Goal: Task Accomplishment & Management: Manage account settings

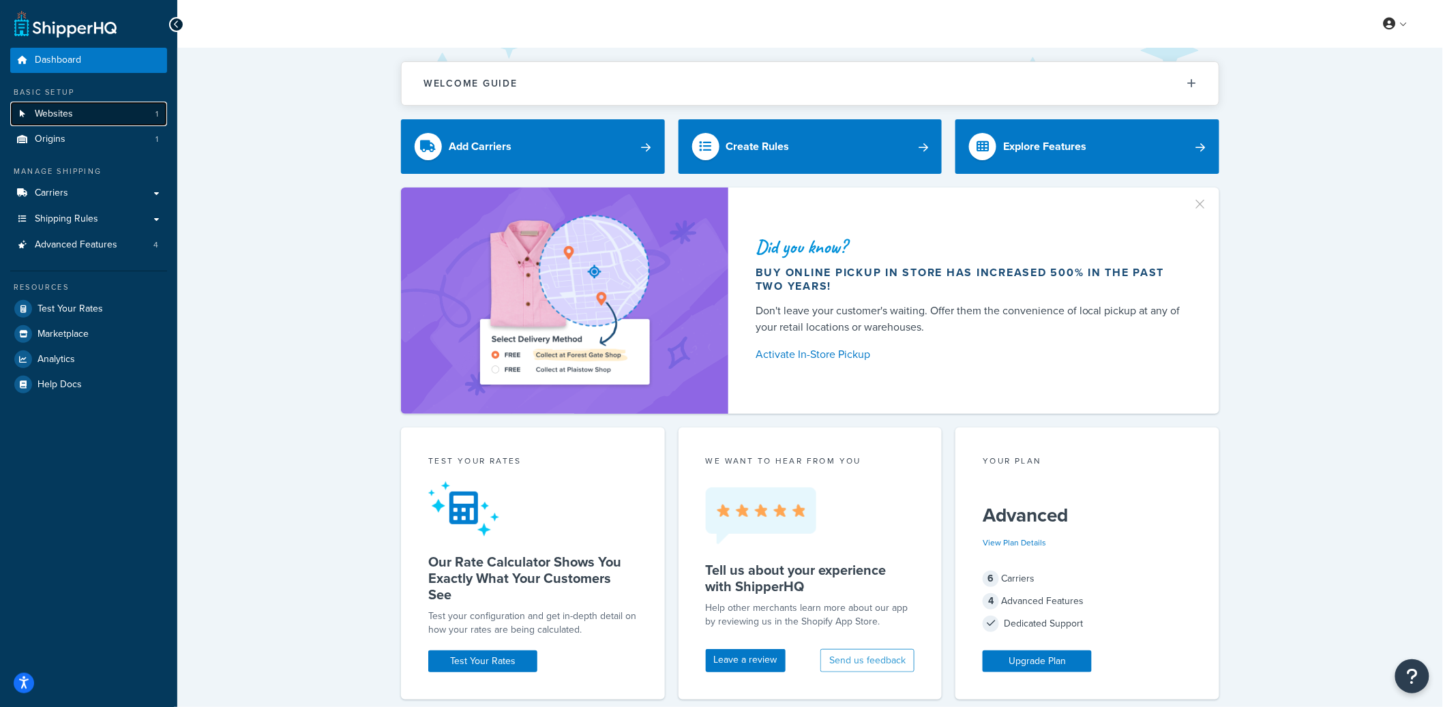
click at [83, 117] on link "Websites 1" at bounding box center [88, 114] width 157 height 25
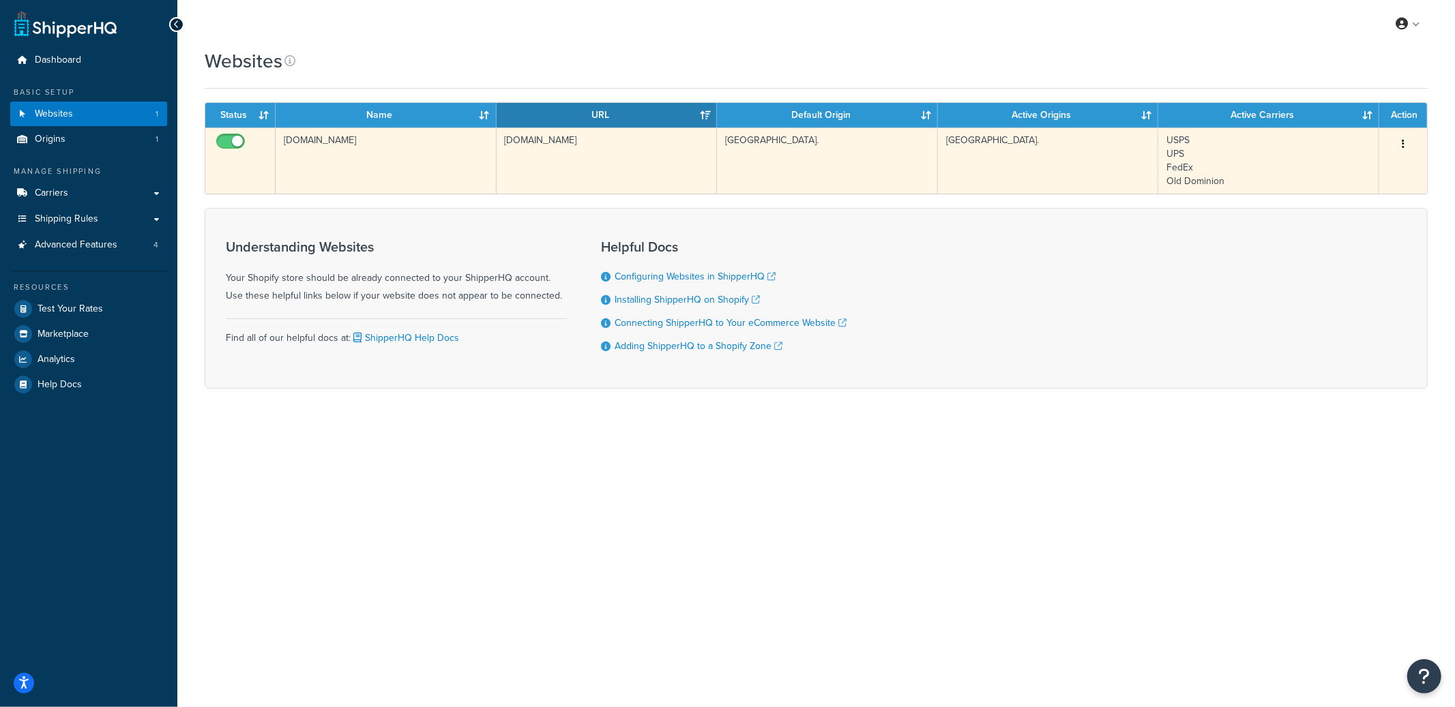
click at [398, 162] on td "f6ccc3-a8.myshopify.com" at bounding box center [386, 161] width 221 height 66
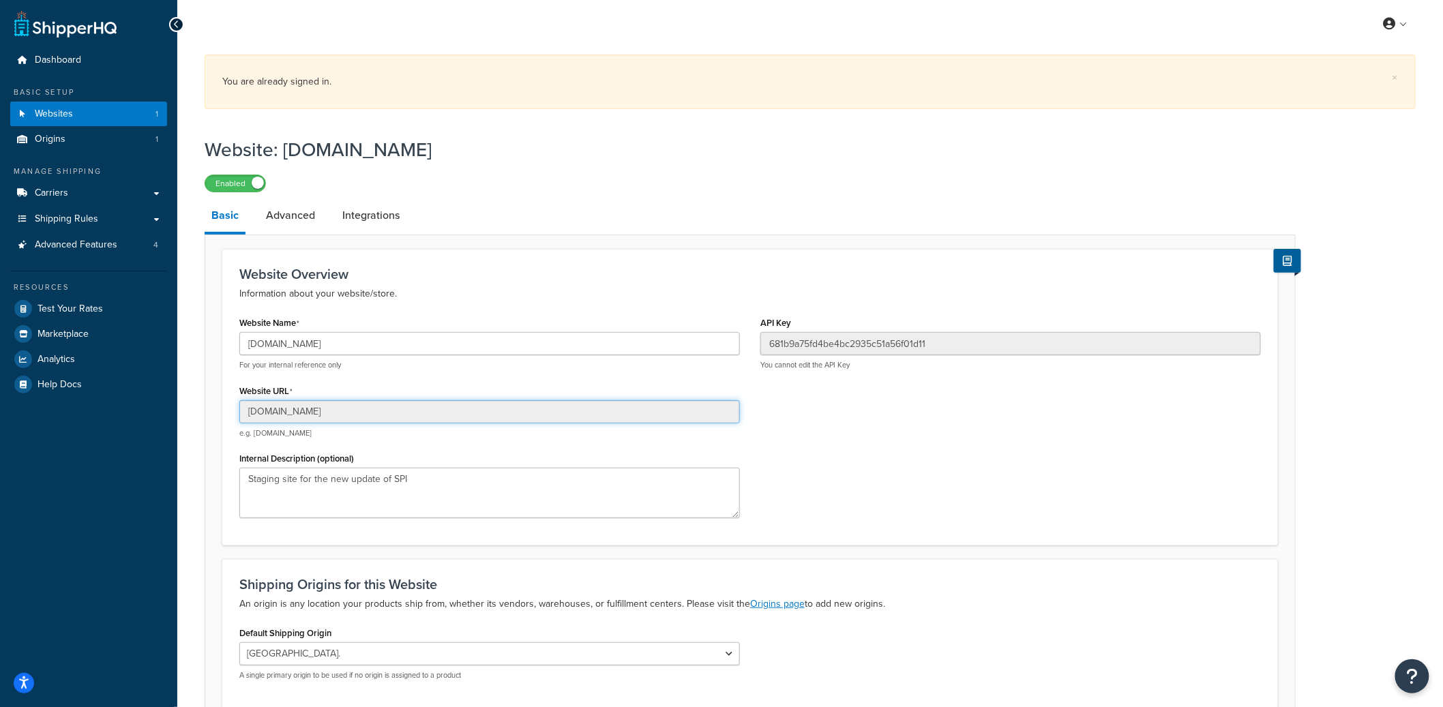
click at [286, 417] on input "[DOMAIN_NAME]" at bounding box center [489, 411] width 501 height 23
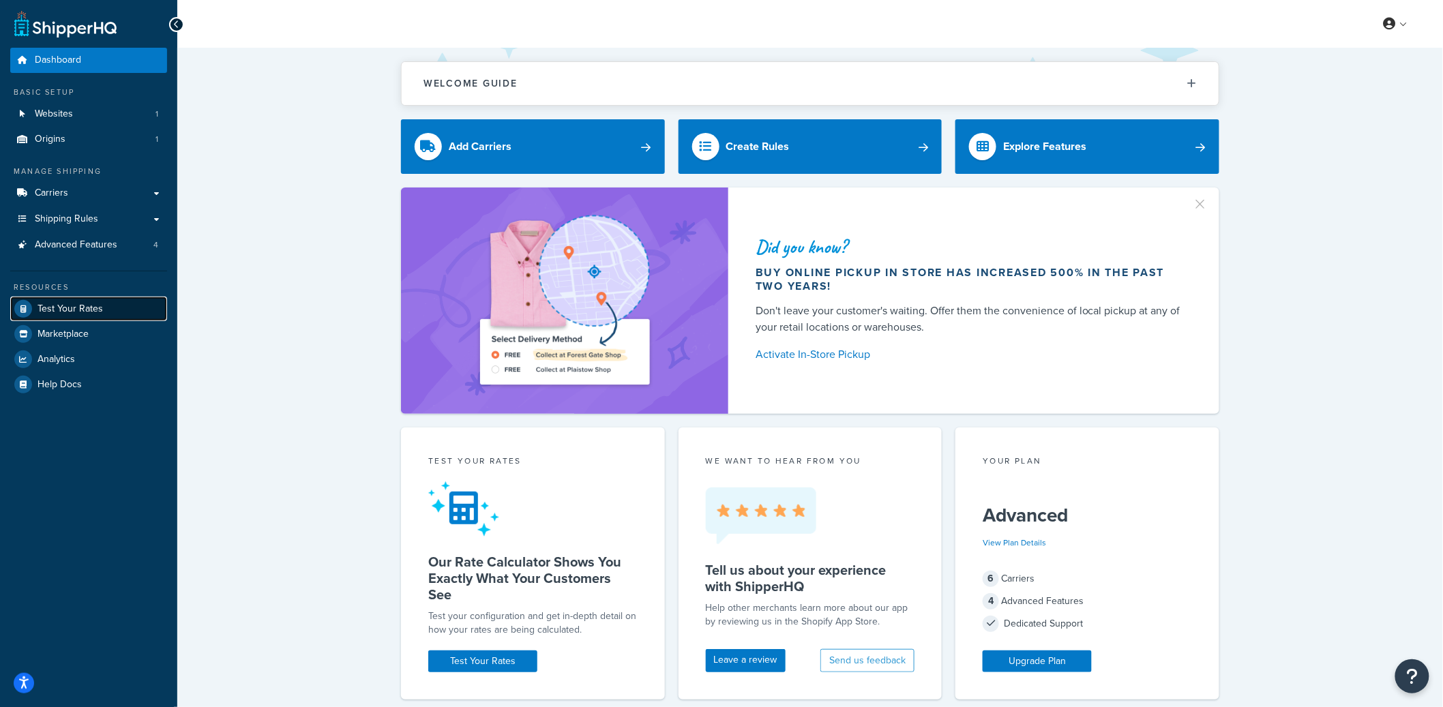
click at [80, 312] on span "Test Your Rates" at bounding box center [70, 310] width 65 height 12
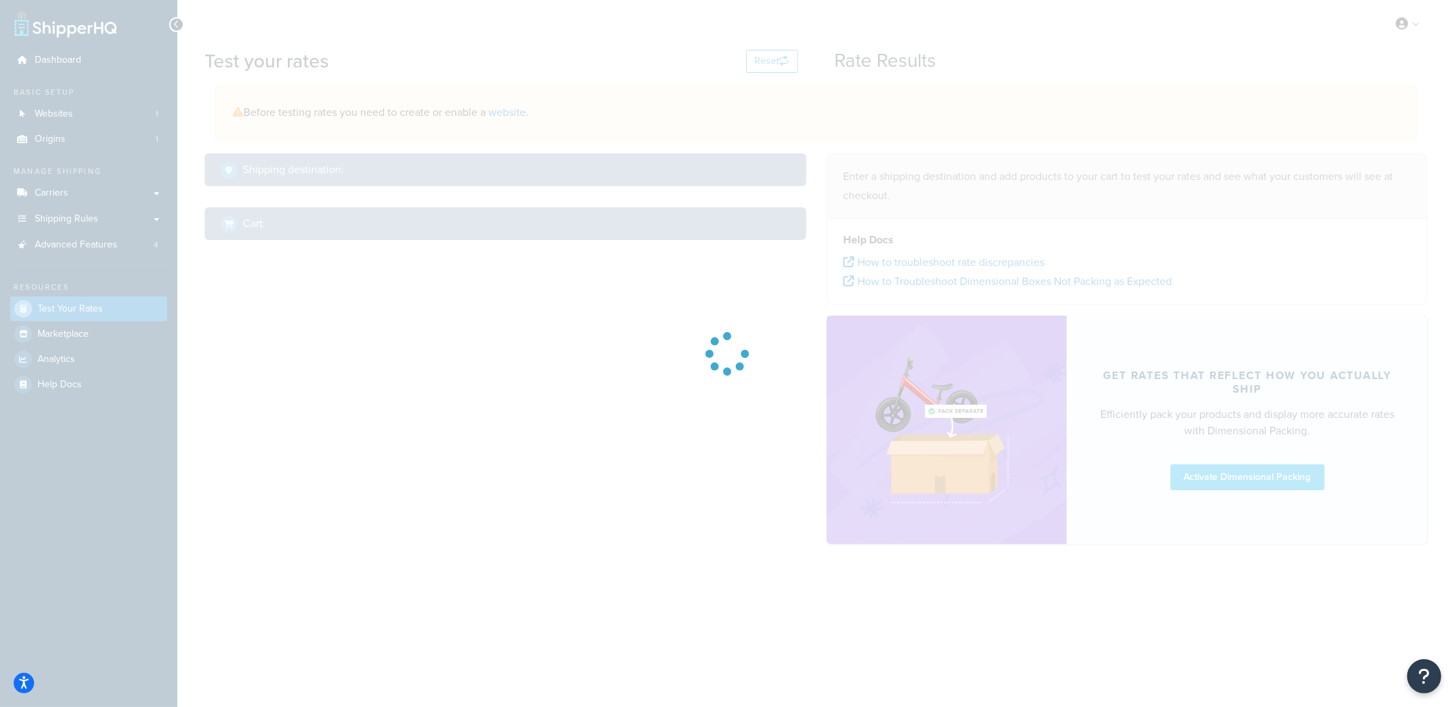
select select "TX"
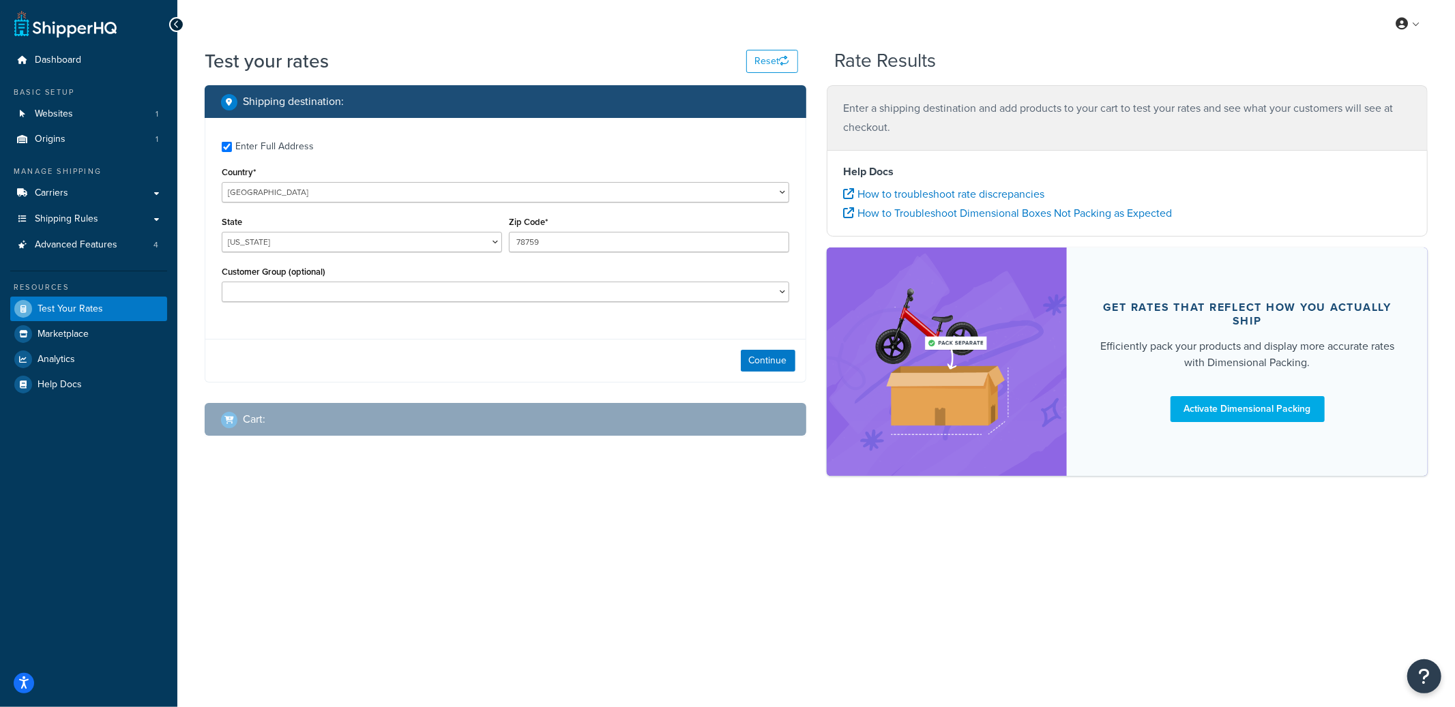
checkbox input "true"
type input "06475"
select select "CT"
select select "NOT LOGGED IN"
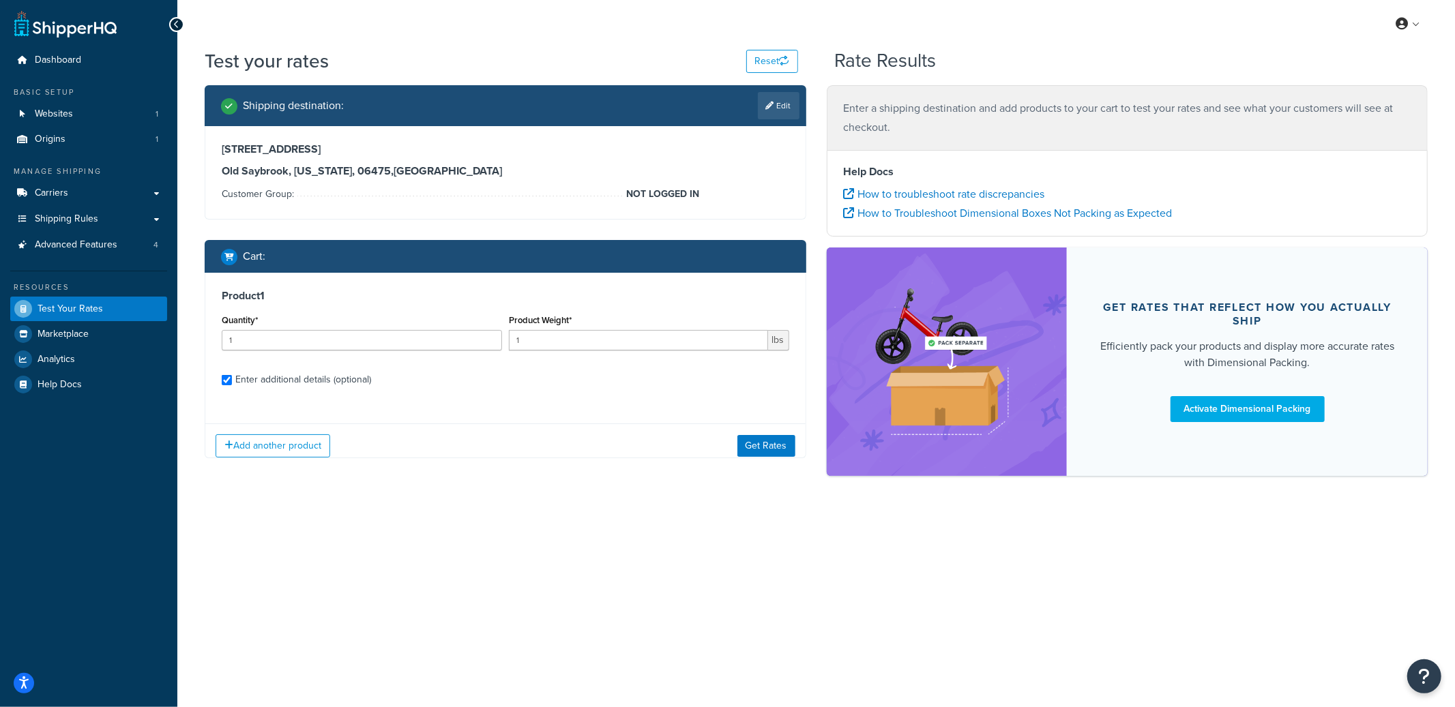
checkbox input "true"
type input "100"
type input "0.3197"
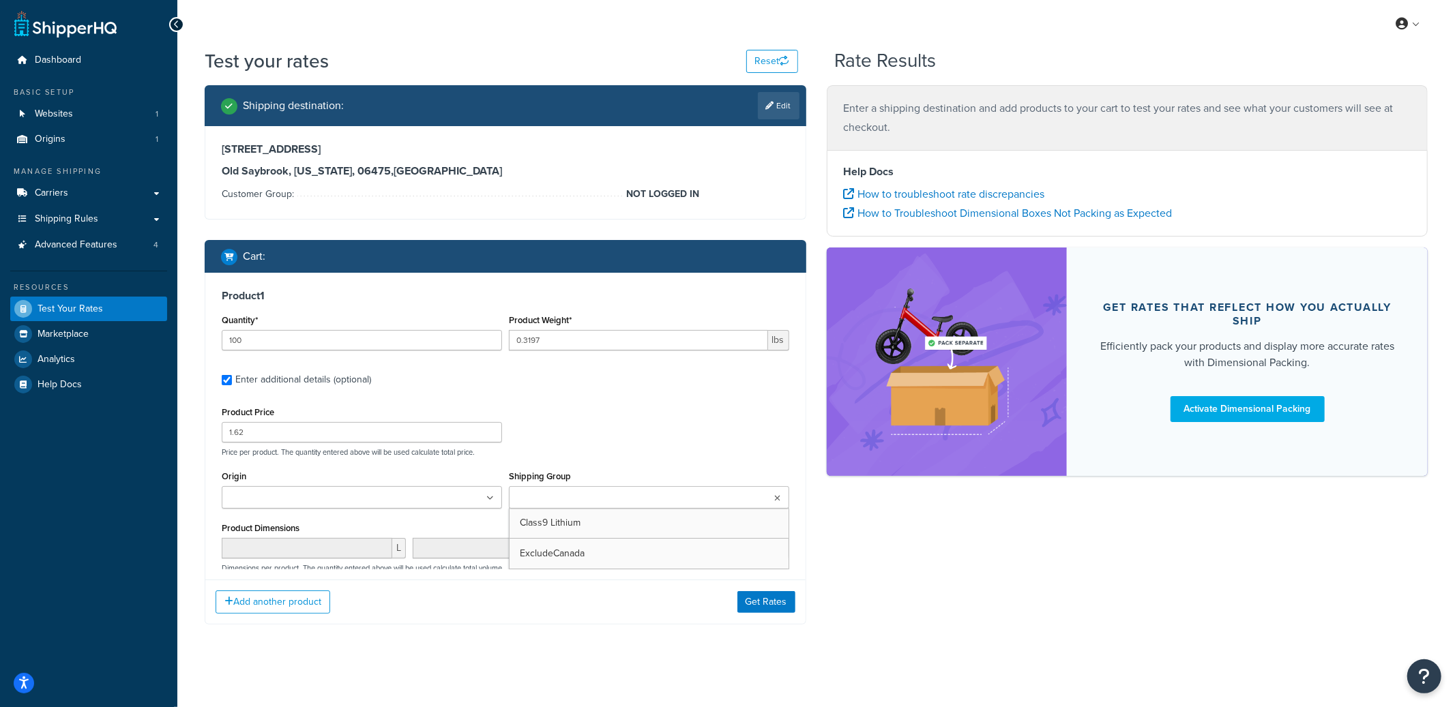
scroll to position [282, 0]
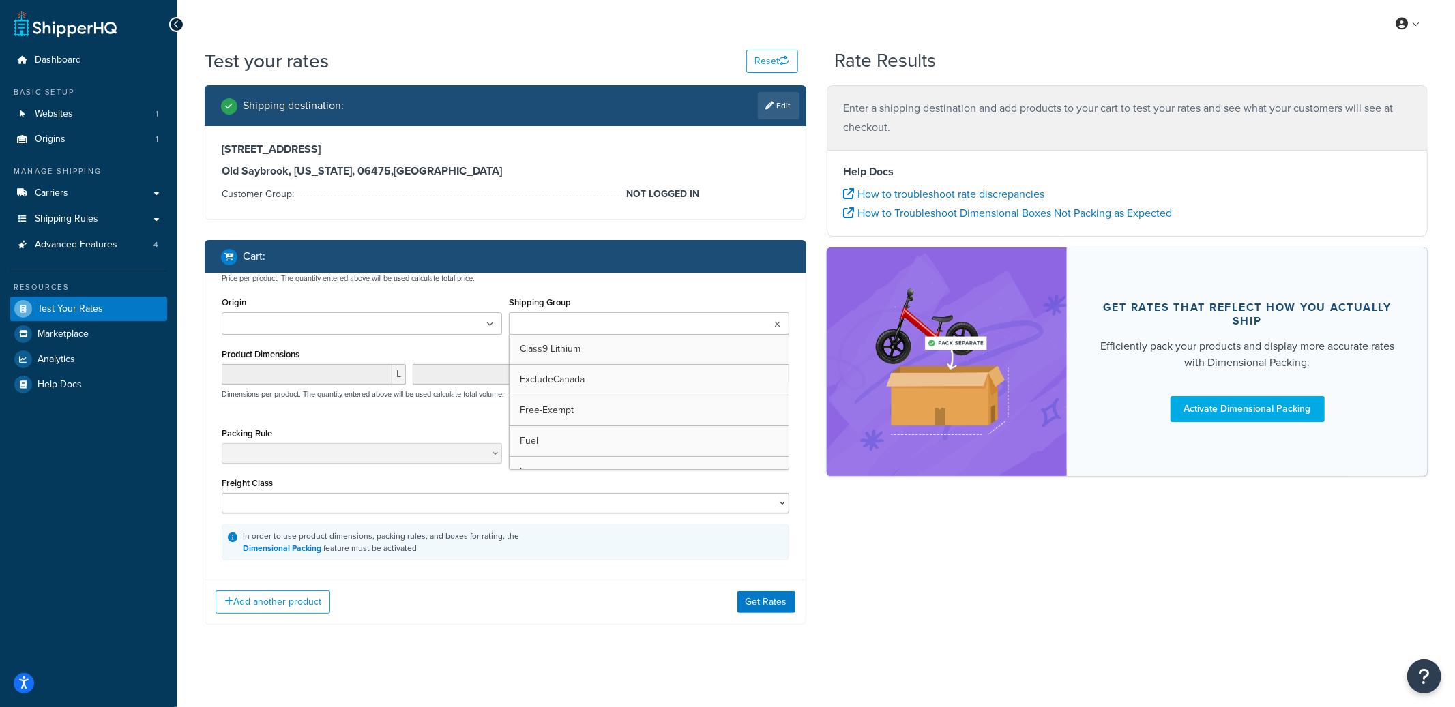
type input "100"
type input "1.3405"
type input "10.95"
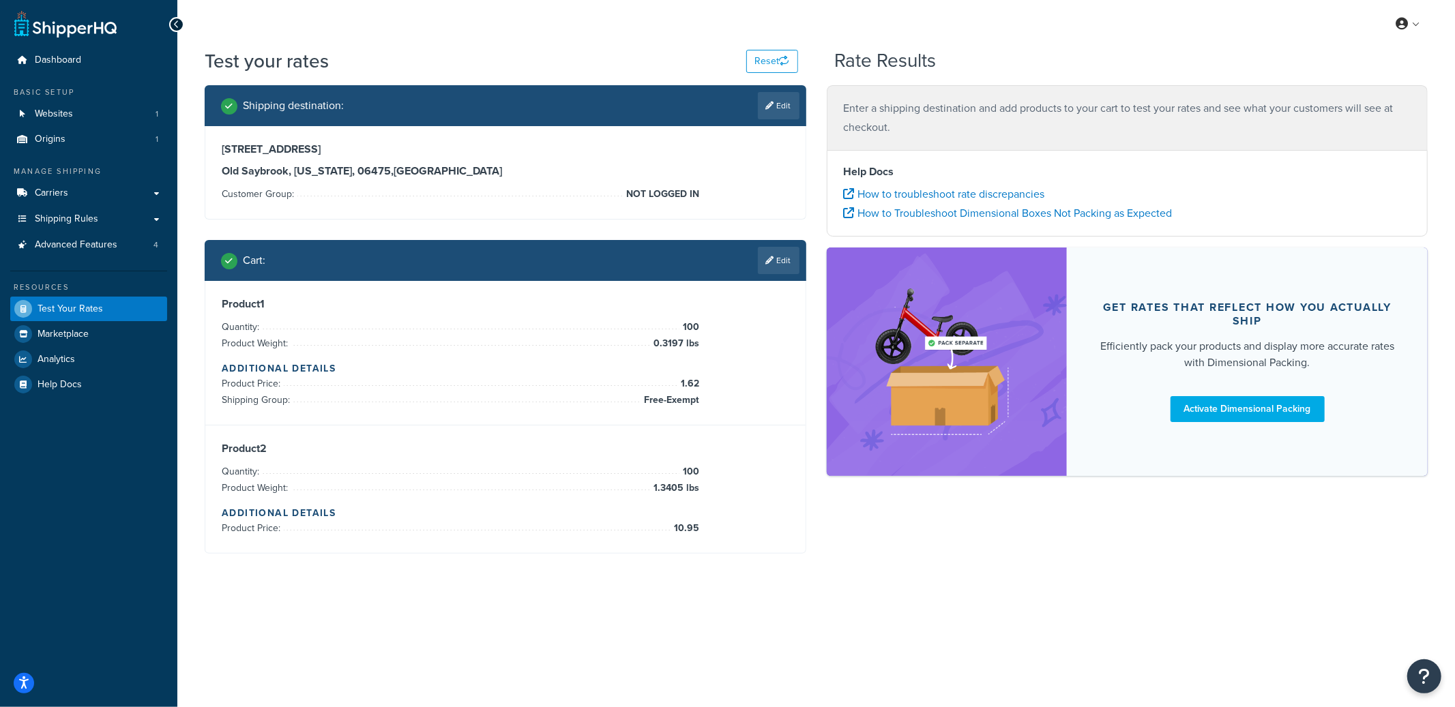
scroll to position [283, 0]
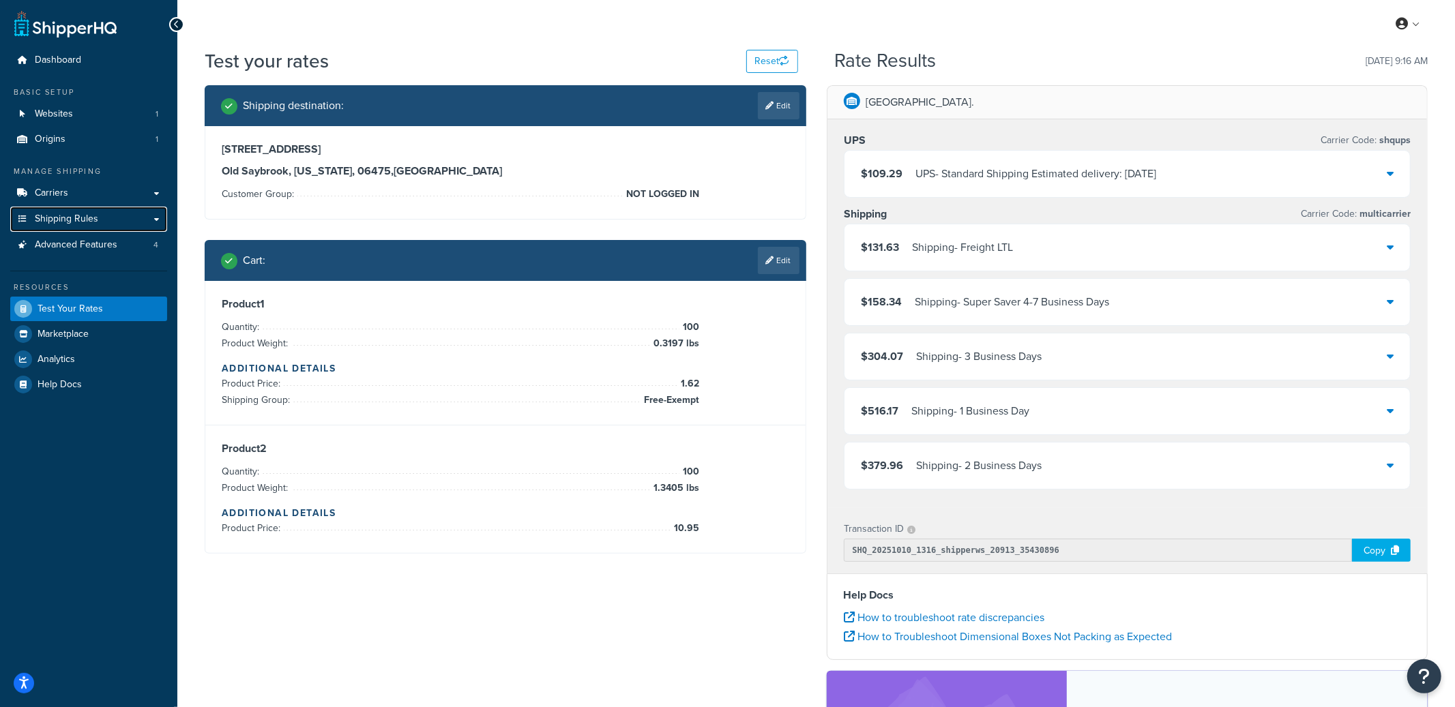
select select "CT"
select select "NOT LOGGED IN"
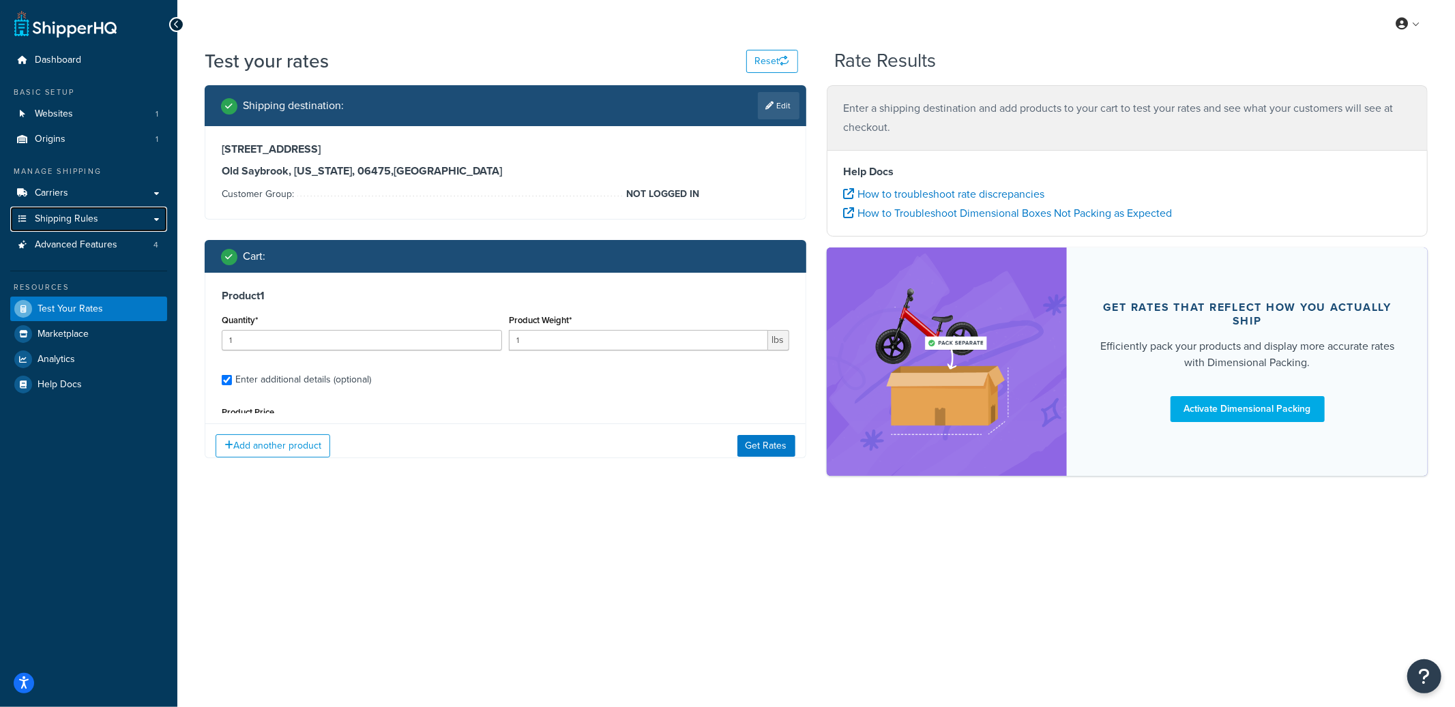
type input "100"
type input "0.3197"
type input "1.62"
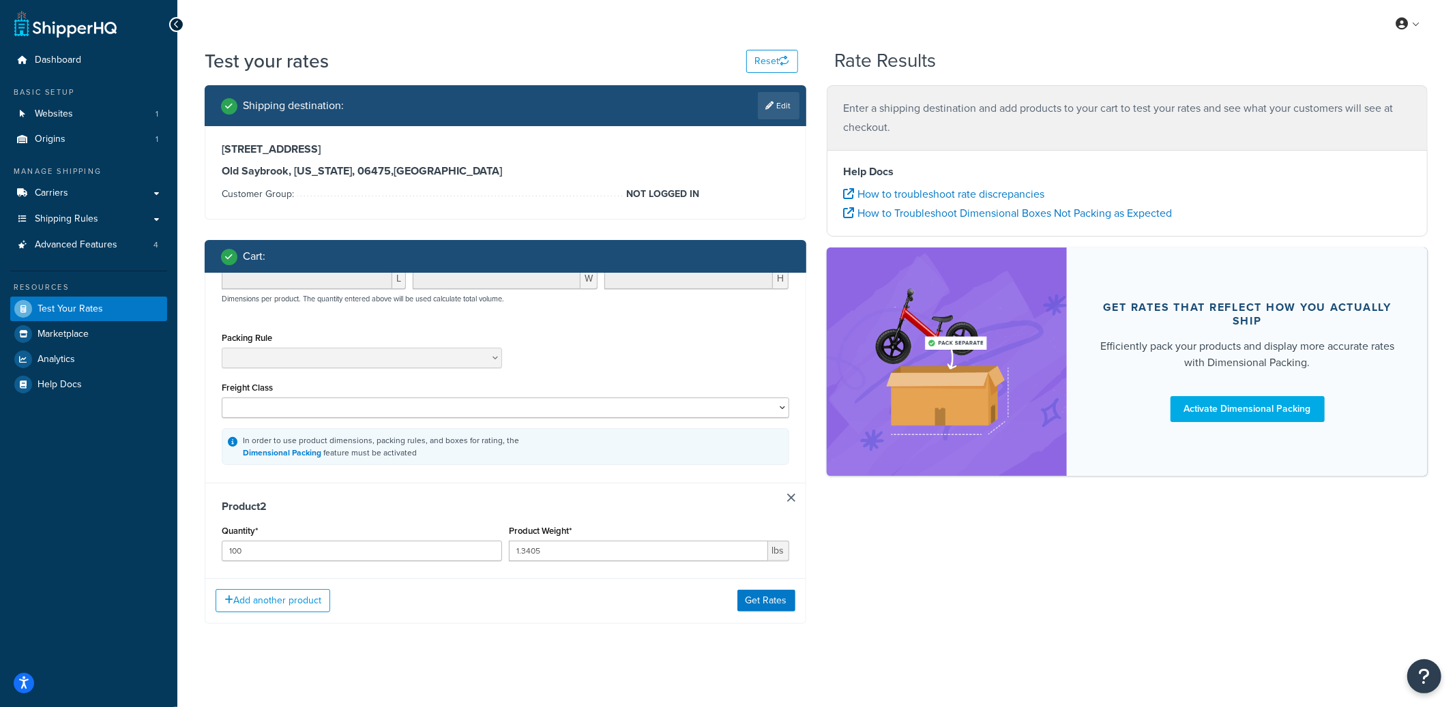
scroll to position [270, 0]
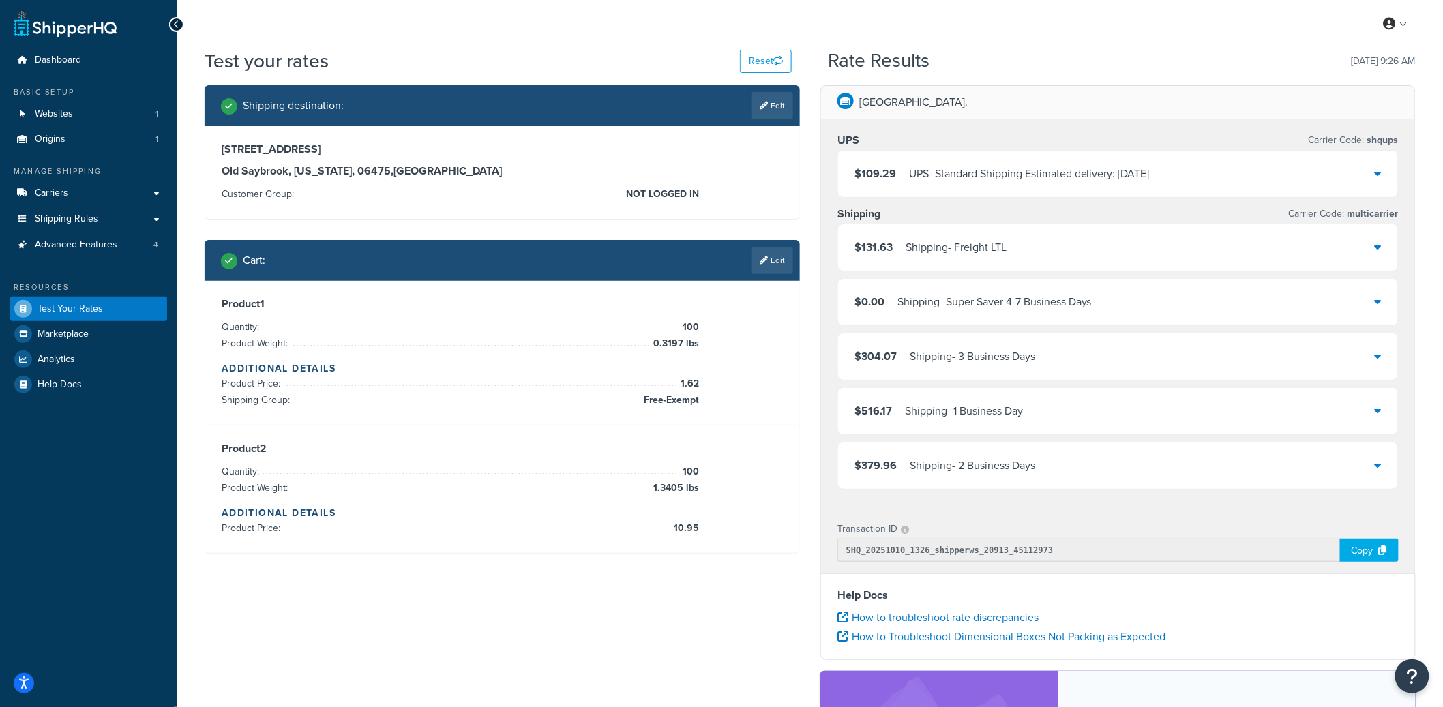
select select "TX"
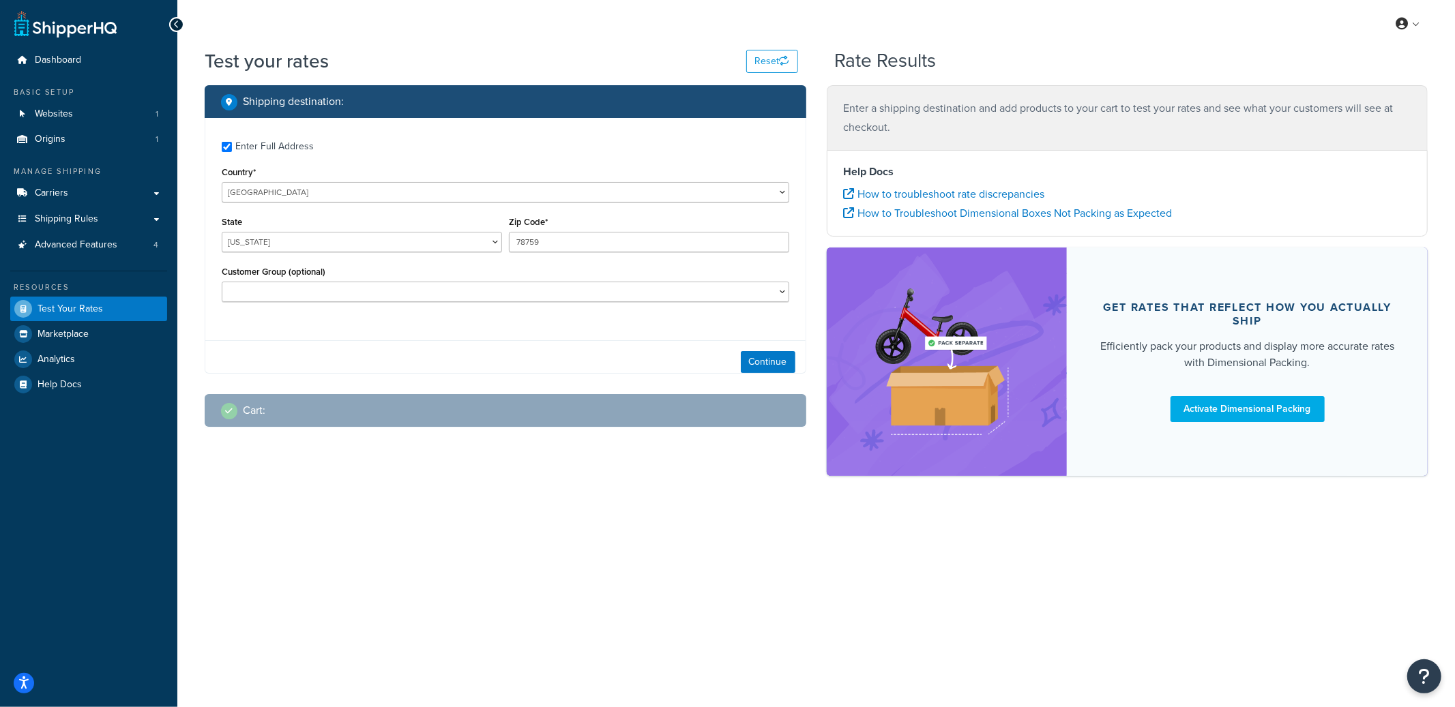
checkbox input "true"
type input "06475"
select select "CT"
select select "NOT LOGGED IN"
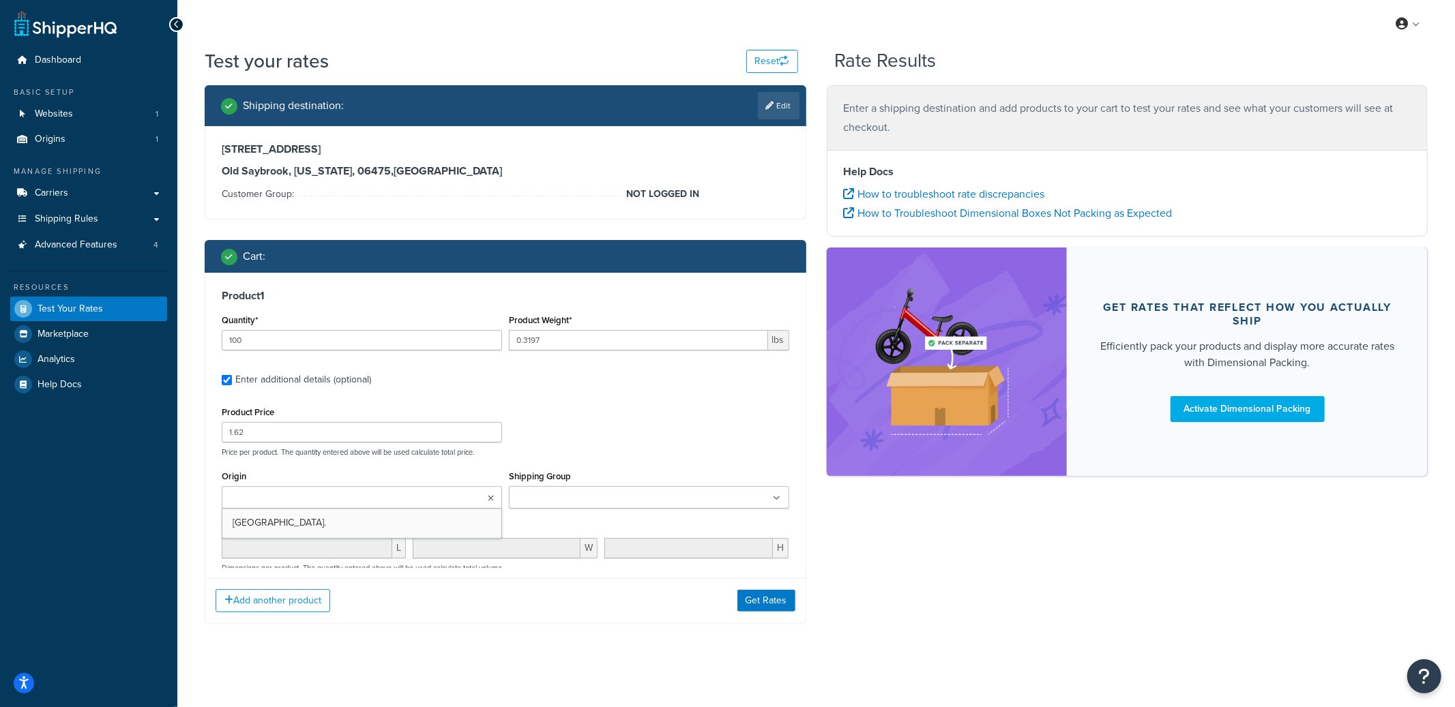
scroll to position [282, 0]
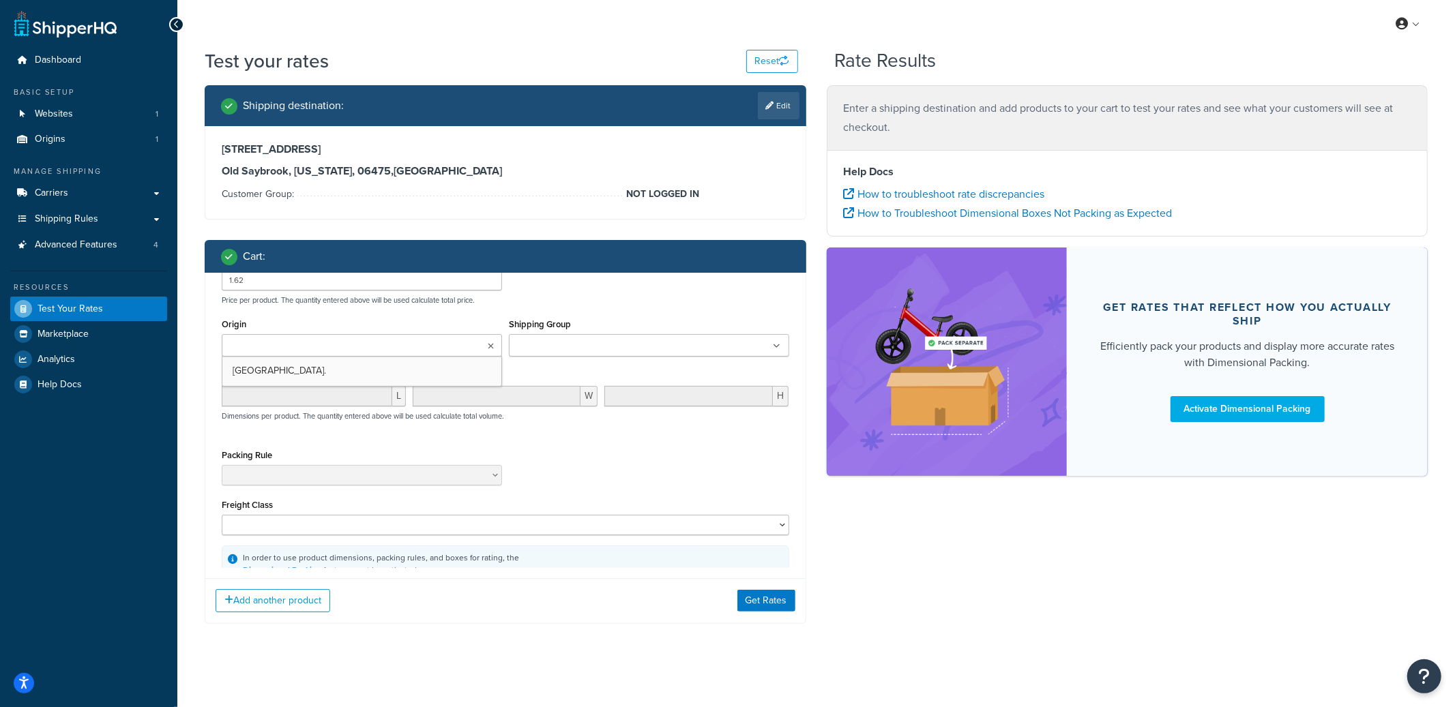
type input "100"
type input "1.3405"
type input "10.95"
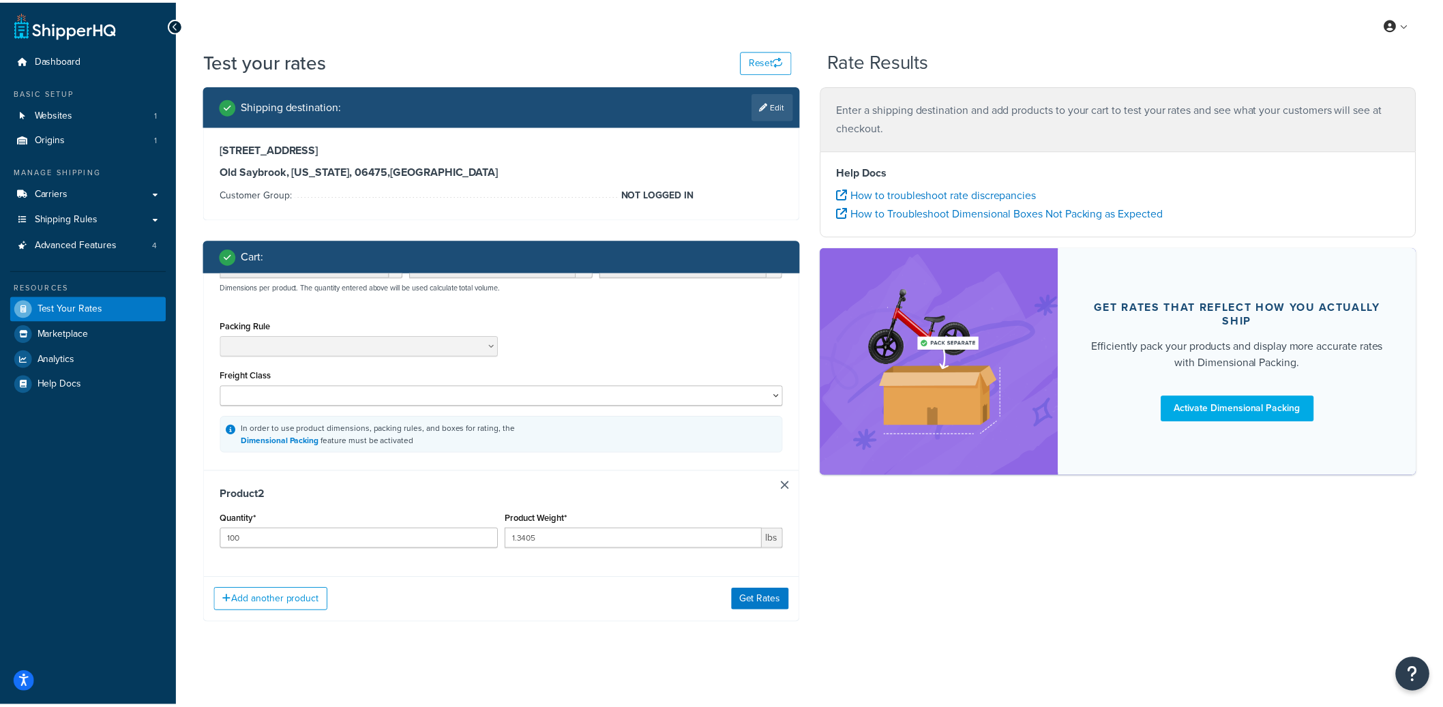
scroll to position [0, 0]
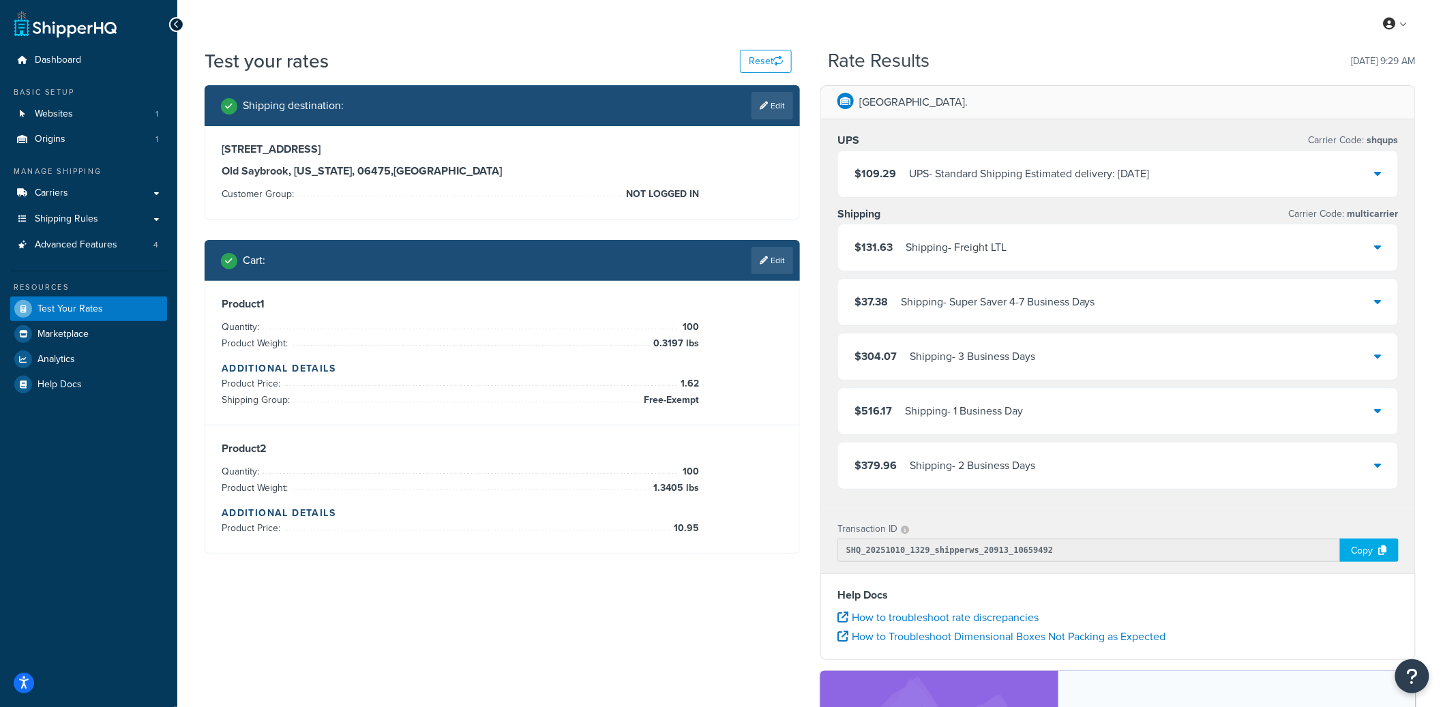
click at [1038, 406] on div "$516.17 Shipping - 1 Business Day" at bounding box center [1118, 411] width 560 height 46
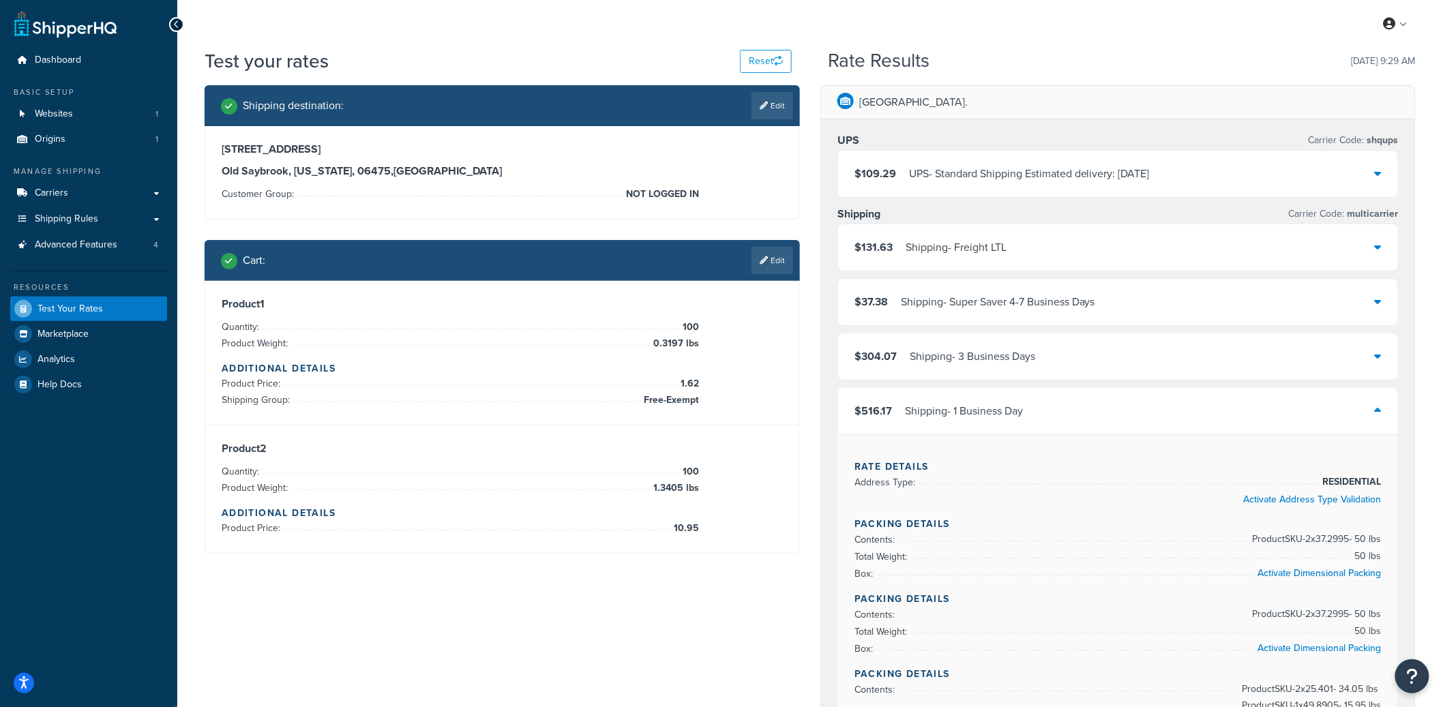
click at [1054, 407] on div "$516.17 Shipping - 1 Business Day" at bounding box center [1118, 411] width 560 height 46
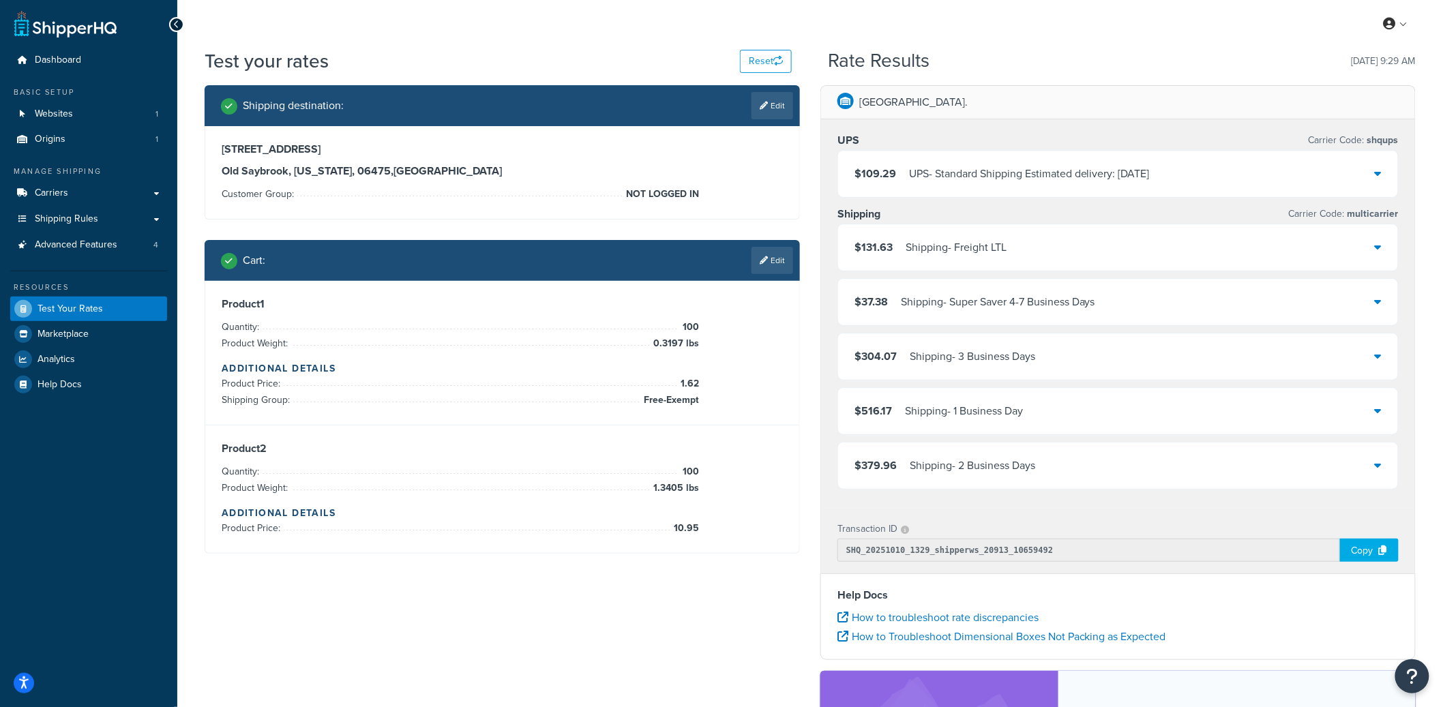
click at [1019, 442] on div "$131.63 Shipping - Freight LTL $37.38 Shipping - Super Saver 4-7 Business Days …" at bounding box center [1118, 357] width 561 height 266
click at [1051, 470] on div "$379.96 Shipping - 2 Business Days" at bounding box center [1118, 466] width 560 height 46
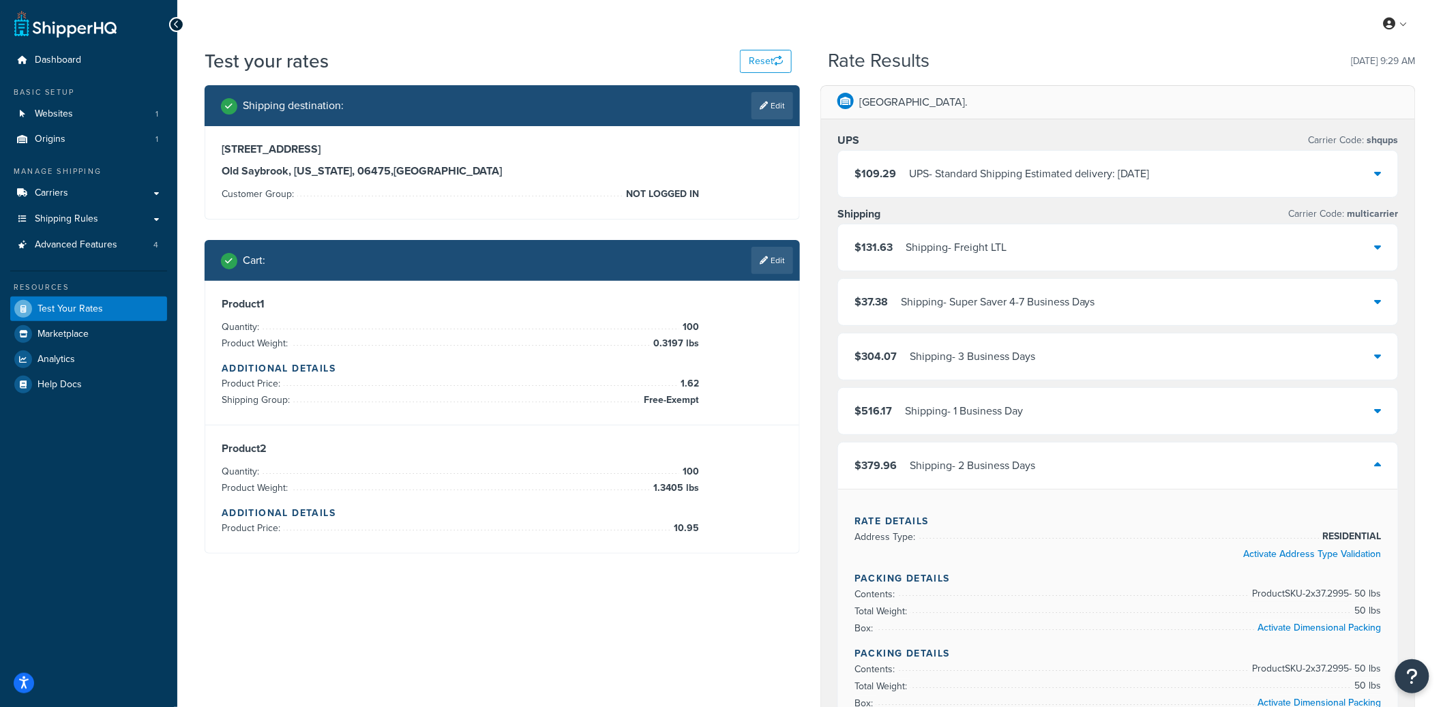
click at [1024, 365] on div "Shipping - 3 Business Days" at bounding box center [972, 356] width 125 height 19
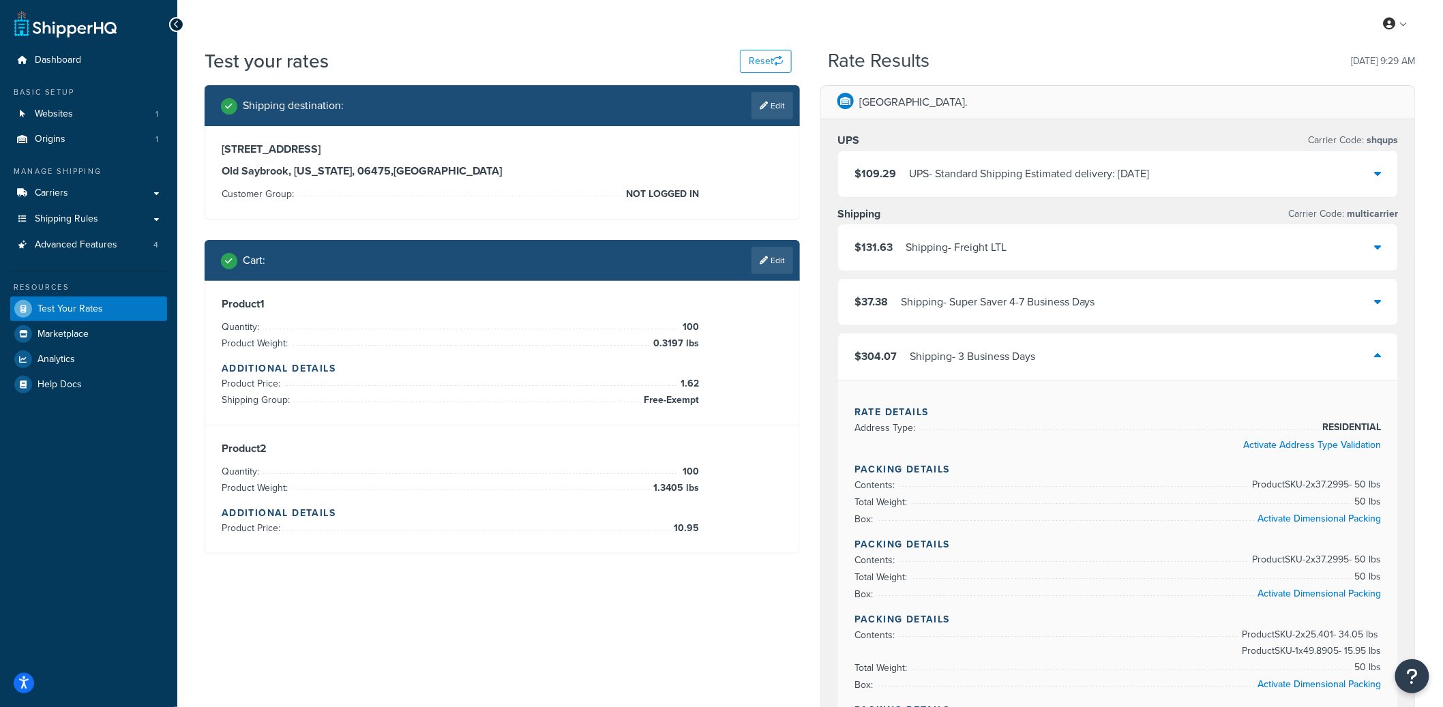
click at [1007, 184] on div "$109.29 UPS - Standard Shipping Estimated delivery: Sat, Oct 11" at bounding box center [1118, 174] width 560 height 46
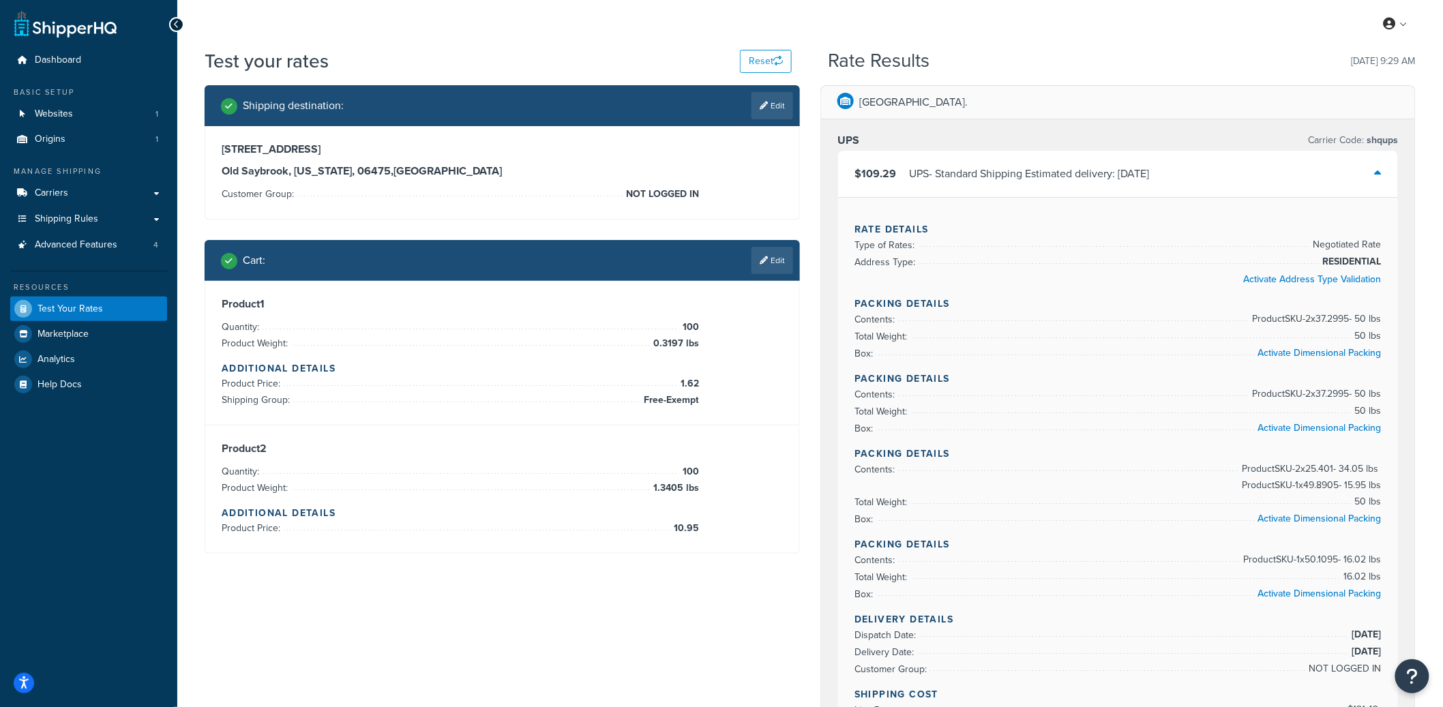
click at [1035, 186] on div "$109.29 UPS - Standard Shipping Estimated delivery: Sat, Oct 11" at bounding box center [1118, 174] width 560 height 46
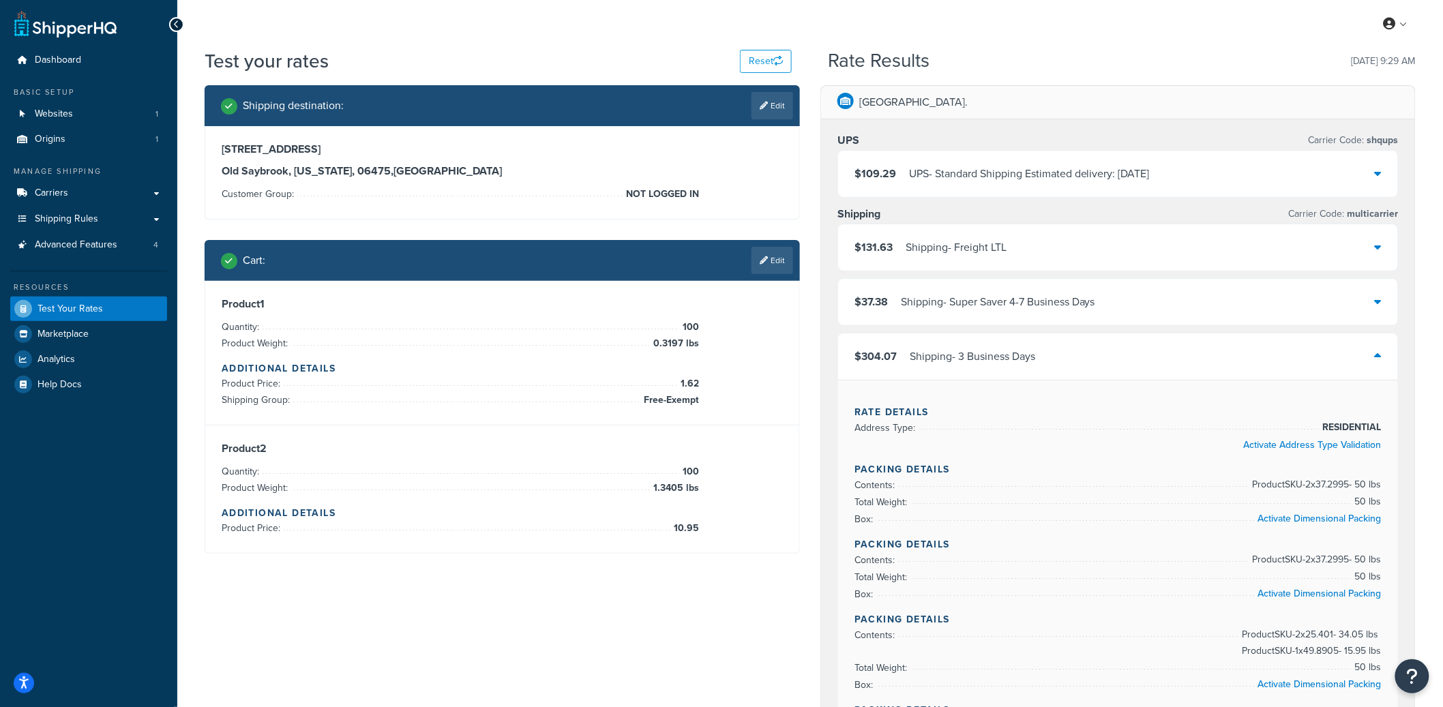
click at [1065, 293] on div "Shipping - Super Saver 4-7 Business Days" at bounding box center [998, 302] width 194 height 19
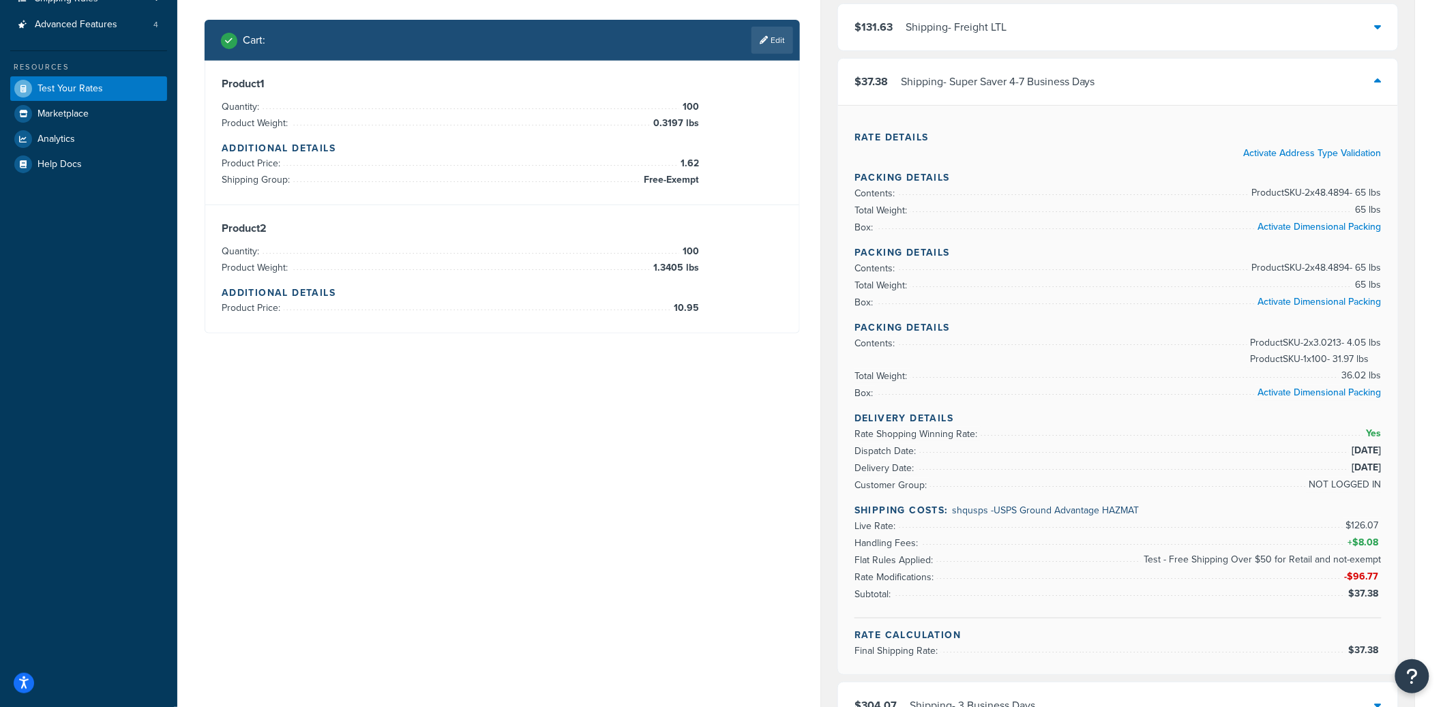
scroll to position [137, 0]
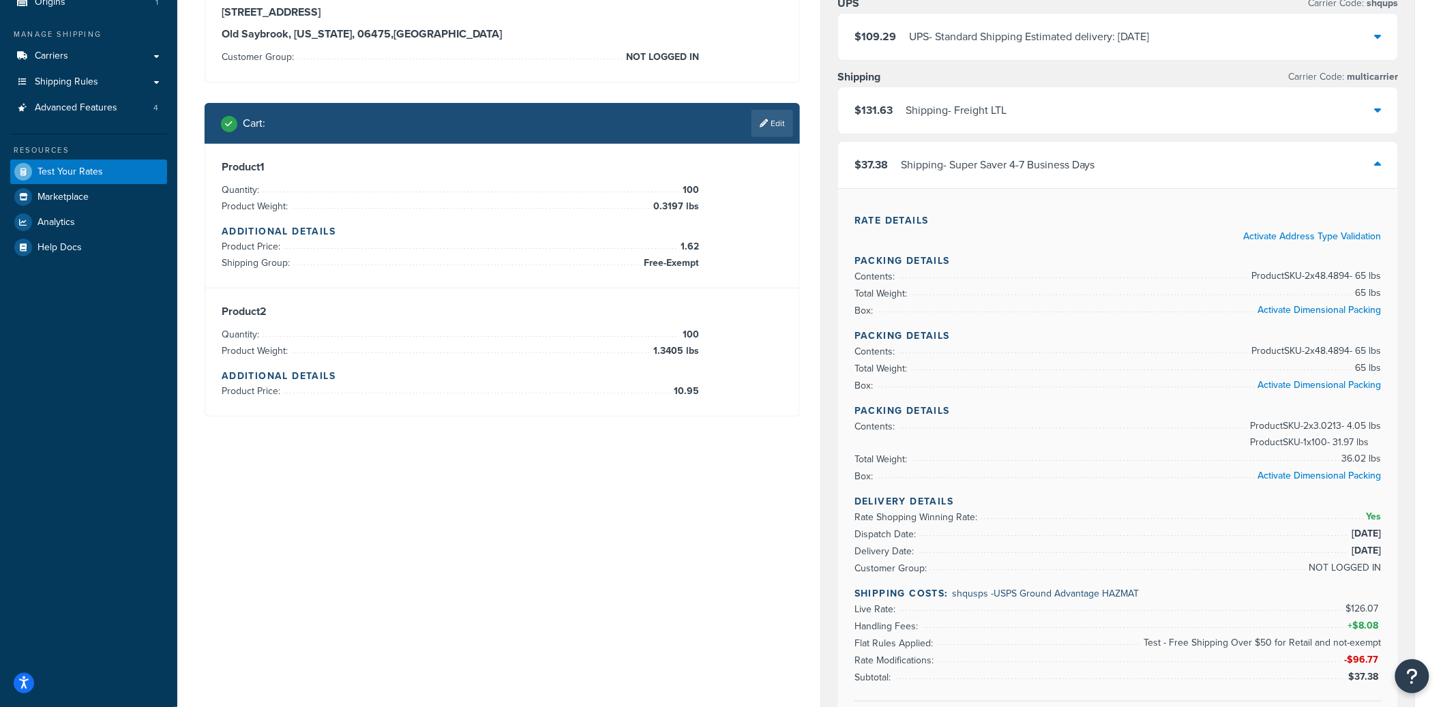
click at [1003, 159] on div "Shipping - Super Saver 4-7 Business Days" at bounding box center [998, 165] width 194 height 19
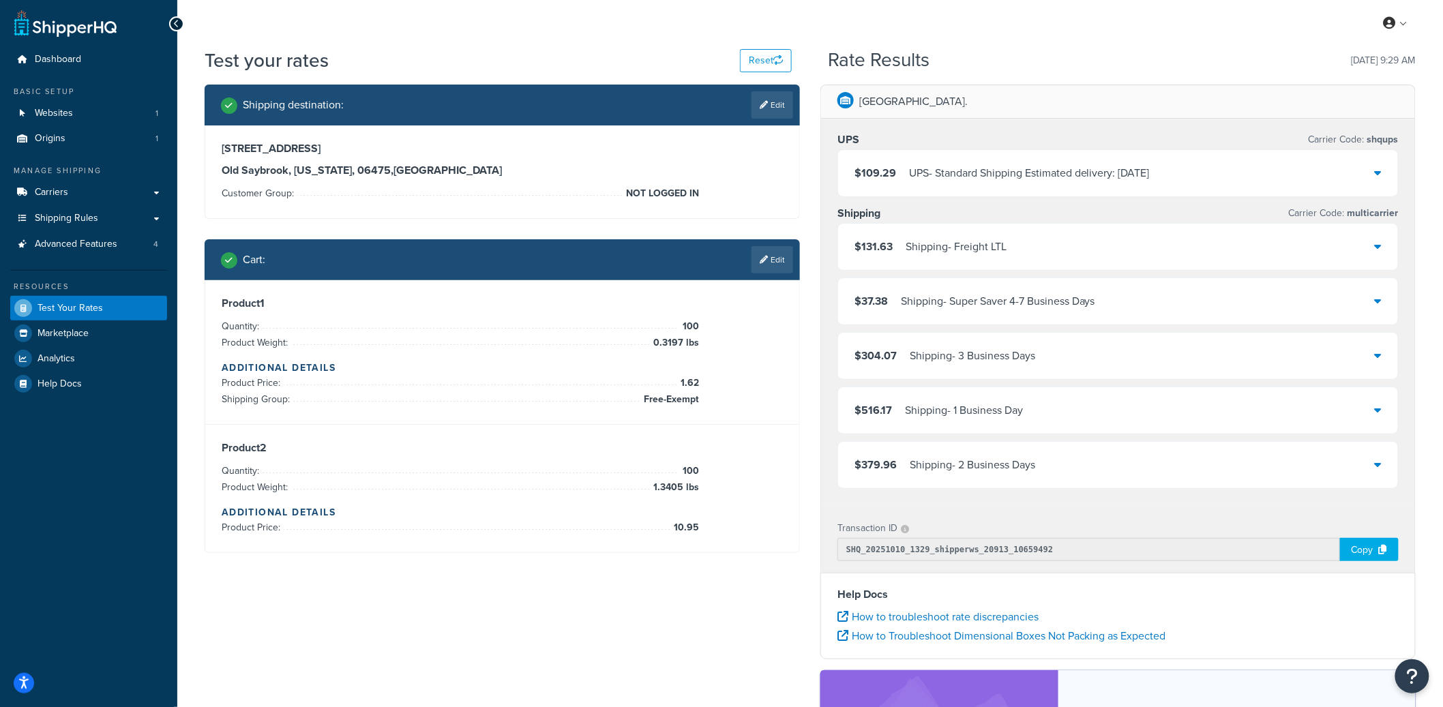
scroll to position [0, 0]
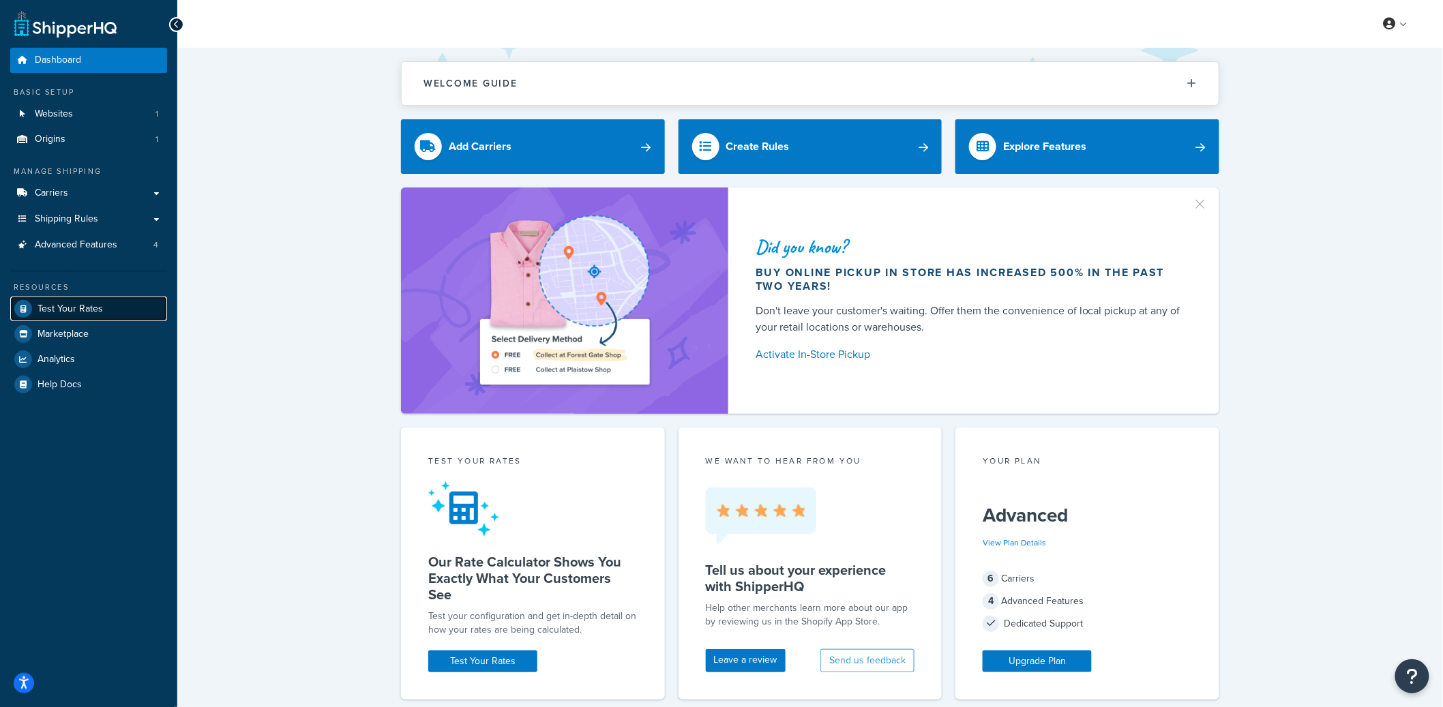
click at [102, 308] on link "Test Your Rates" at bounding box center [88, 309] width 157 height 25
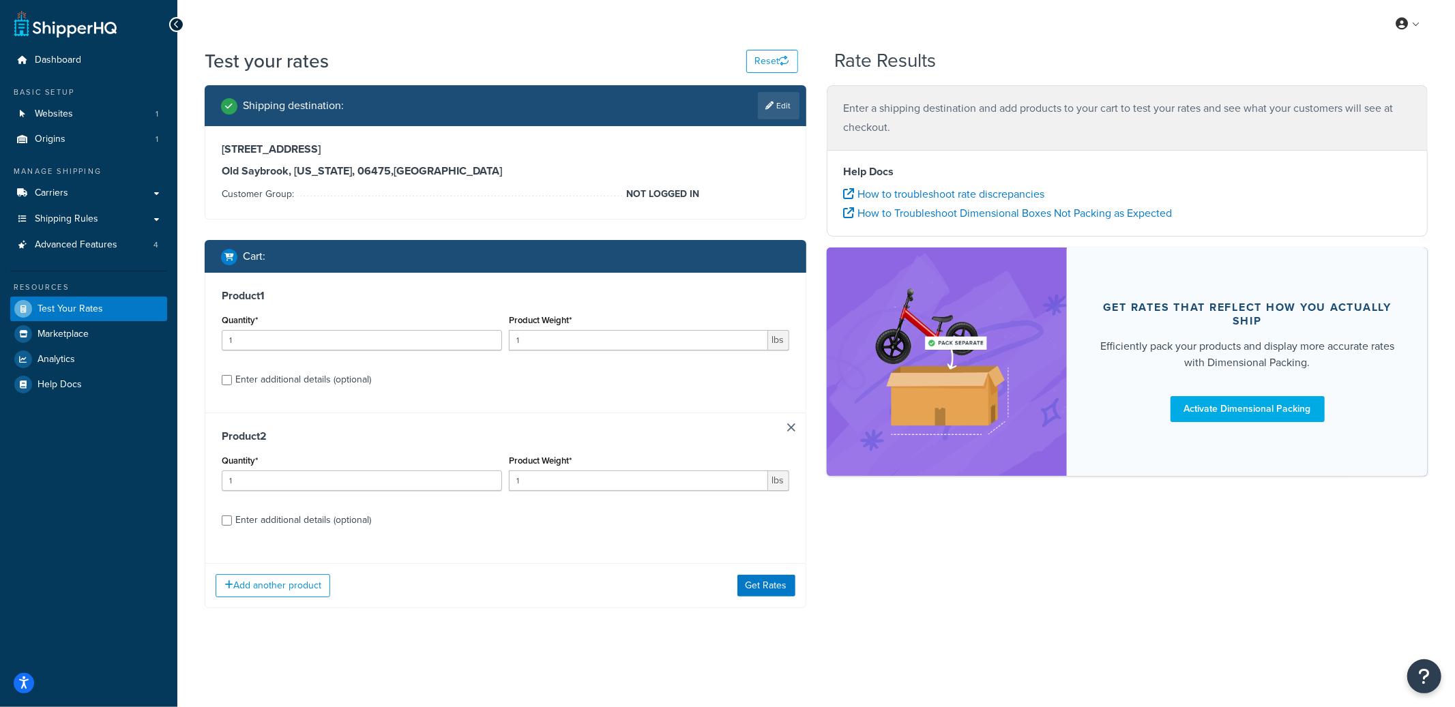
click at [349, 377] on div "Enter additional details (optional)" at bounding box center [303, 379] width 136 height 19
click at [232, 377] on input "Enter additional details (optional)" at bounding box center [227, 380] width 10 height 10
checkbox input "true"
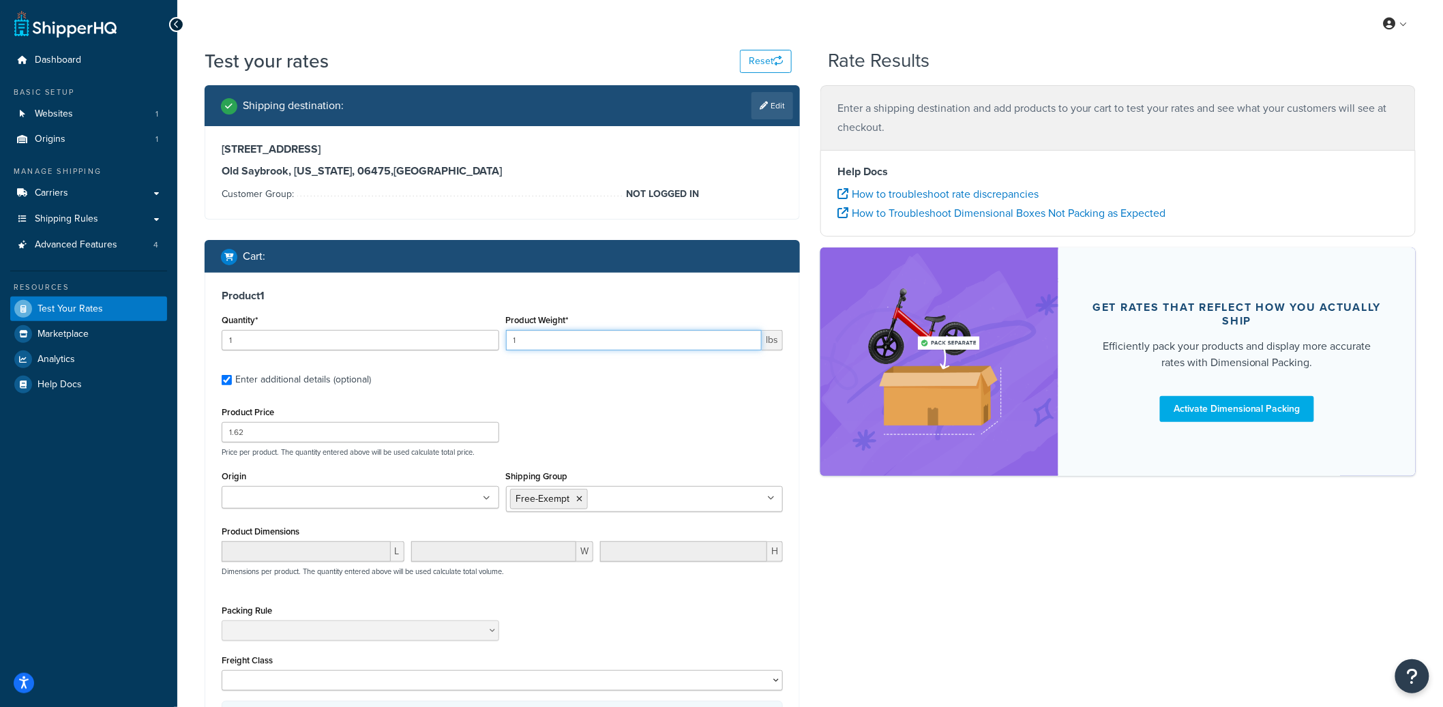
click at [537, 339] on input "1" at bounding box center [634, 340] width 256 height 20
type input "100"
type input "1.3405"
click at [252, 433] on input "1.62" at bounding box center [361, 432] width 278 height 20
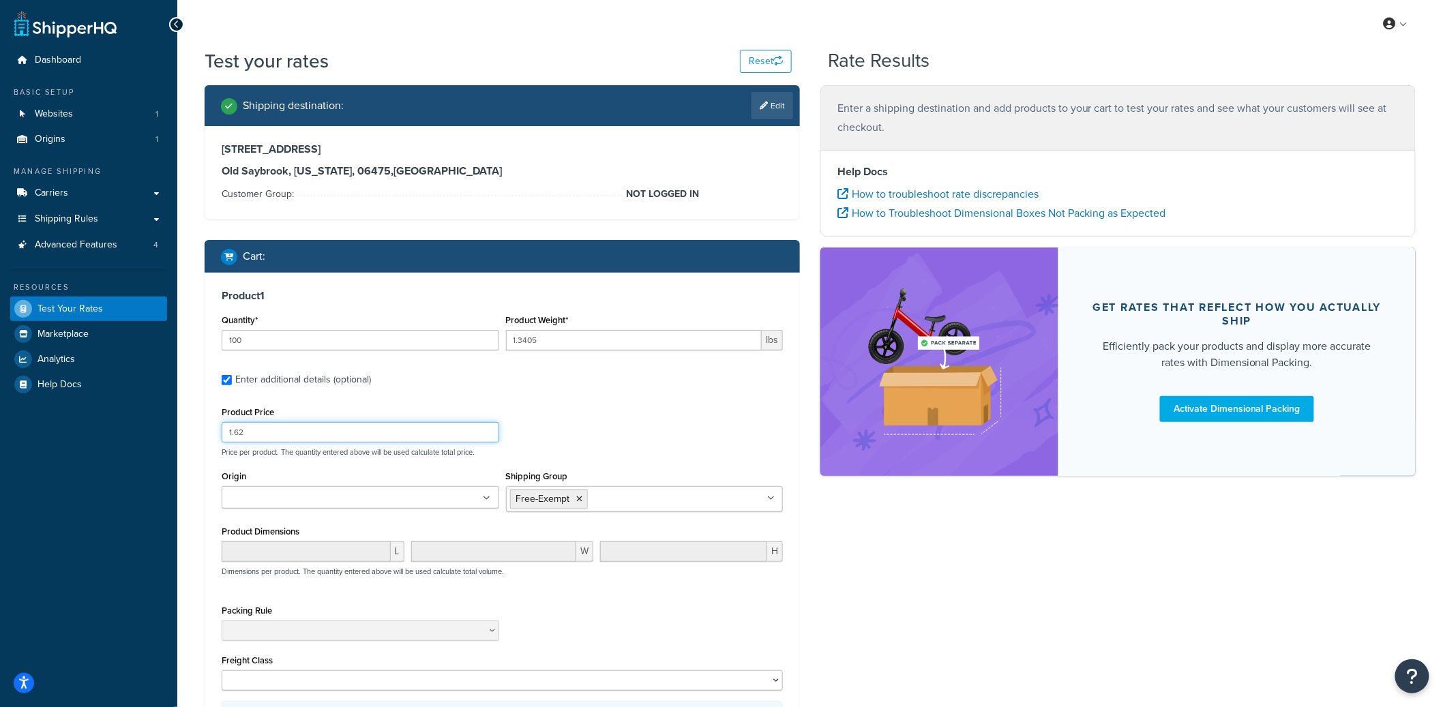
click at [252, 433] on input "1.62" at bounding box center [361, 432] width 278 height 20
type input "10.95"
click at [579, 497] on icon at bounding box center [580, 499] width 6 height 8
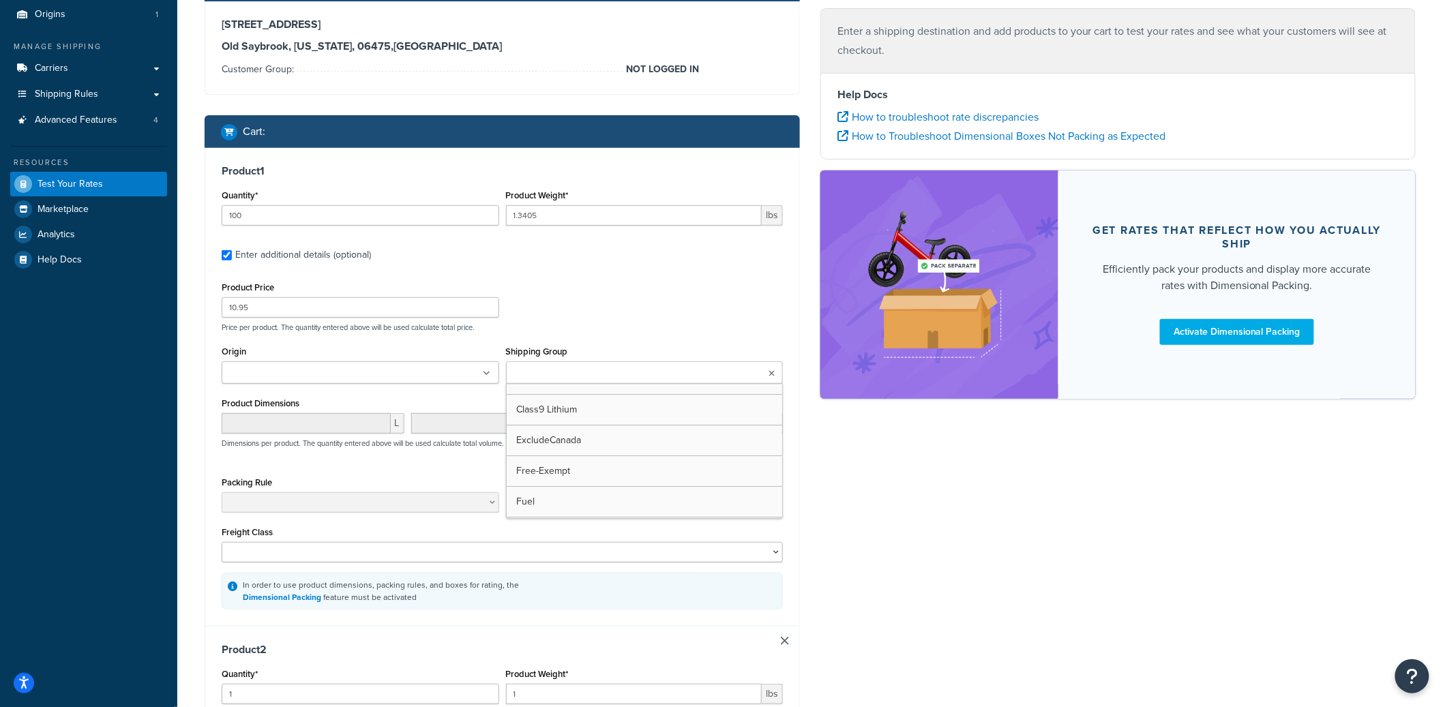
click at [835, 547] on div "Shipping destination : Edit 123 MaddIvan St Old Saybrook, Connecticut, 06475 , …" at bounding box center [810, 570] width 1232 height 1220
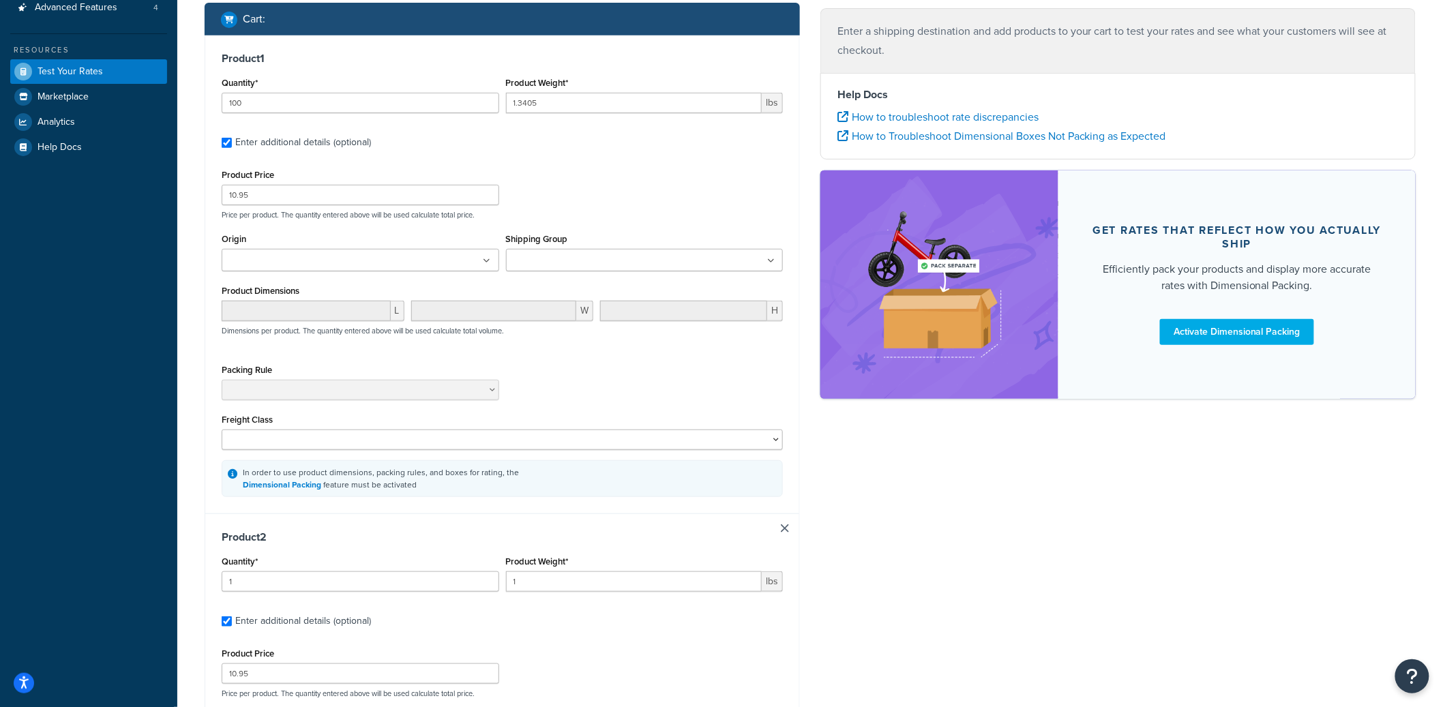
scroll to position [240, 0]
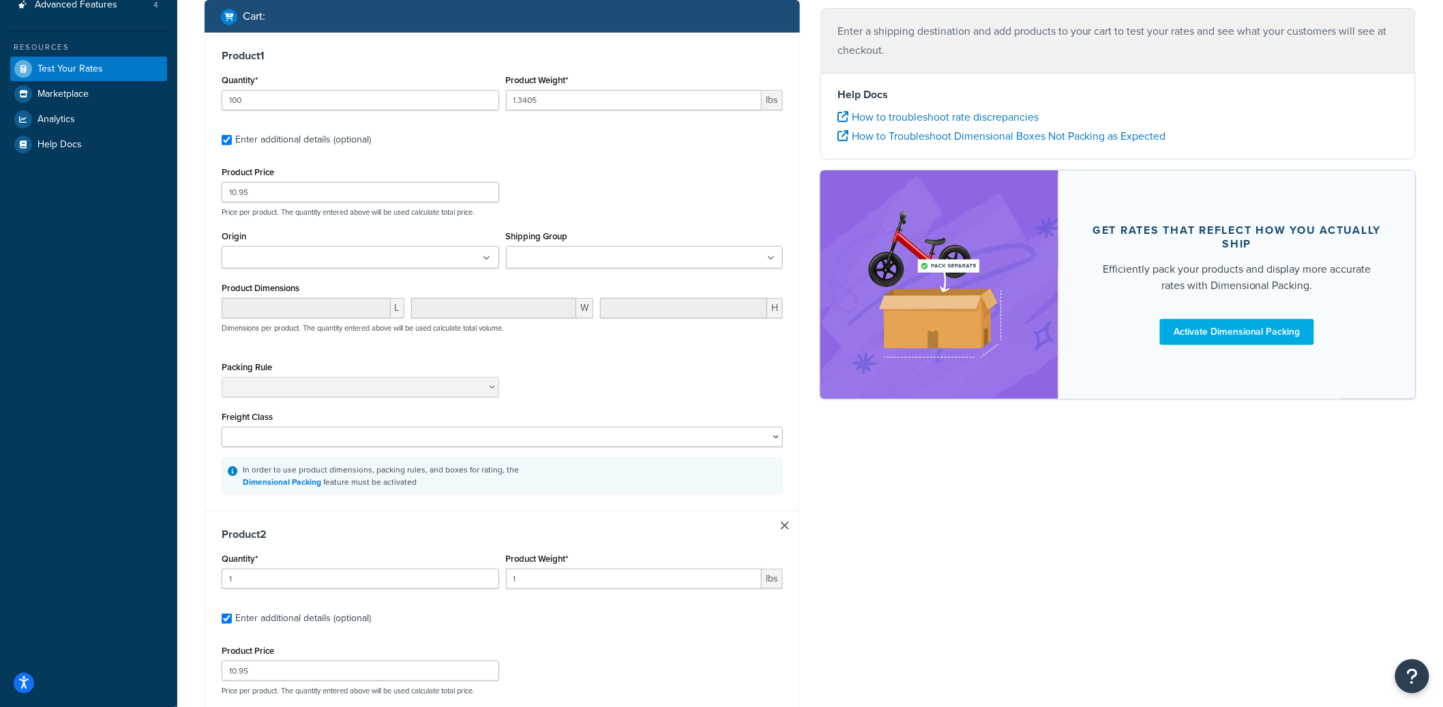
click at [788, 530] on link at bounding box center [785, 526] width 8 height 8
checkbox input "false"
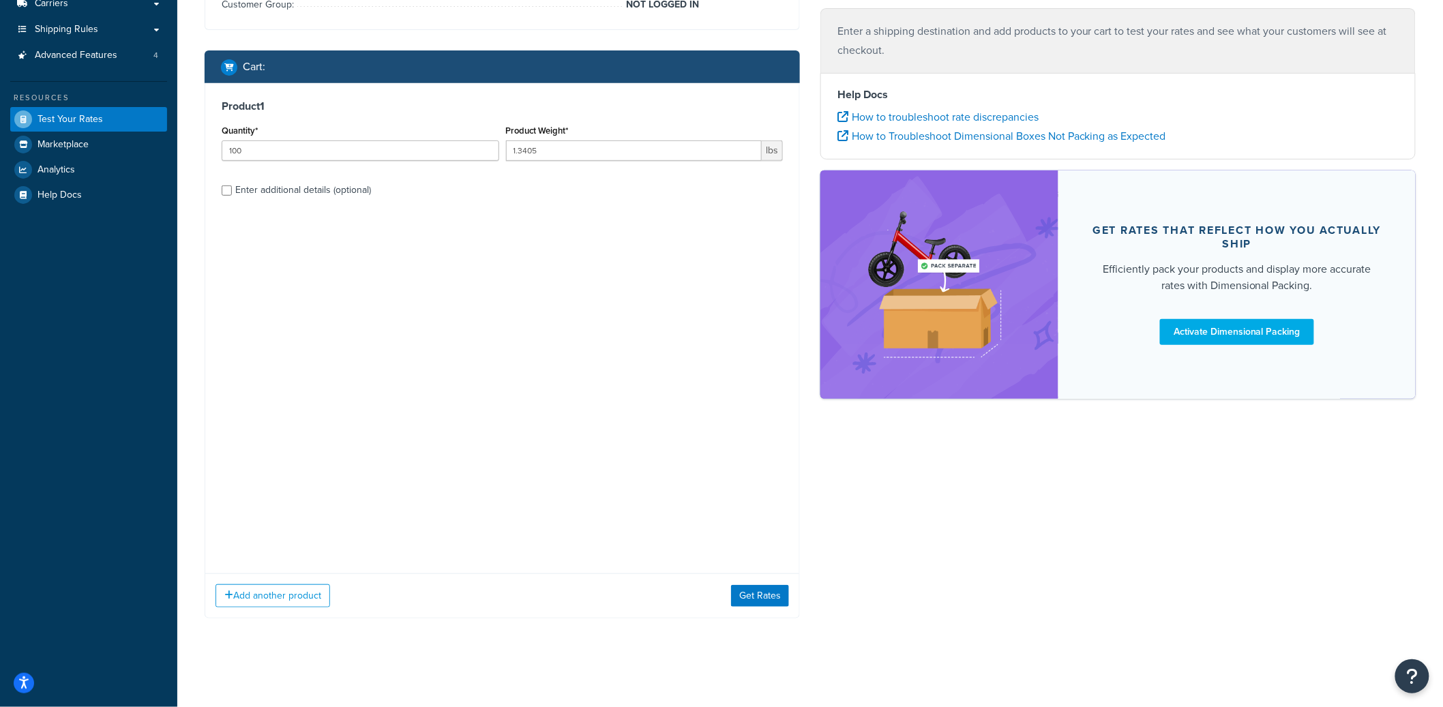
scroll to position [0, 0]
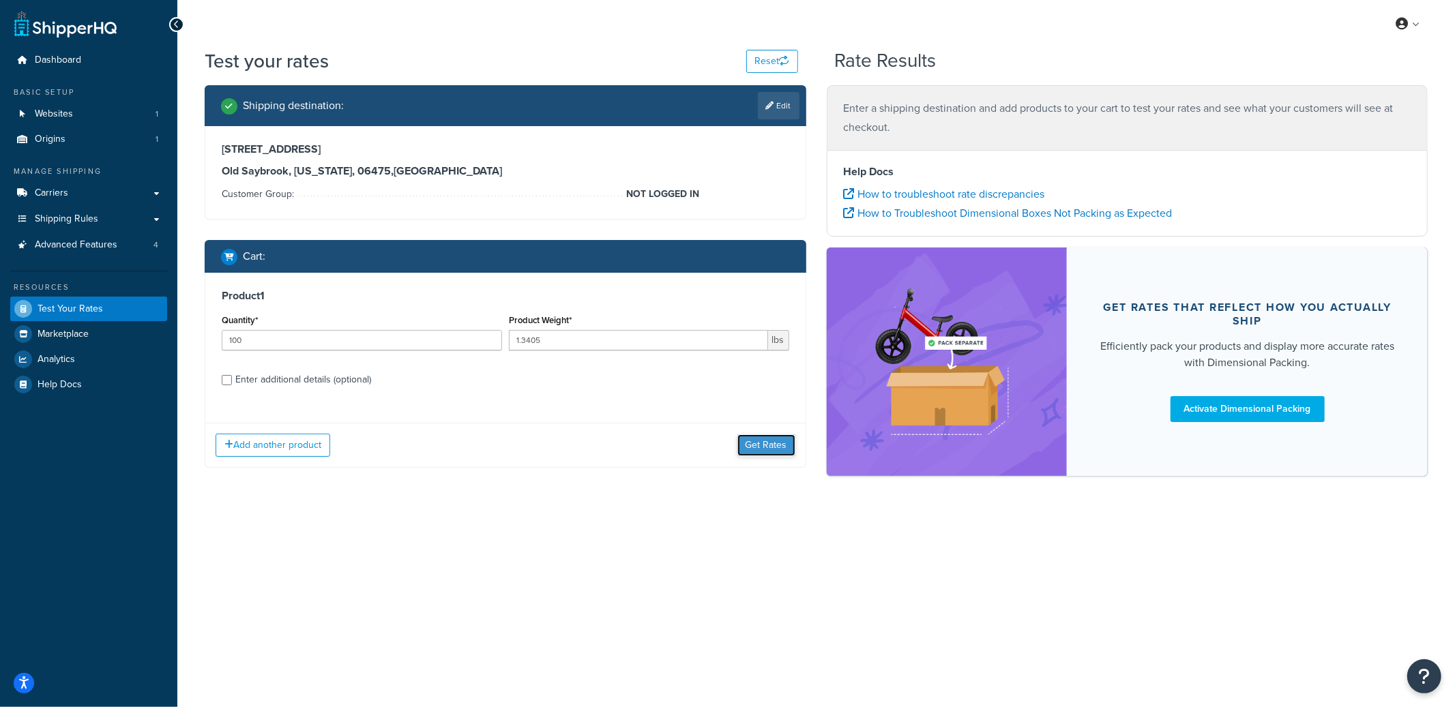
click at [763, 449] on button "Get Rates" at bounding box center [766, 445] width 58 height 22
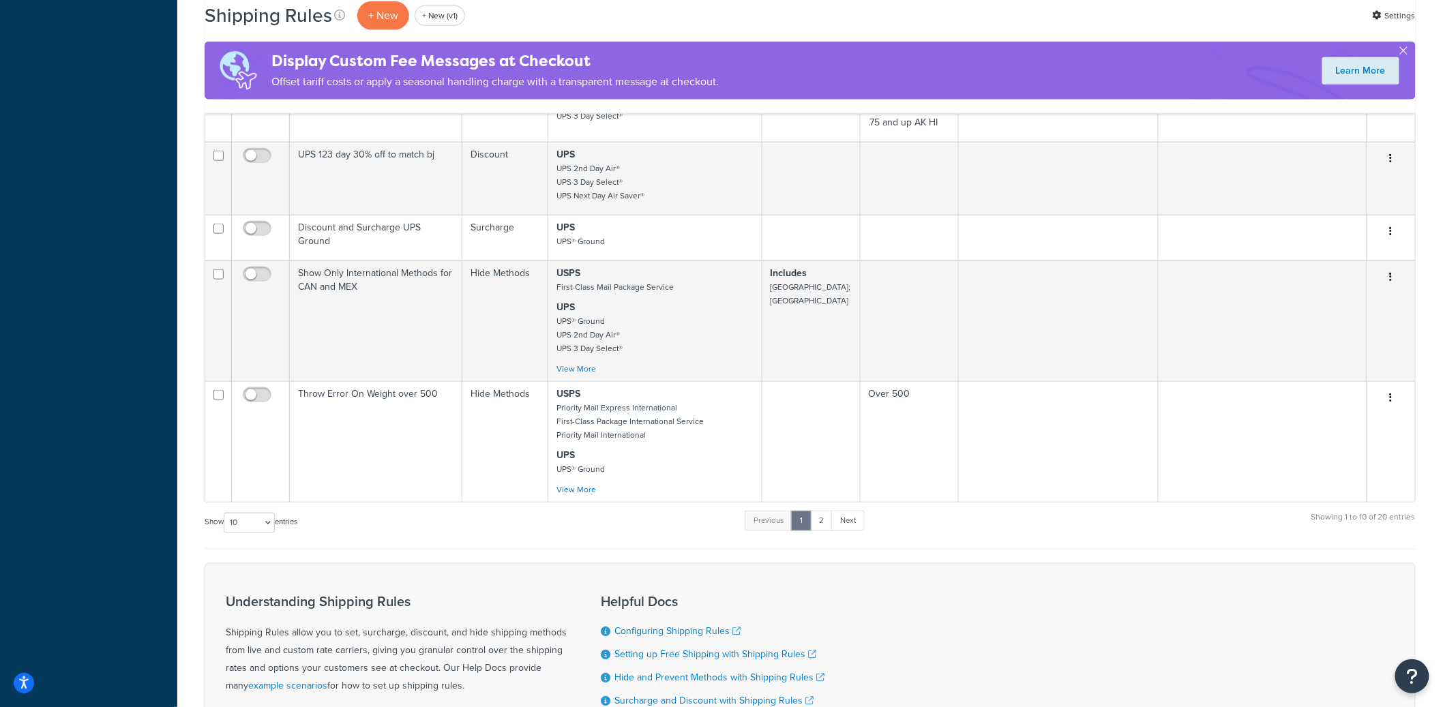
scroll to position [626, 0]
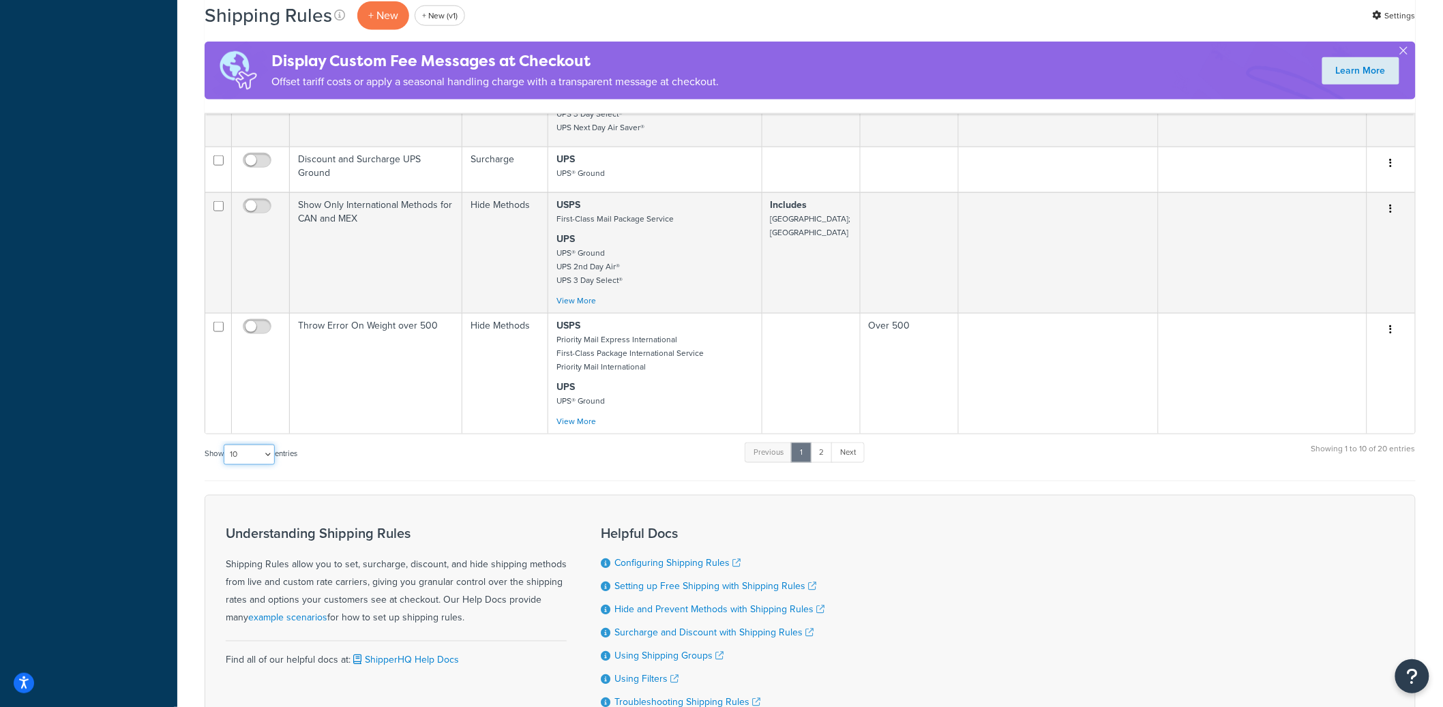
click at [265, 462] on select "10 15 25 50 100 1000" at bounding box center [249, 455] width 51 height 20
select select "25"
click at [225, 446] on select "10 15 25 50 100 1000" at bounding box center [249, 455] width 51 height 20
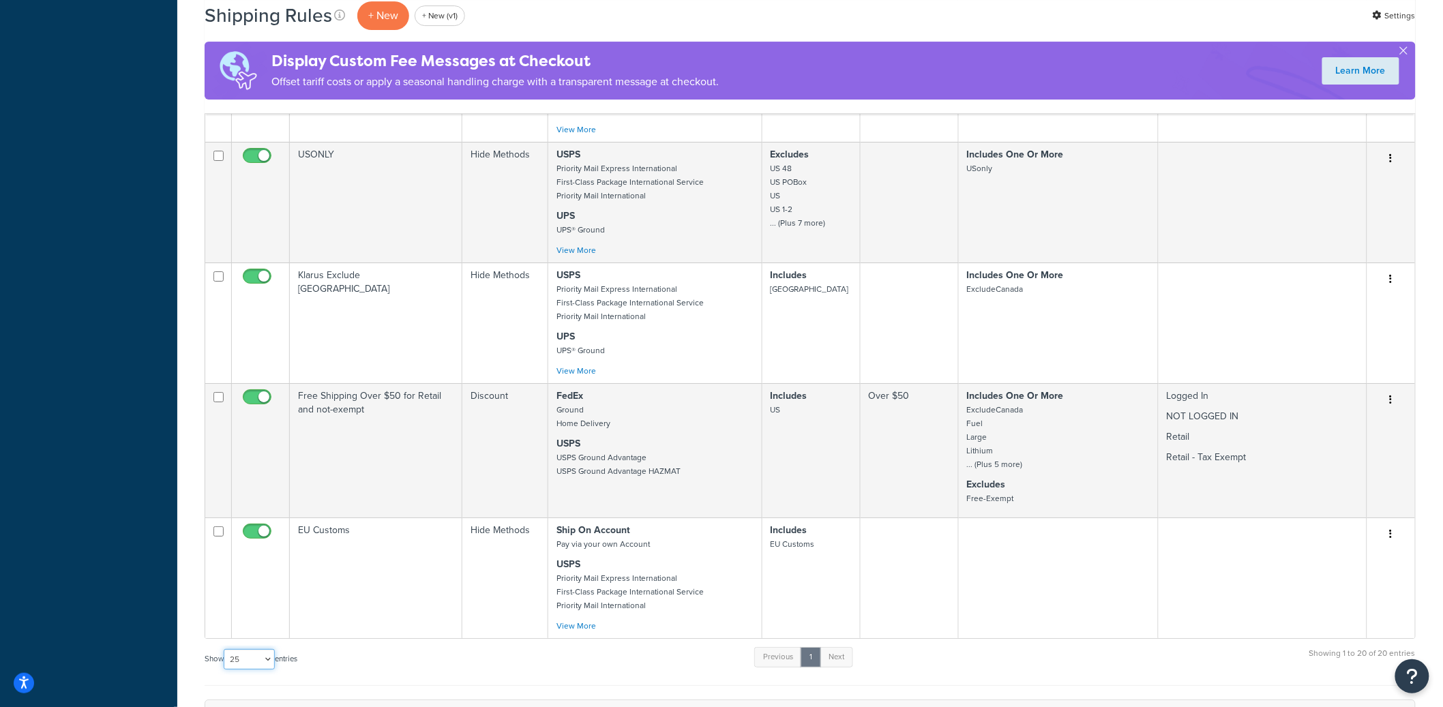
scroll to position [1944, 0]
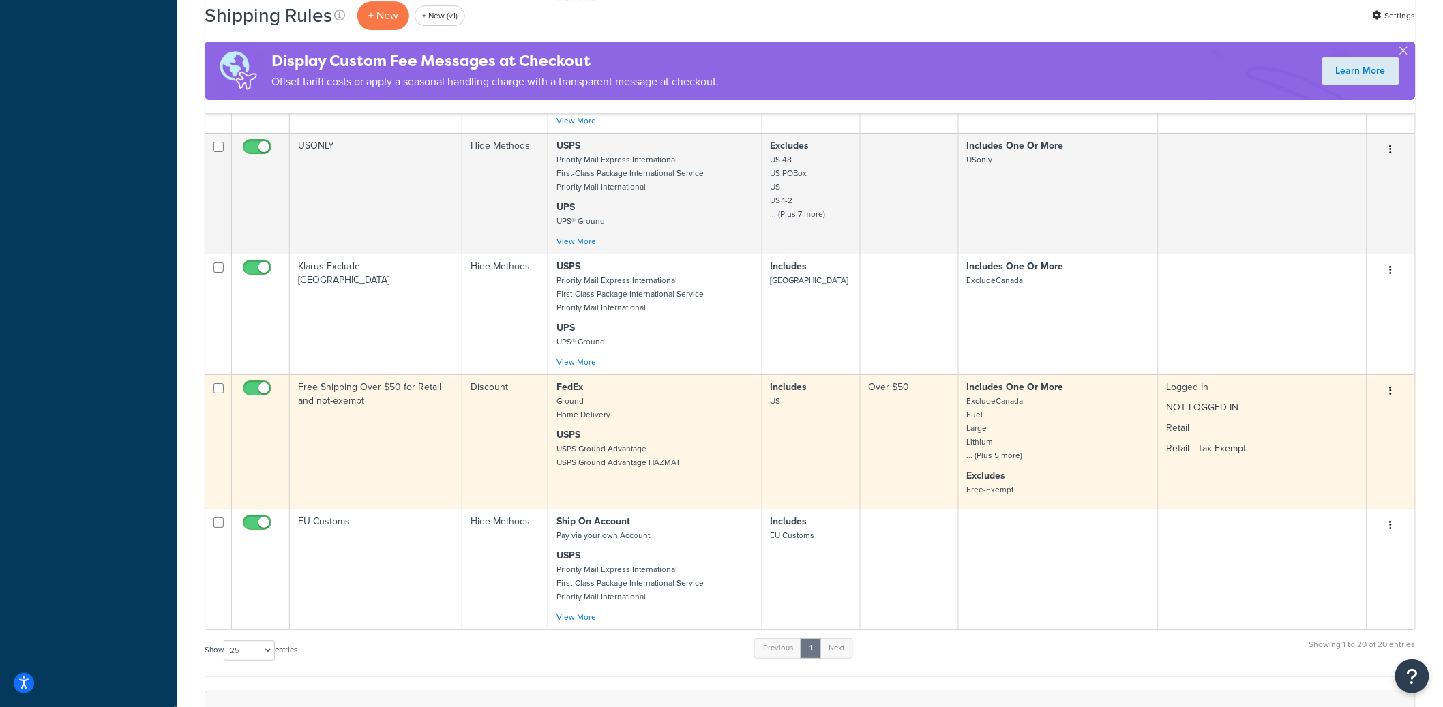
click at [402, 428] on td "Free Shipping Over $50 for Retail and not-exempt" at bounding box center [376, 441] width 173 height 134
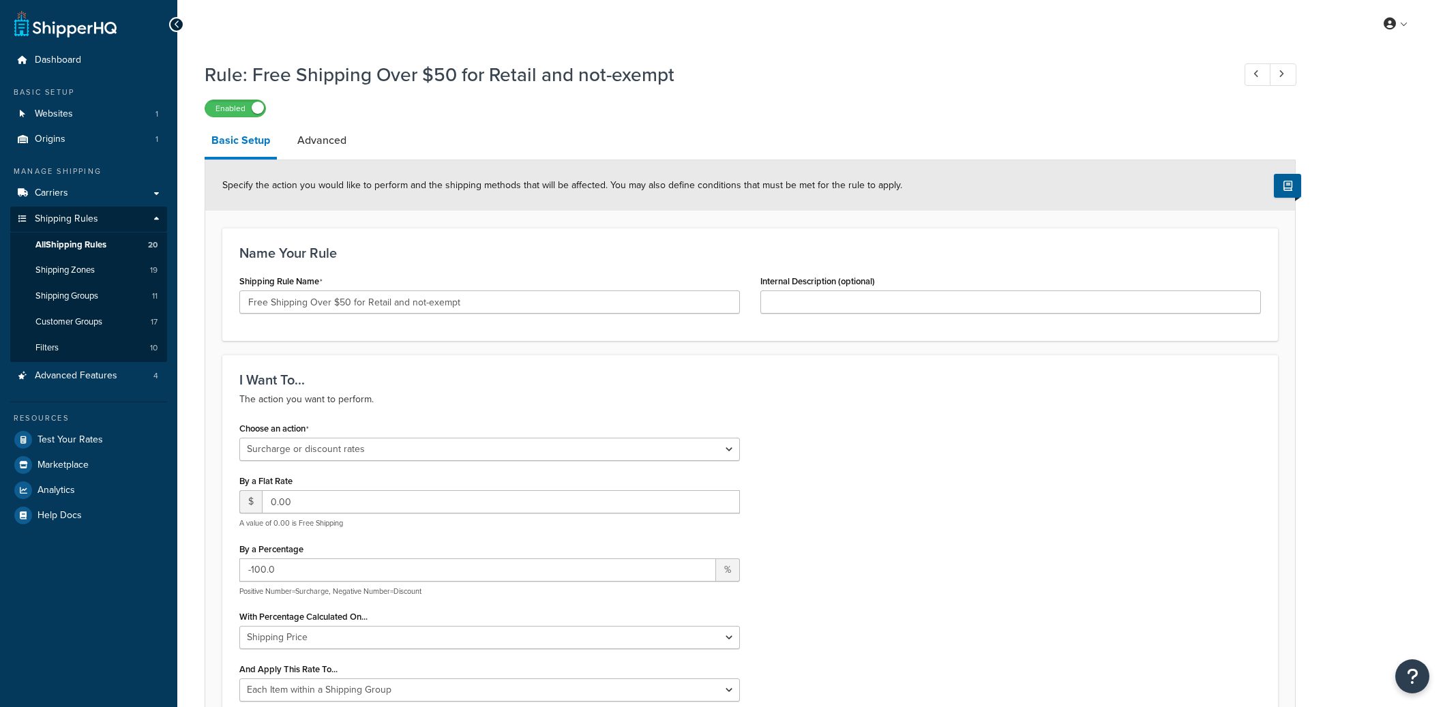
select select "SURCHARGE"
select select "ITEM"
click at [366, 304] on input "Free Shipping Over $50 for Retail and not-exempt" at bounding box center [489, 302] width 501 height 23
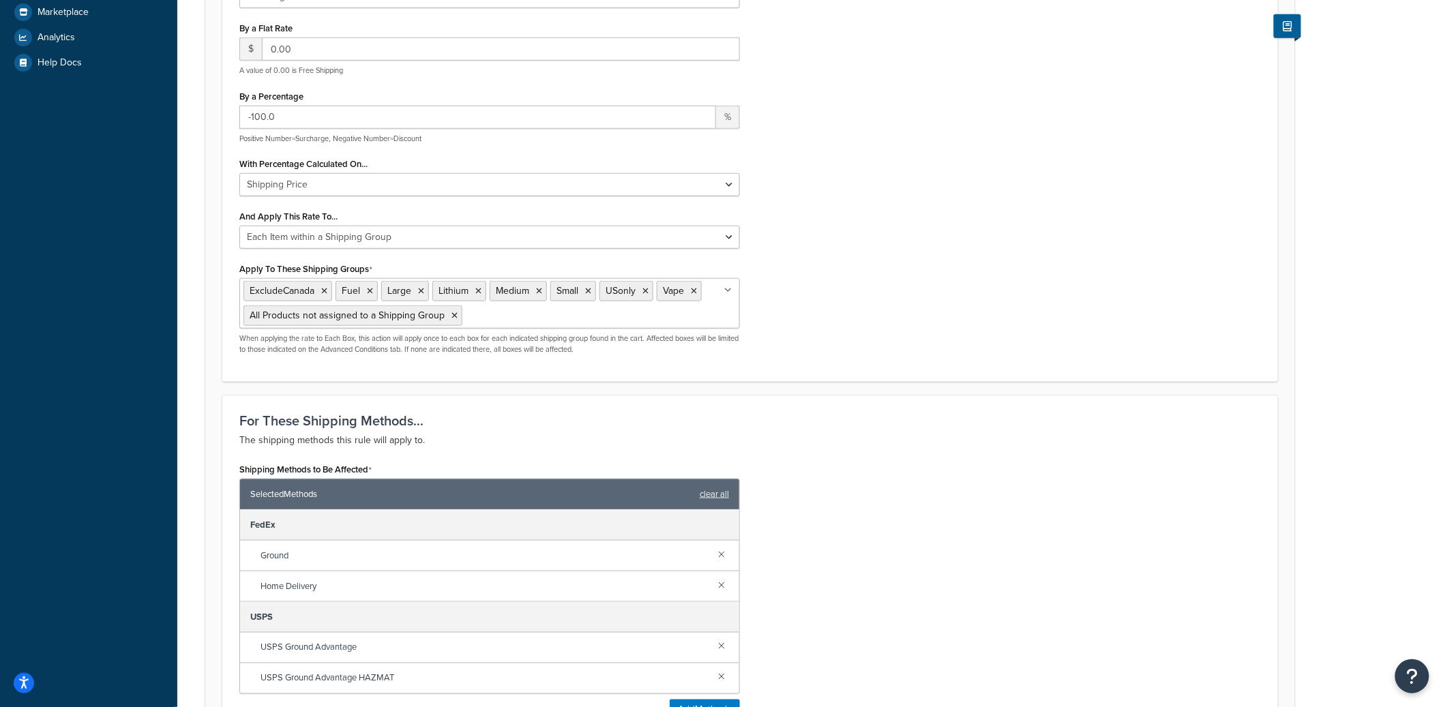
scroll to position [945, 0]
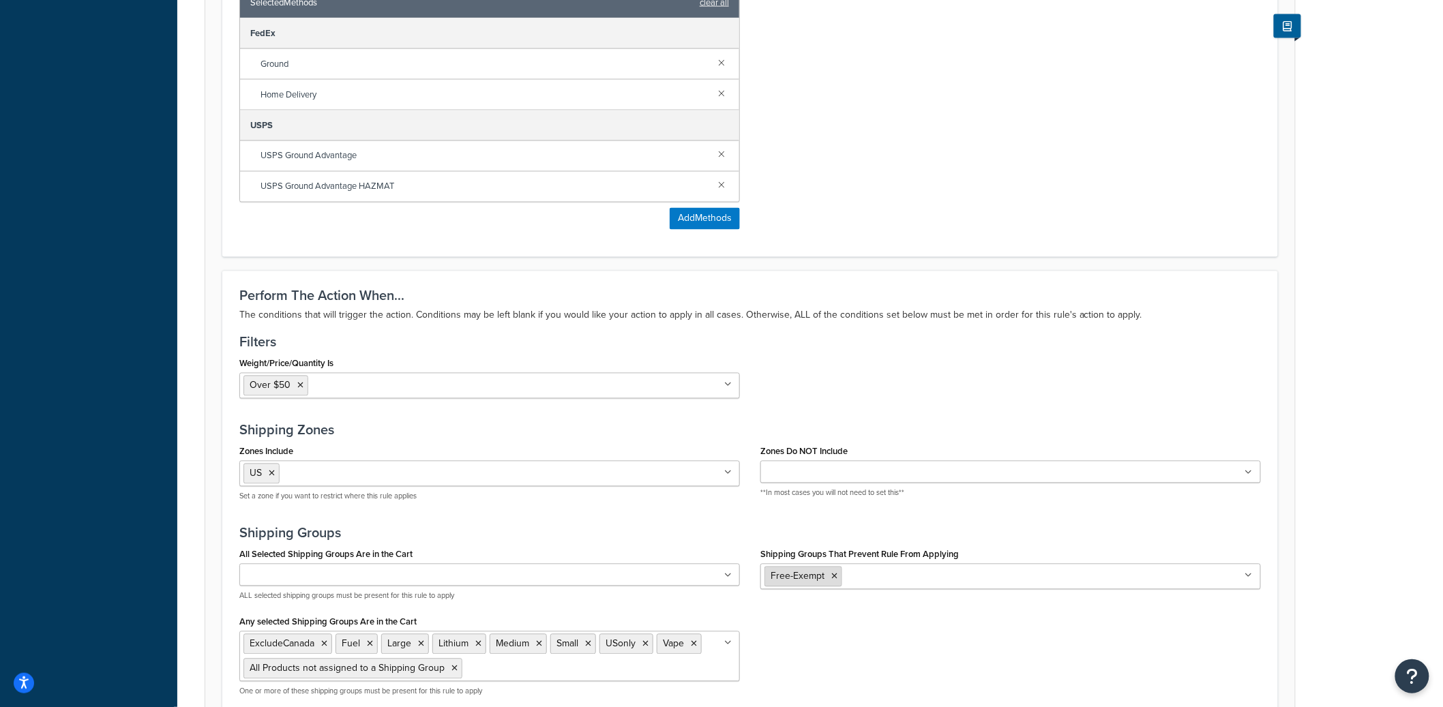
click at [834, 580] on icon at bounding box center [834, 577] width 6 height 8
click at [964, 372] on div "Weight/Price/Quantity Is Over $50 .74 and Up US 48 .75 and up AK HI > 4lbs Cart…" at bounding box center [750, 381] width 1042 height 55
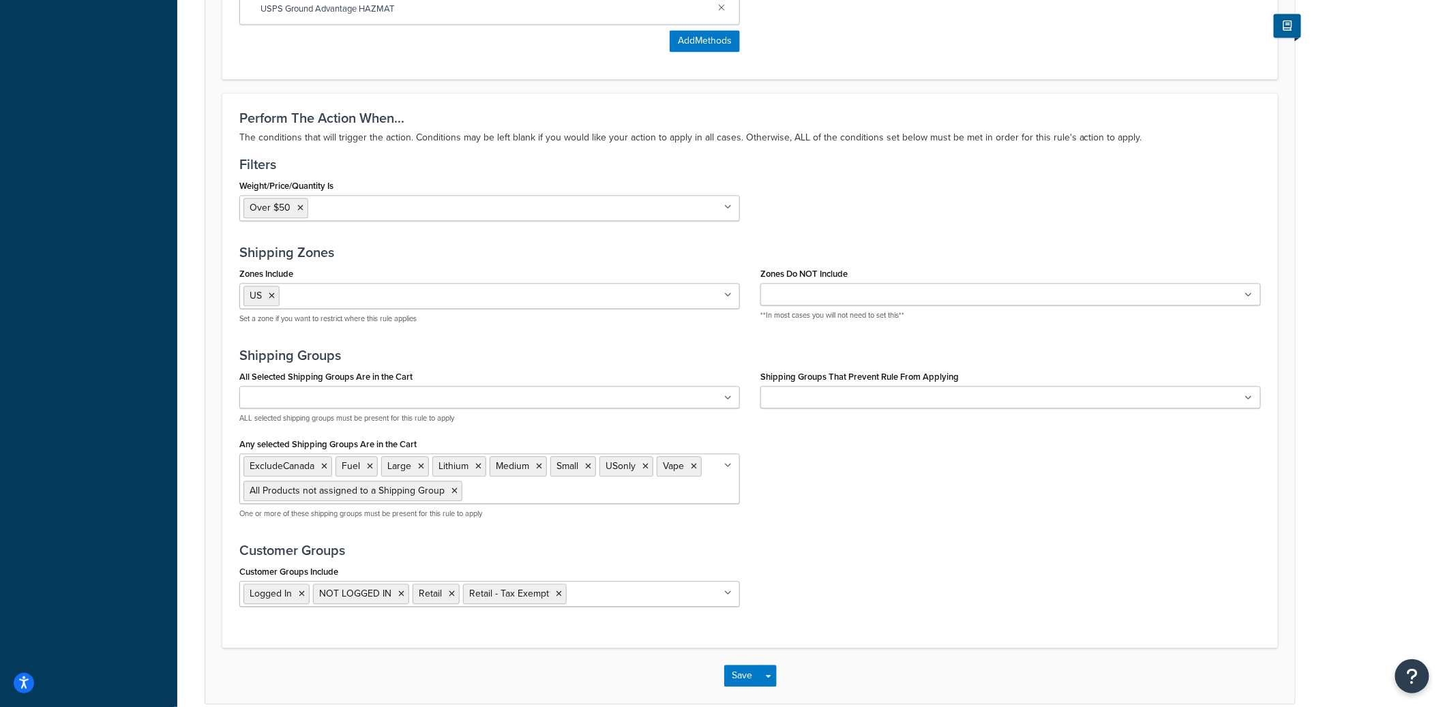
scroll to position [1190, 0]
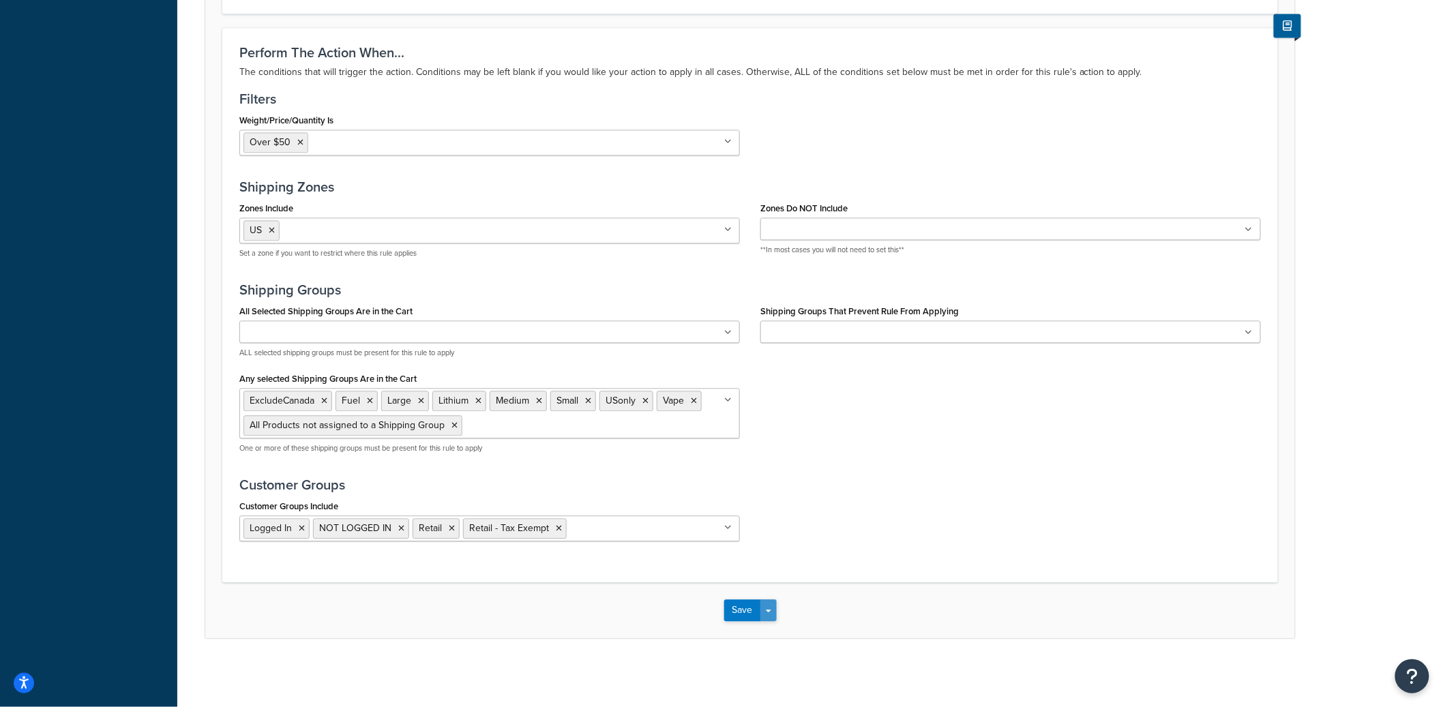
click at [771, 605] on button "Save Dropdown" at bounding box center [768, 611] width 16 height 22
click at [797, 630] on button "Save and Edit" at bounding box center [790, 635] width 132 height 29
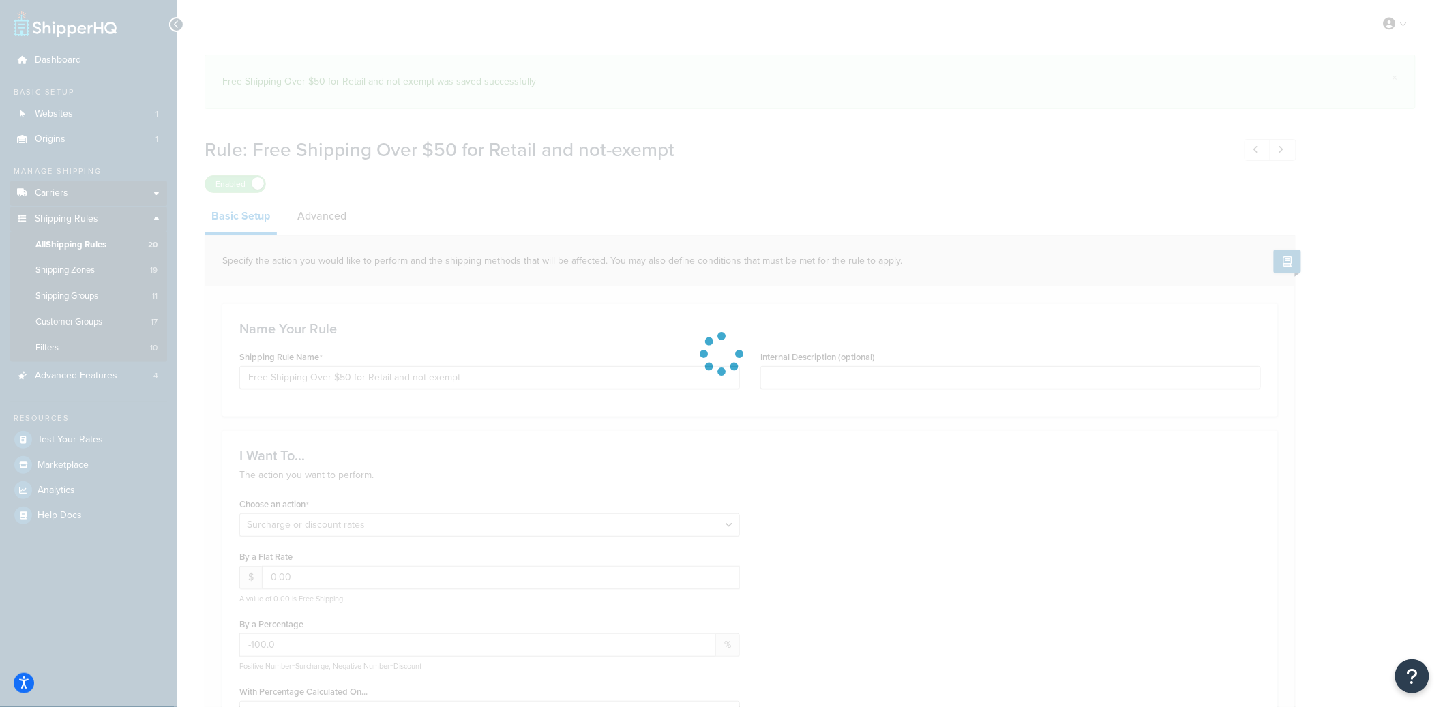
select select "SURCHARGE"
select select "ITEM"
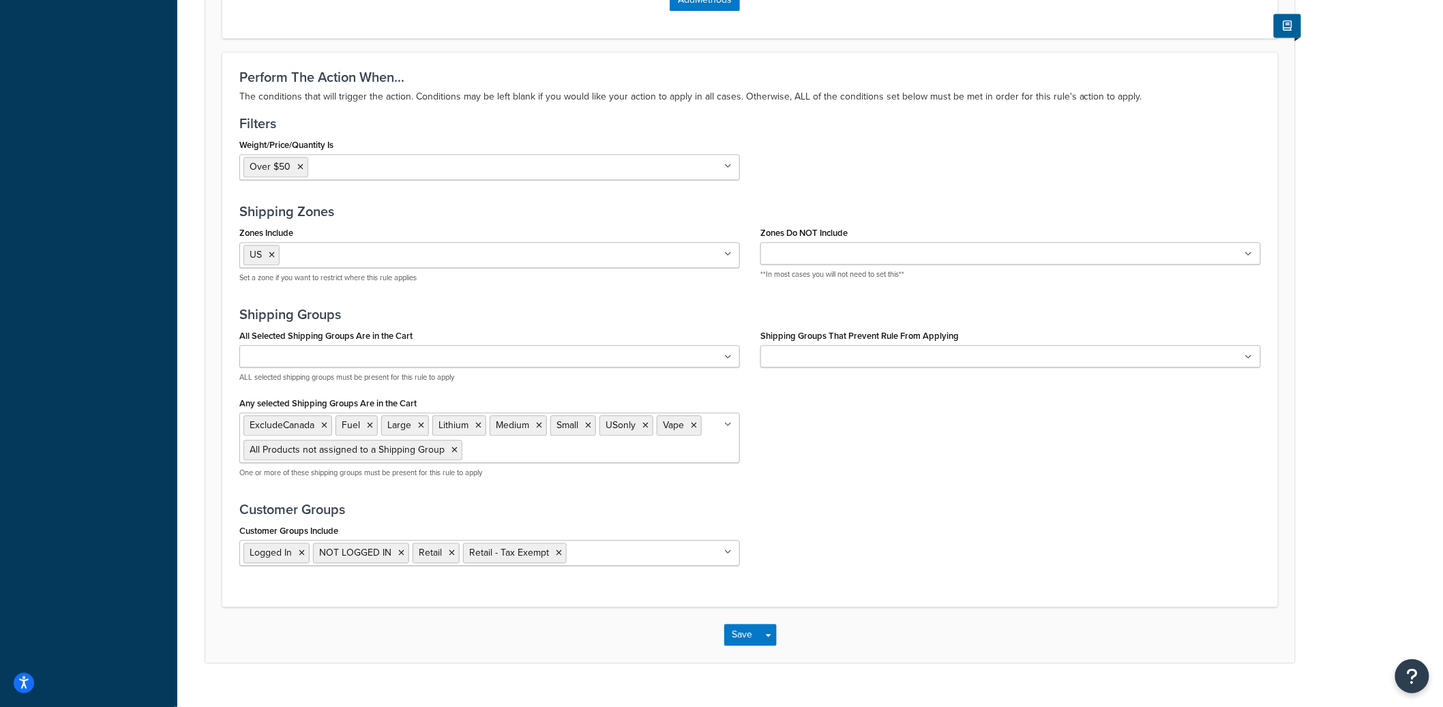
scroll to position [1190, 0]
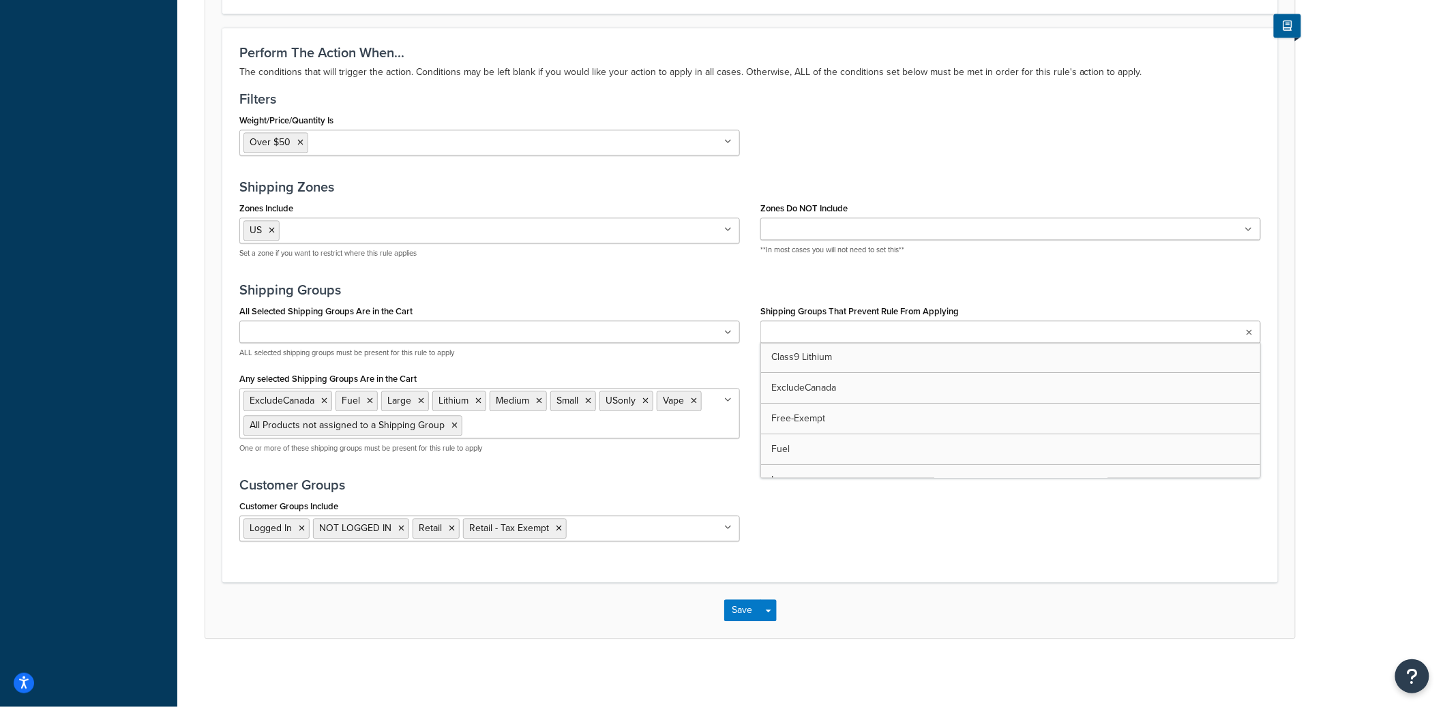
click at [832, 329] on input "Shipping Groups That Prevent Rule From Applying" at bounding box center [825, 332] width 121 height 15
click at [803, 535] on div "Customer Groups Include Logged In NOT LOGGED IN Retail Retail - Tax Exempt Dist…" at bounding box center [750, 524] width 1042 height 55
click at [771, 611] on button "Save Dropdown" at bounding box center [768, 611] width 16 height 22
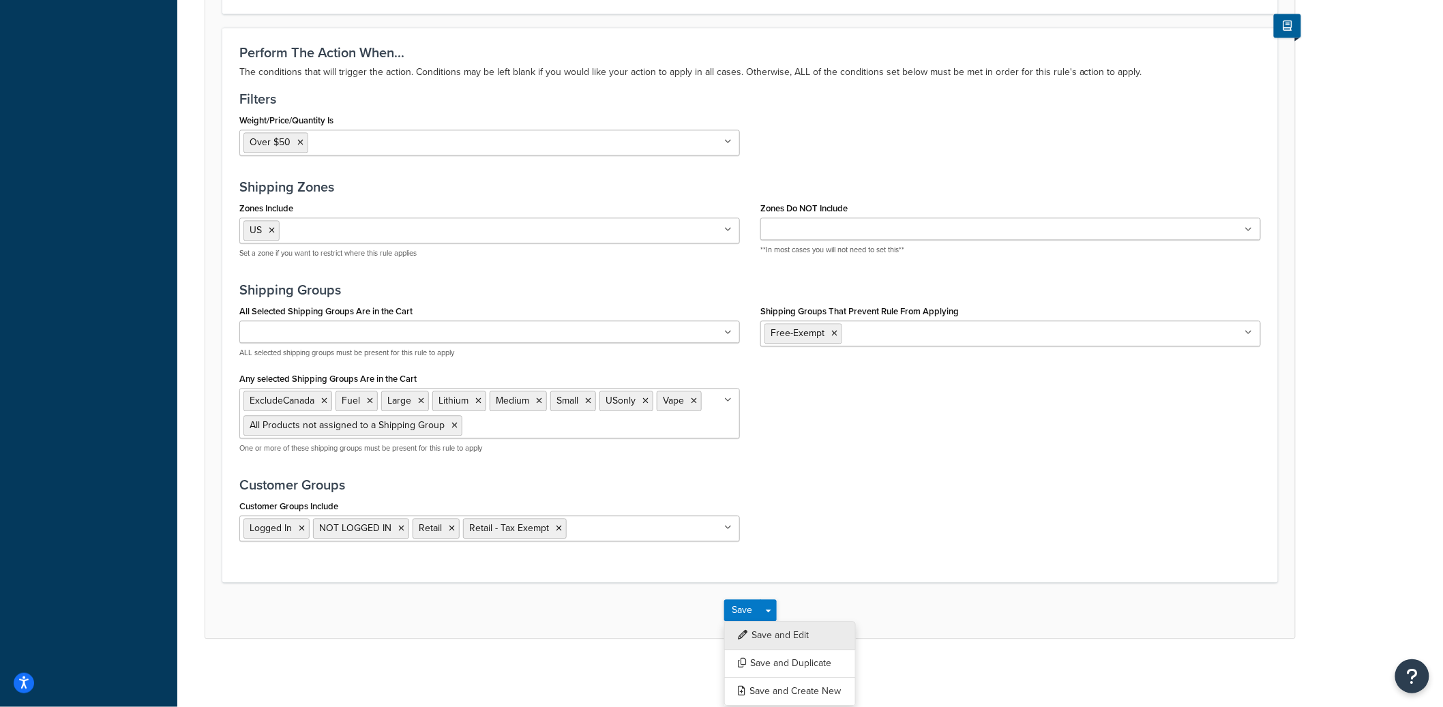
click at [779, 627] on button "Save and Edit" at bounding box center [790, 635] width 132 height 29
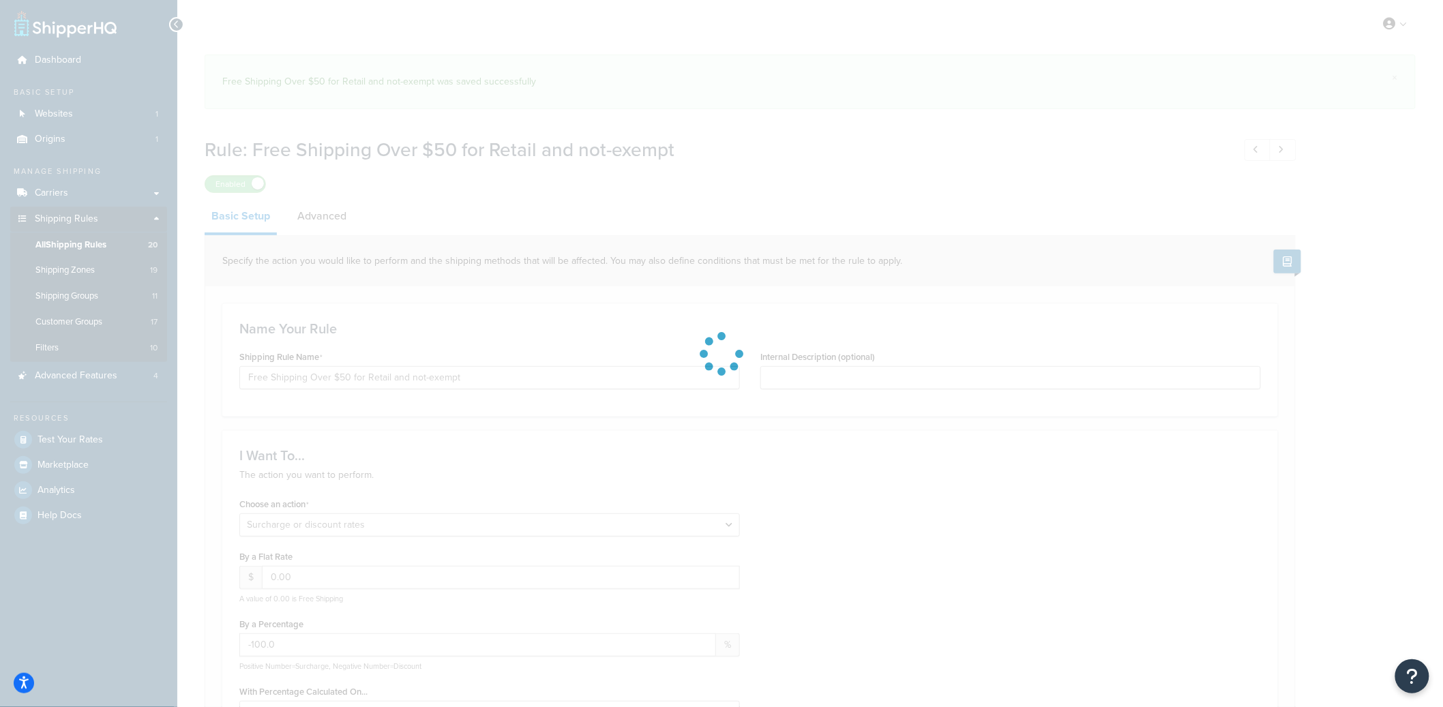
select select "SURCHARGE"
select select "ITEM"
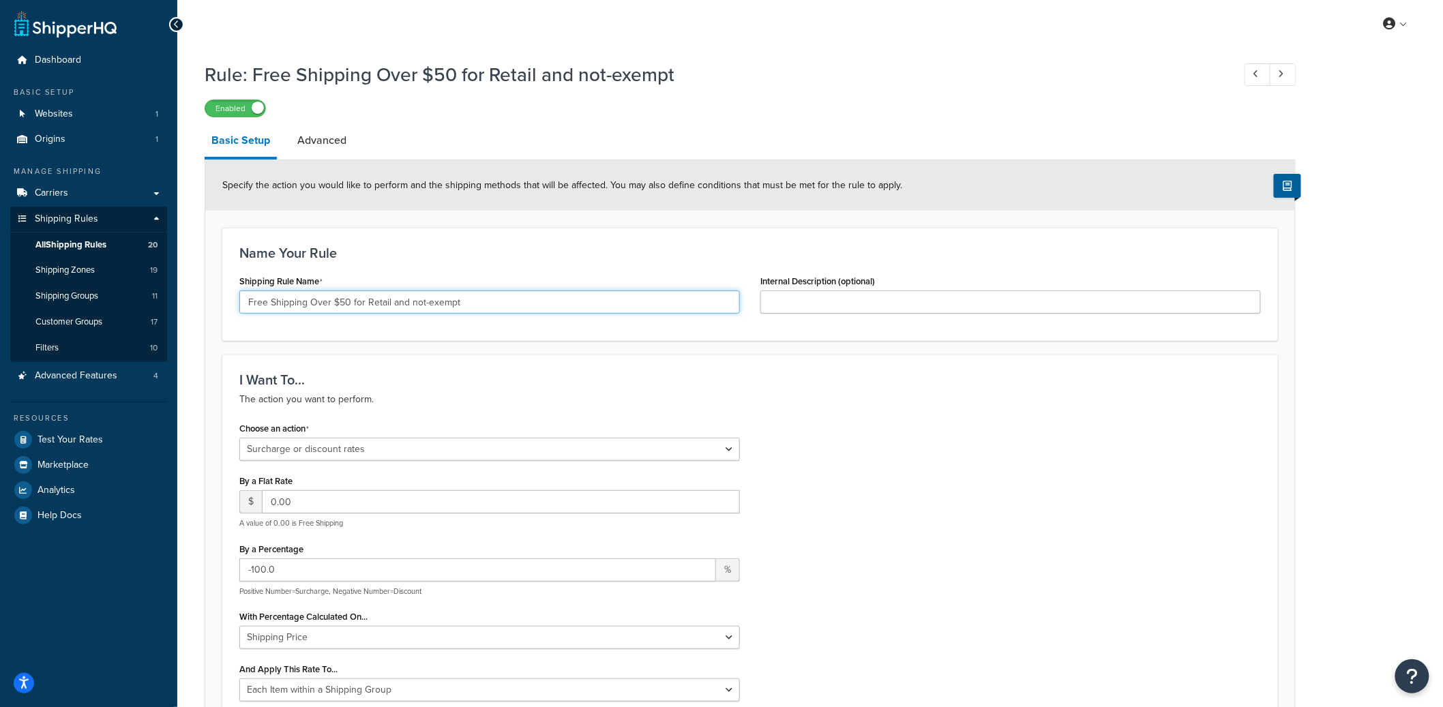
click at [409, 295] on input "Free Shipping Over $50 for Retail and not-exempt" at bounding box center [489, 302] width 501 height 23
click at [250, 114] on label "Enabled" at bounding box center [235, 108] width 60 height 16
click at [243, 108] on label "Disabled" at bounding box center [235, 108] width 60 height 16
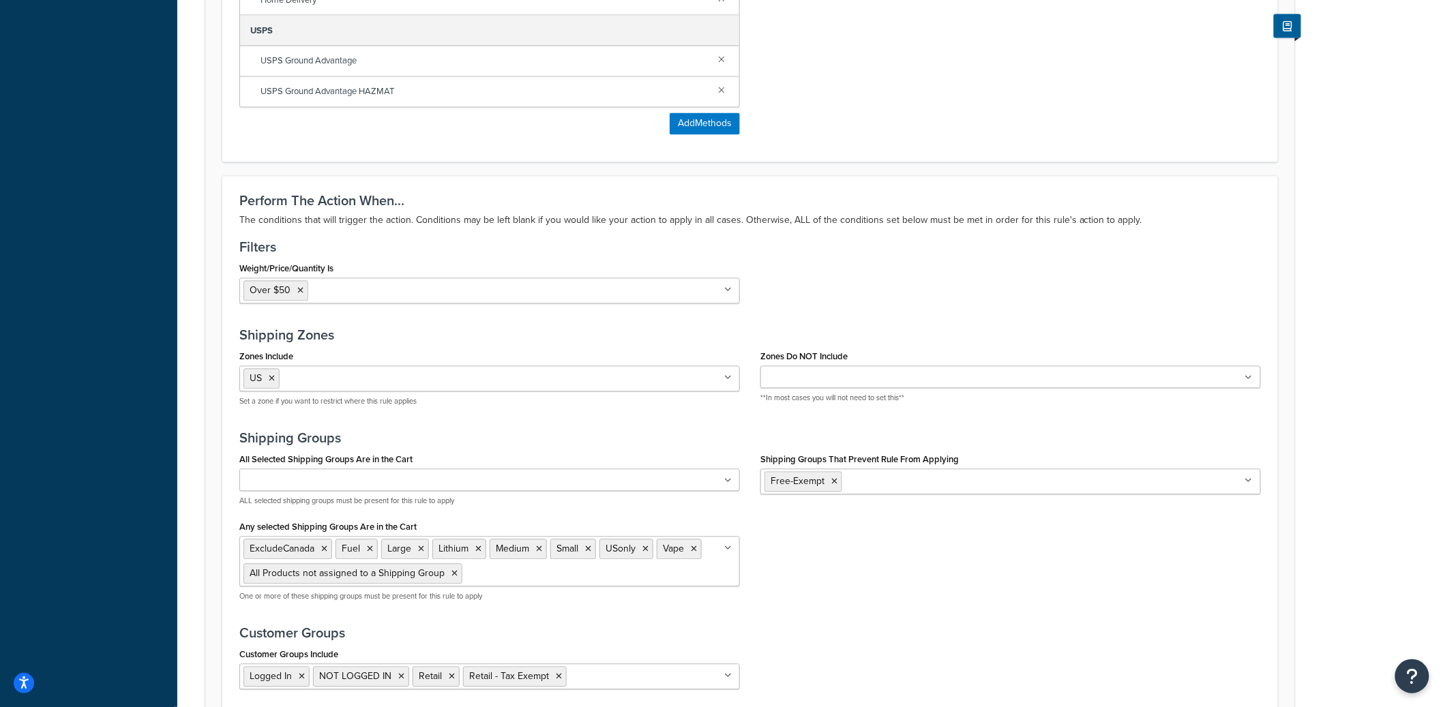
scroll to position [1190, 0]
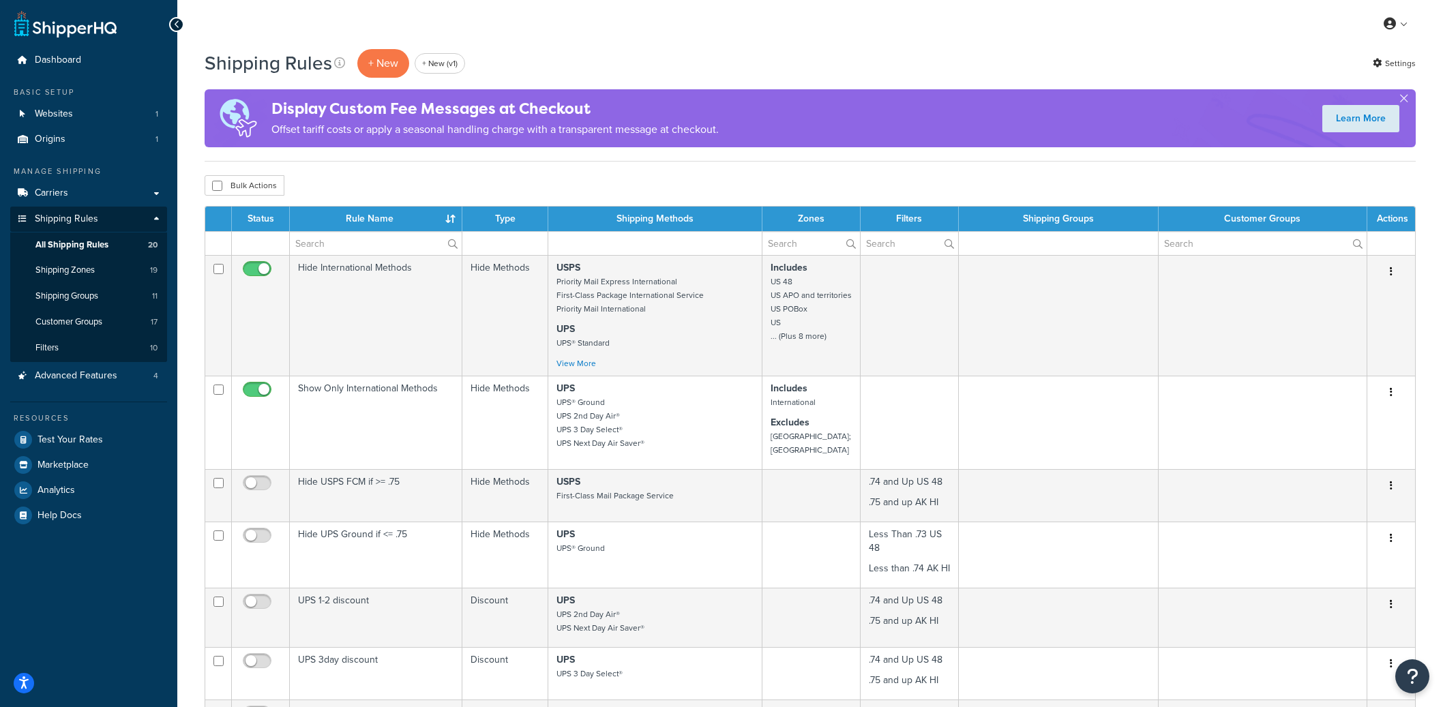
select select "25"
click at [385, 56] on p "+ New" at bounding box center [383, 63] width 52 height 28
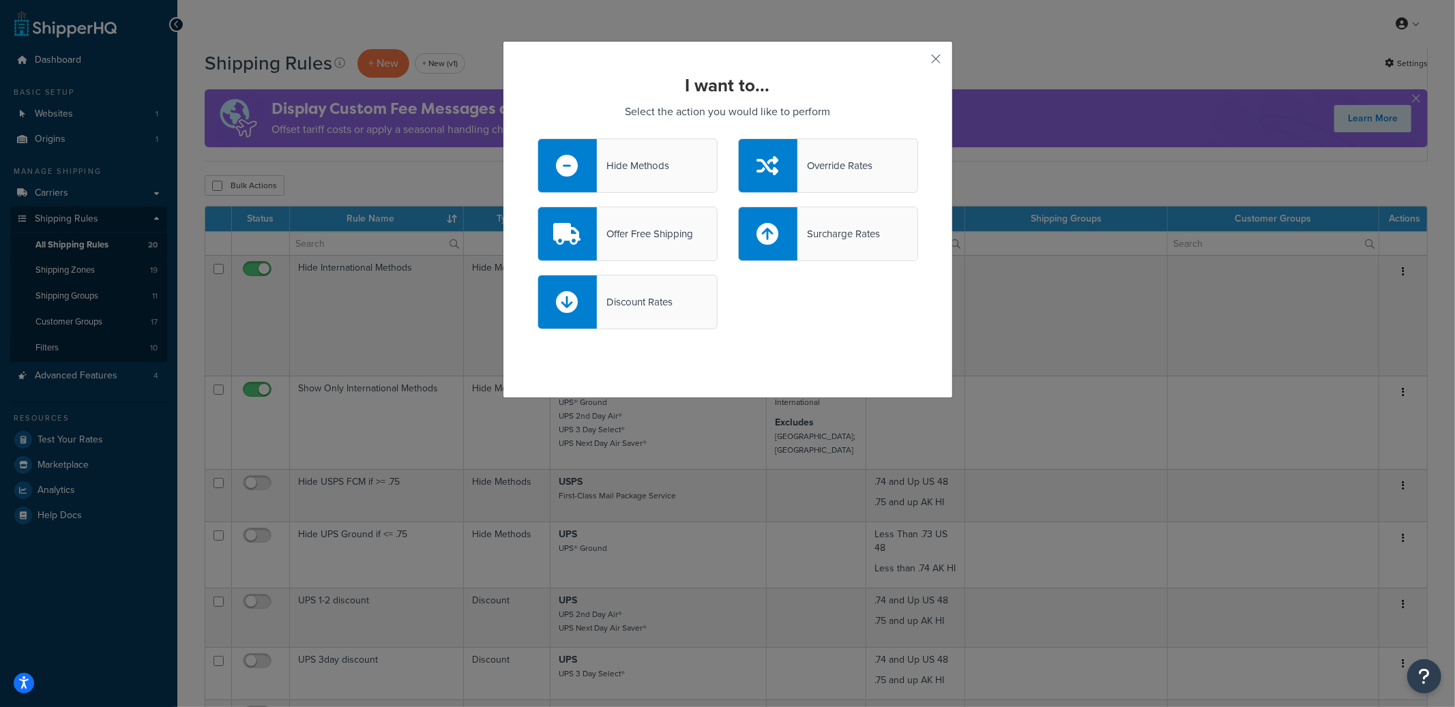
click at [641, 225] on div "Offer Free Shipping" at bounding box center [645, 233] width 96 height 19
click at [0, 0] on input "Offer Free Shipping" at bounding box center [0, 0] width 0 height 0
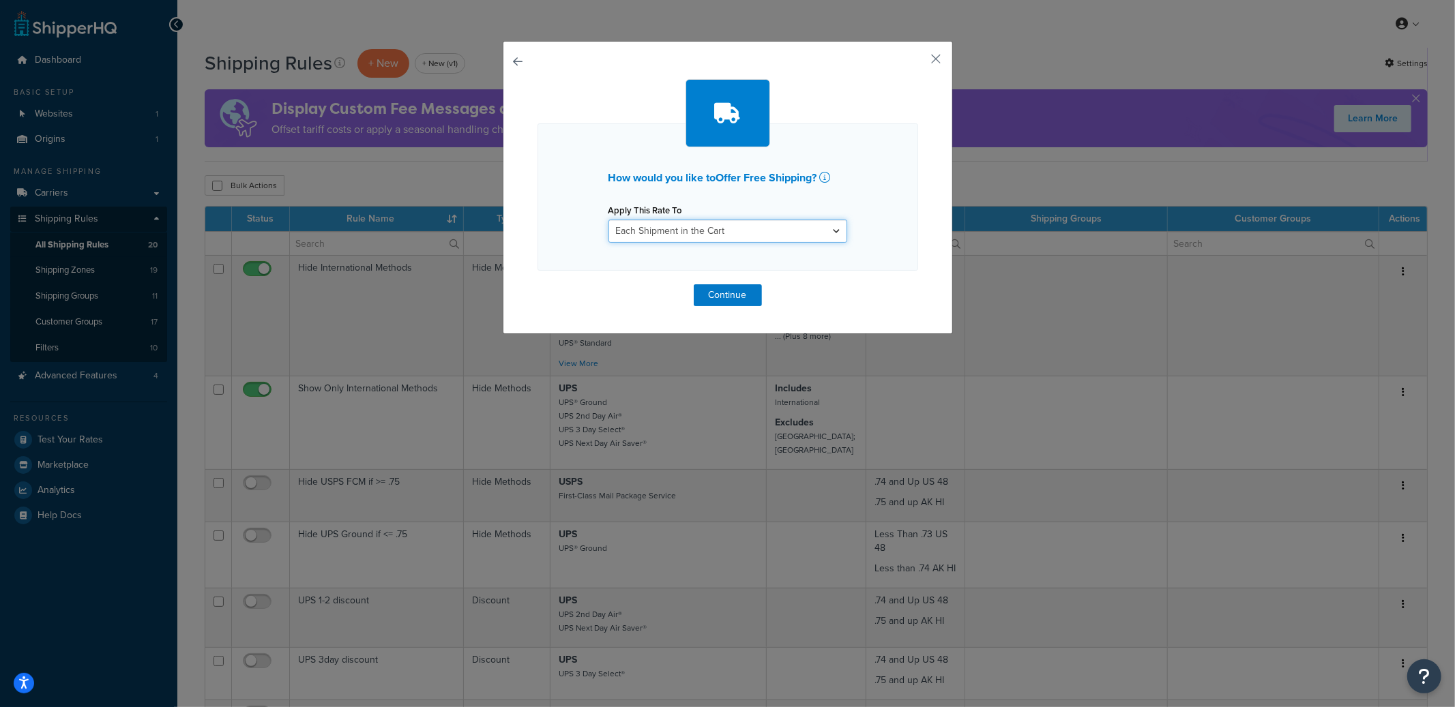
click at [668, 235] on select "Each Shipment in the Cart Each Shipping Group in the Cart Each Item within a Sh…" at bounding box center [727, 231] width 239 height 23
select select "SHIPPING_GROUP"
click at [608, 220] on select "Each Shipment in the Cart Each Shipping Group in the Cart Each Item within a Sh…" at bounding box center [727, 231] width 239 height 23
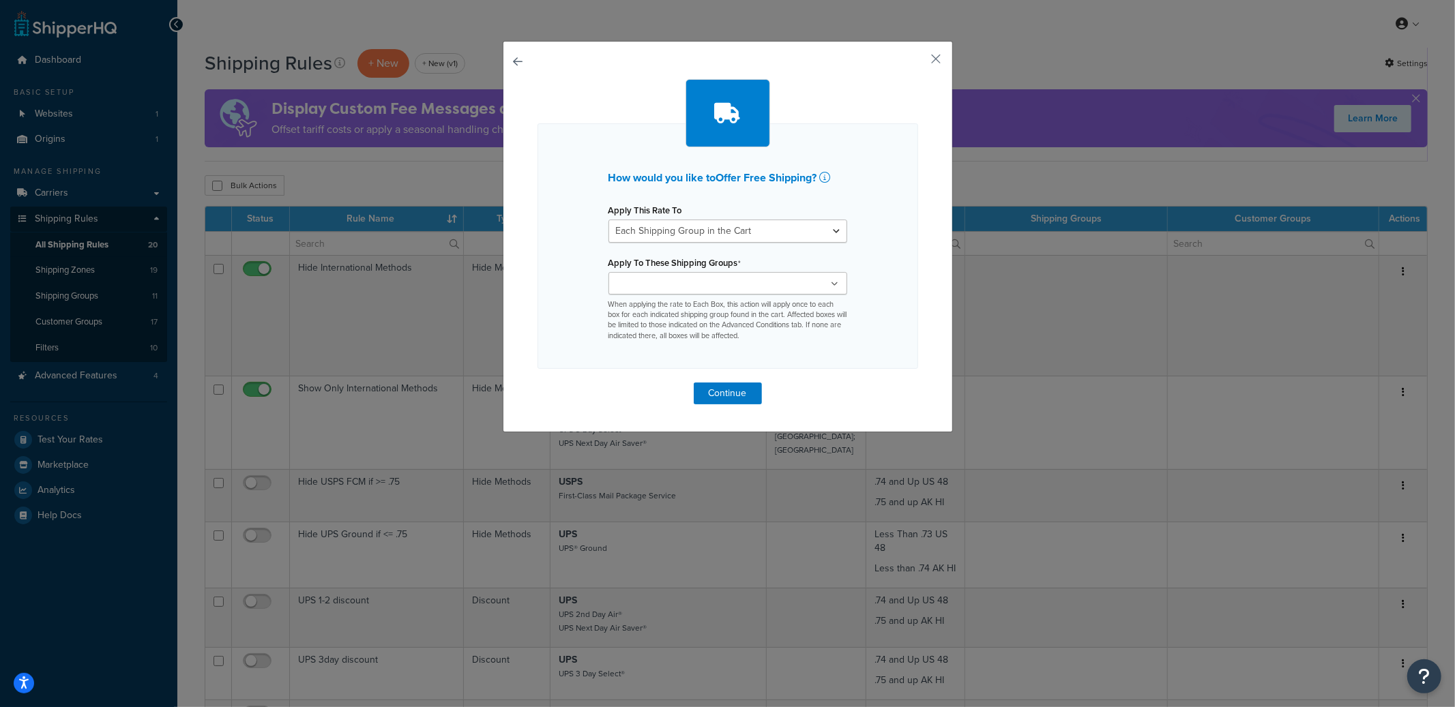
click at [626, 291] on input "Apply To These Shipping Groups" at bounding box center [672, 284] width 121 height 15
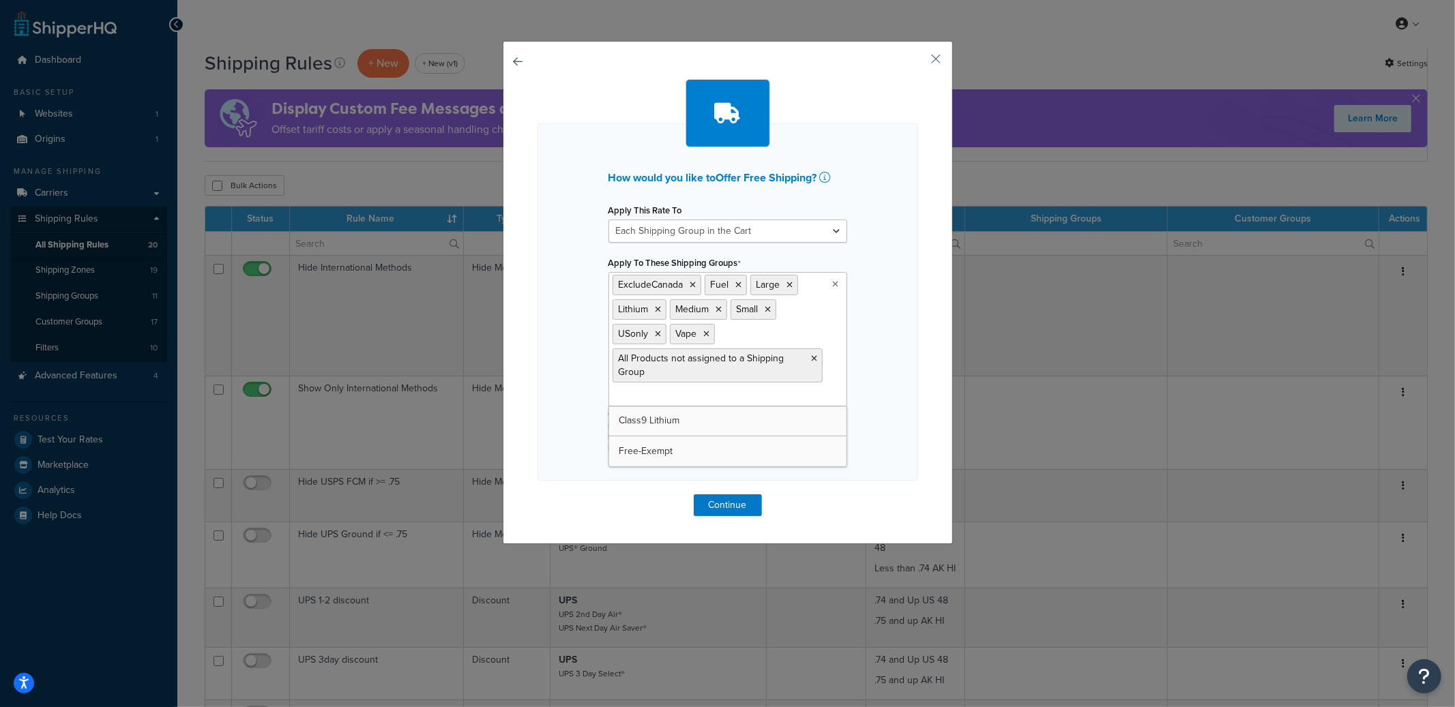
click at [902, 357] on div "How would you like to Offer Free Shipping ? Apply This Rate To Each Shipment in…" at bounding box center [727, 301] width 381 height 357
click at [721, 505] on button "Continue" at bounding box center [728, 505] width 68 height 22
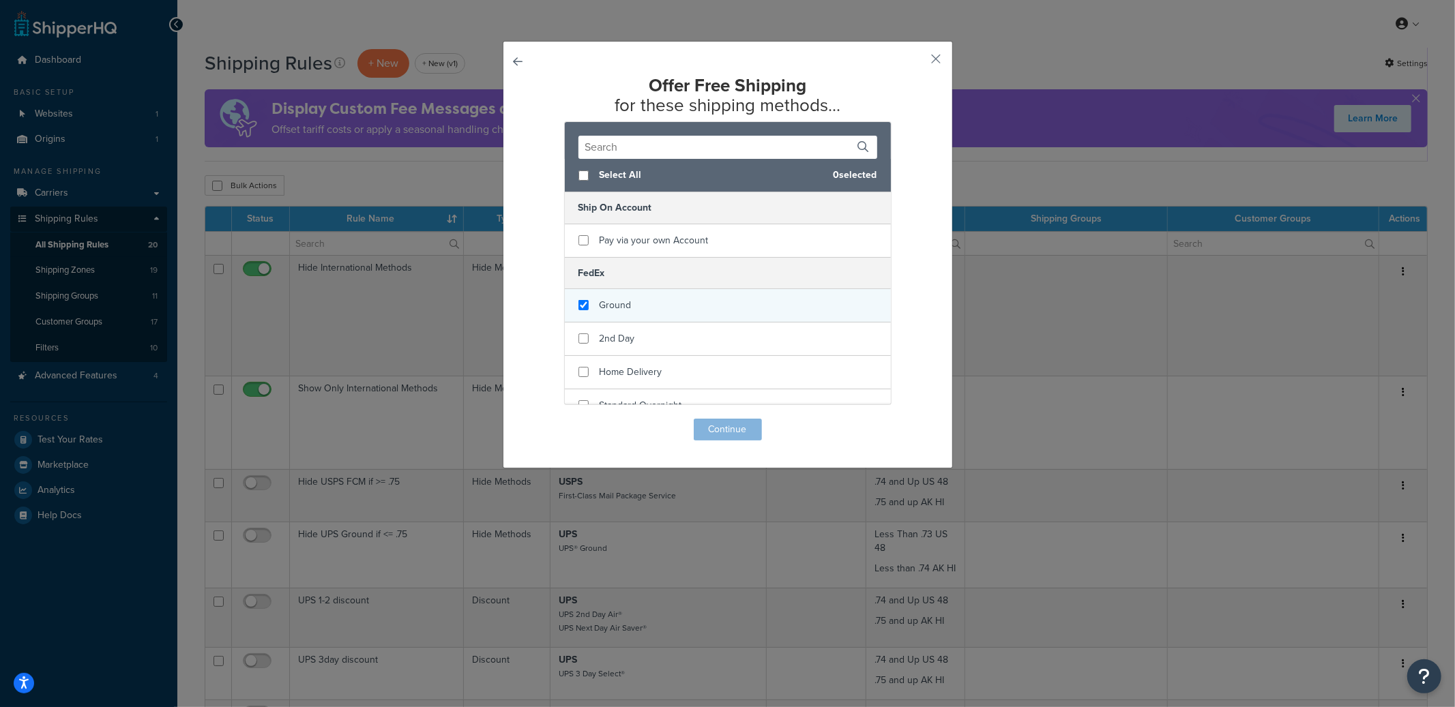
checkbox input "true"
click at [651, 308] on div "Ground" at bounding box center [728, 305] width 326 height 33
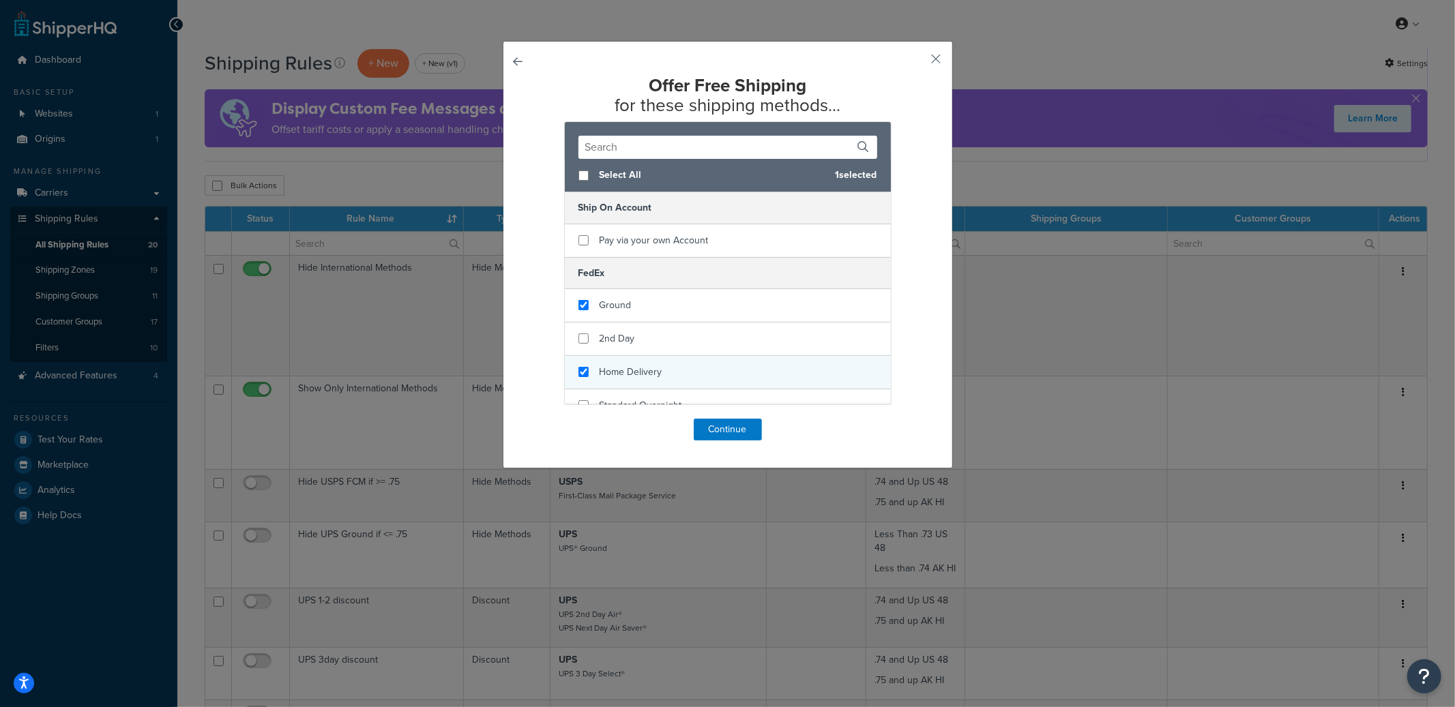
checkbox input "true"
click at [651, 375] on span "Home Delivery" at bounding box center [631, 372] width 63 height 14
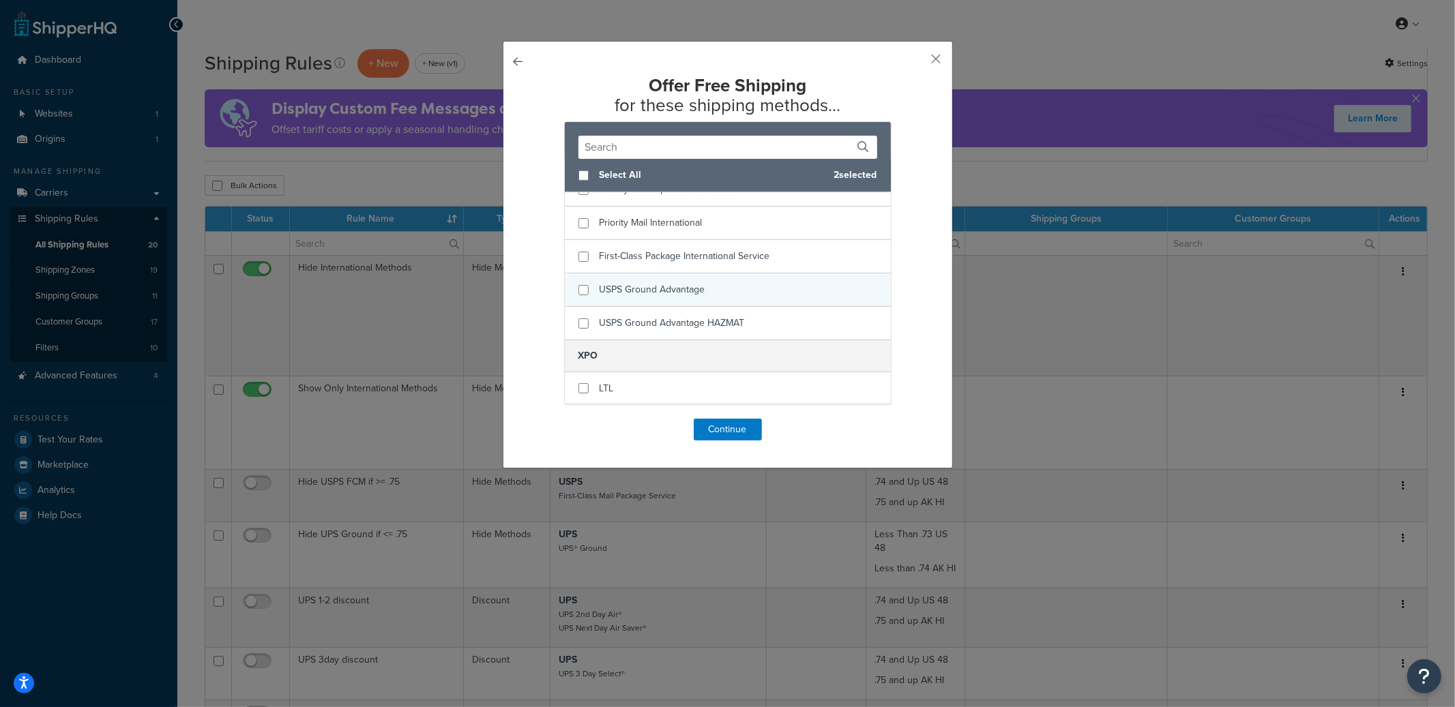
scroll to position [681, 0]
checkbox input "true"
click at [695, 301] on div "USPS Ground Advantage" at bounding box center [728, 289] width 326 height 33
checkbox input "true"
click at [699, 315] on div "USPS Ground Advantage HAZMAT" at bounding box center [672, 323] width 145 height 19
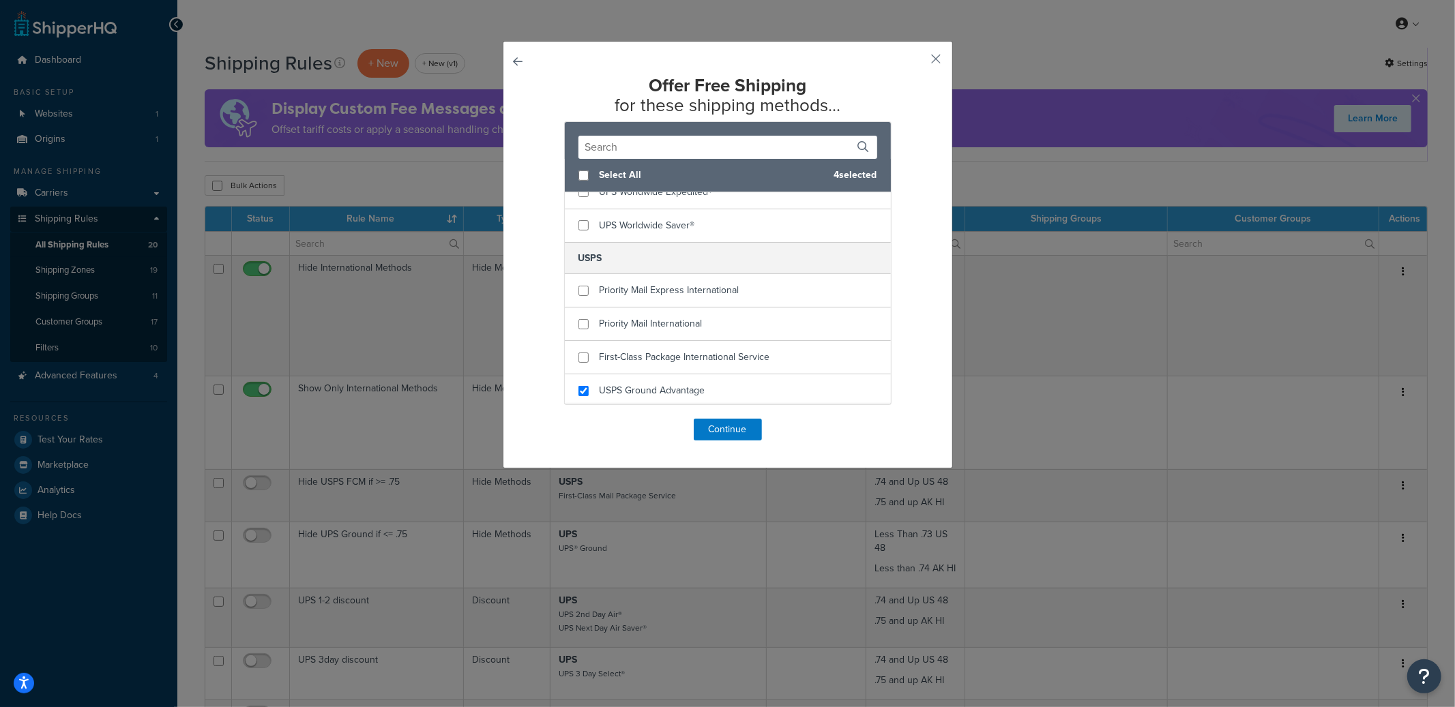
scroll to position [574, 0]
click at [738, 432] on button "Continue" at bounding box center [728, 430] width 68 height 22
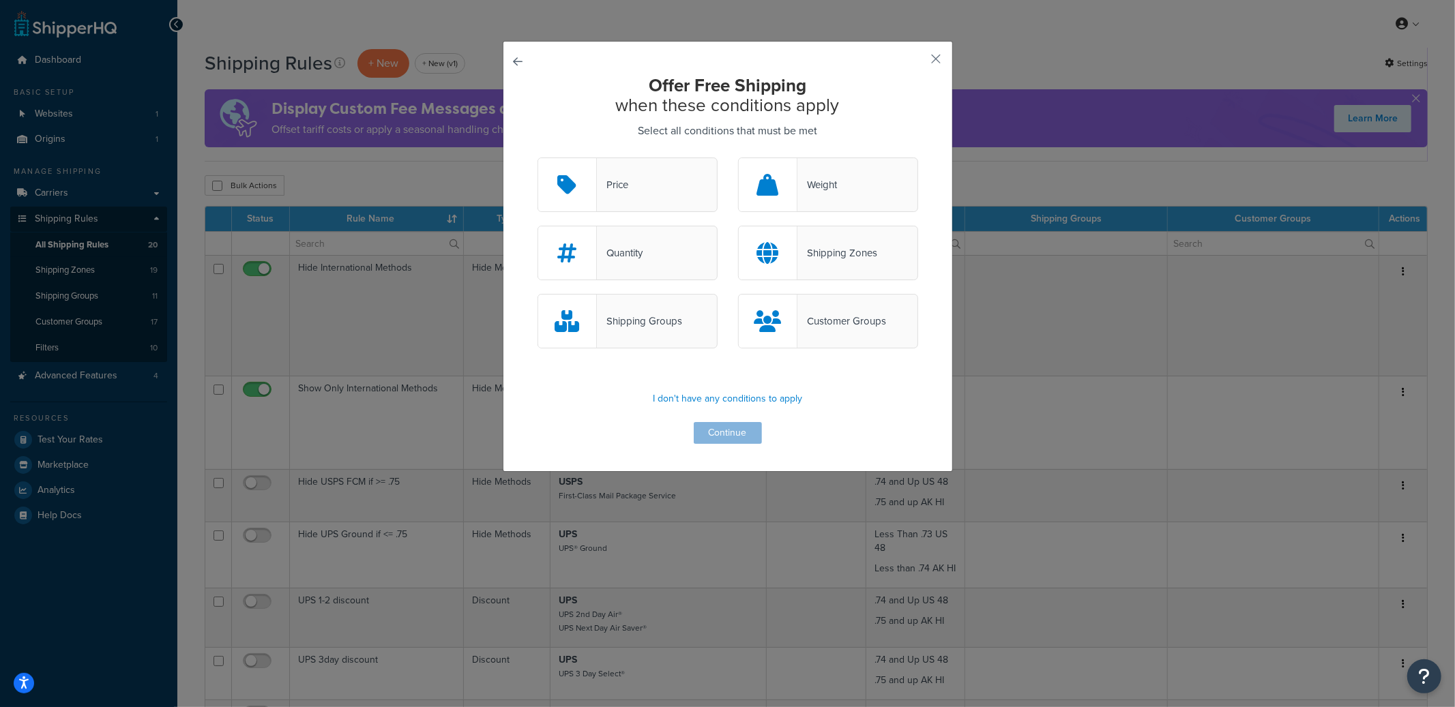
click at [675, 340] on div "Shipping Groups" at bounding box center [627, 321] width 180 height 55
click at [0, 0] on input "Shipping Groups" at bounding box center [0, 0] width 0 height 0
click at [631, 181] on div "Price" at bounding box center [627, 185] width 180 height 55
click at [0, 0] on input "Price" at bounding box center [0, 0] width 0 height 0
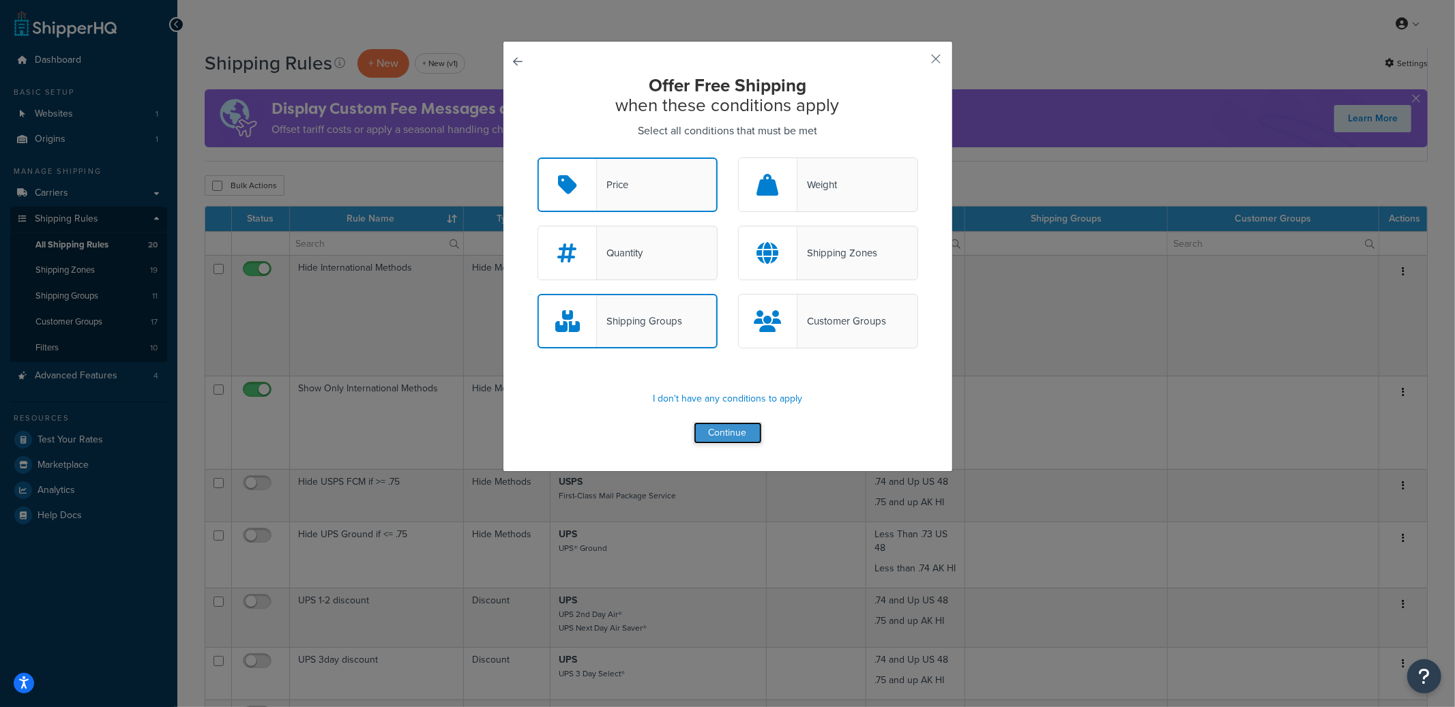
click at [741, 428] on button "Continue" at bounding box center [728, 433] width 68 height 22
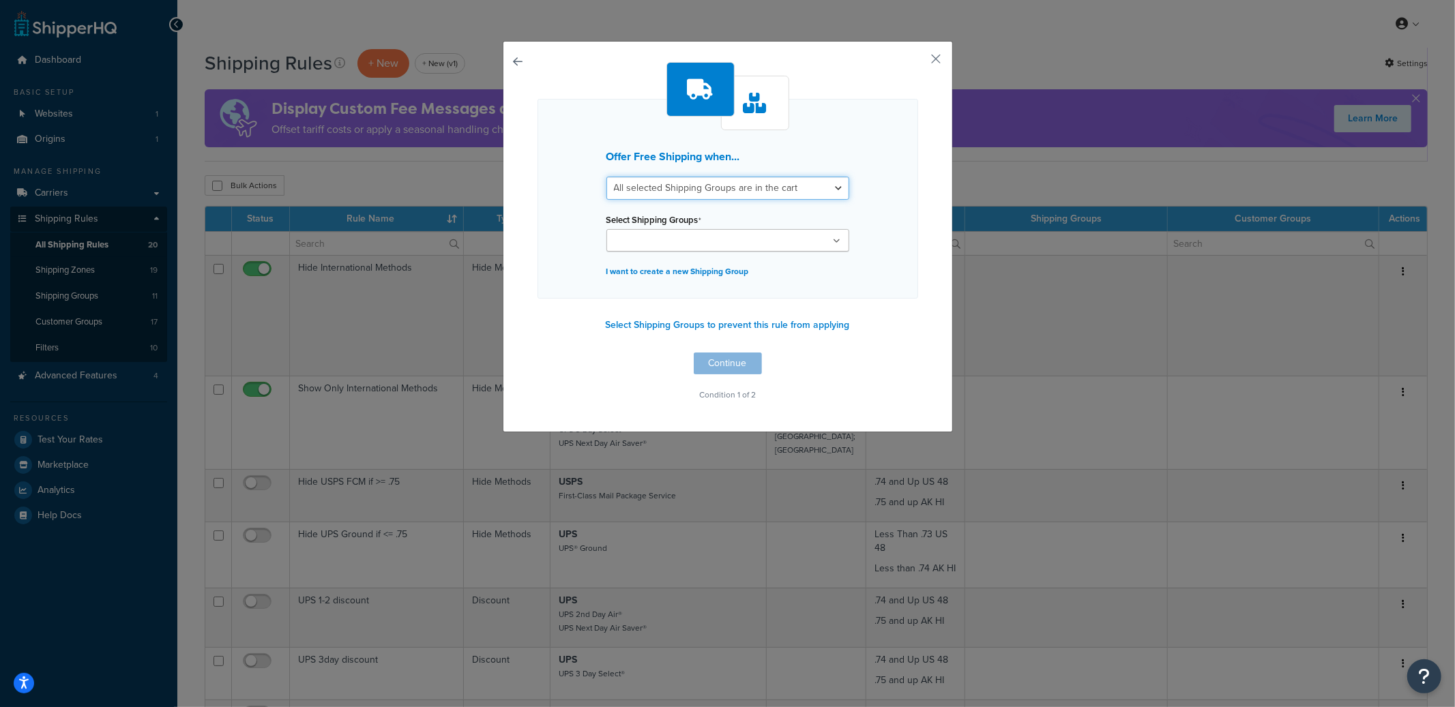
click at [695, 186] on select "All selected Shipping Groups are in the cart Any selected Shipping Groups are i…" at bounding box center [727, 188] width 243 height 23
select select "any"
click at [606, 177] on select "All selected Shipping Groups are in the cart Any selected Shipping Groups are i…" at bounding box center [727, 188] width 243 height 23
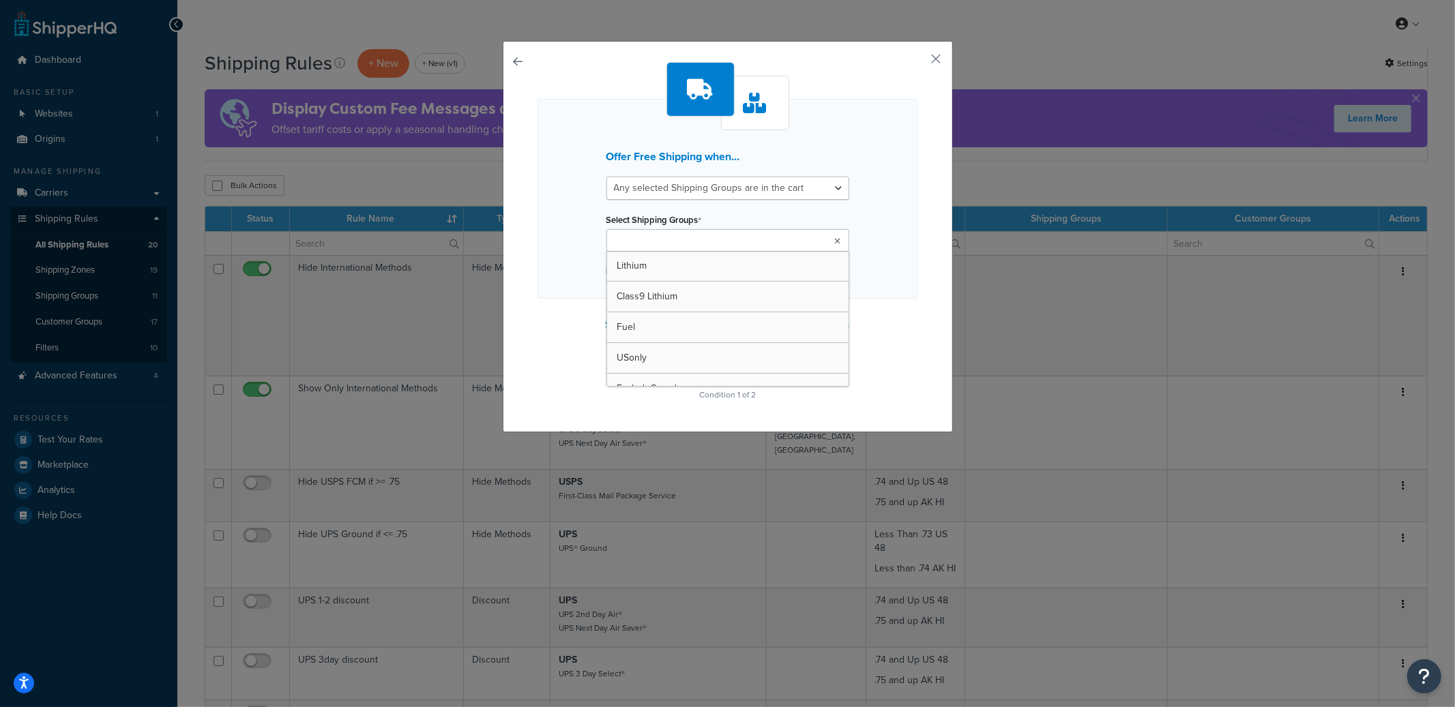
click at [654, 239] on input "Select Shipping Groups" at bounding box center [670, 241] width 121 height 15
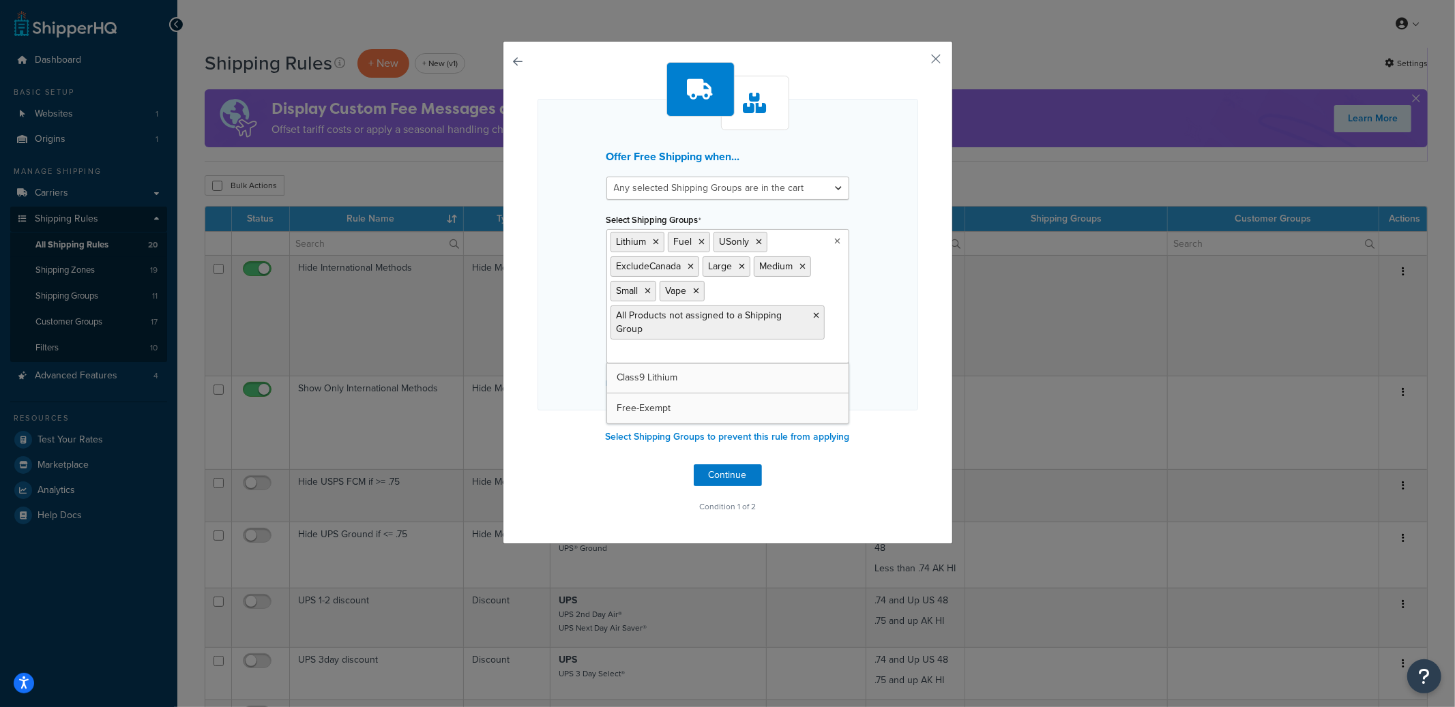
click at [876, 329] on div "Offer Free Shipping when... All selected Shipping Groups are in the cart Any se…" at bounding box center [727, 255] width 381 height 312
click at [747, 471] on button "Continue" at bounding box center [728, 475] width 68 height 22
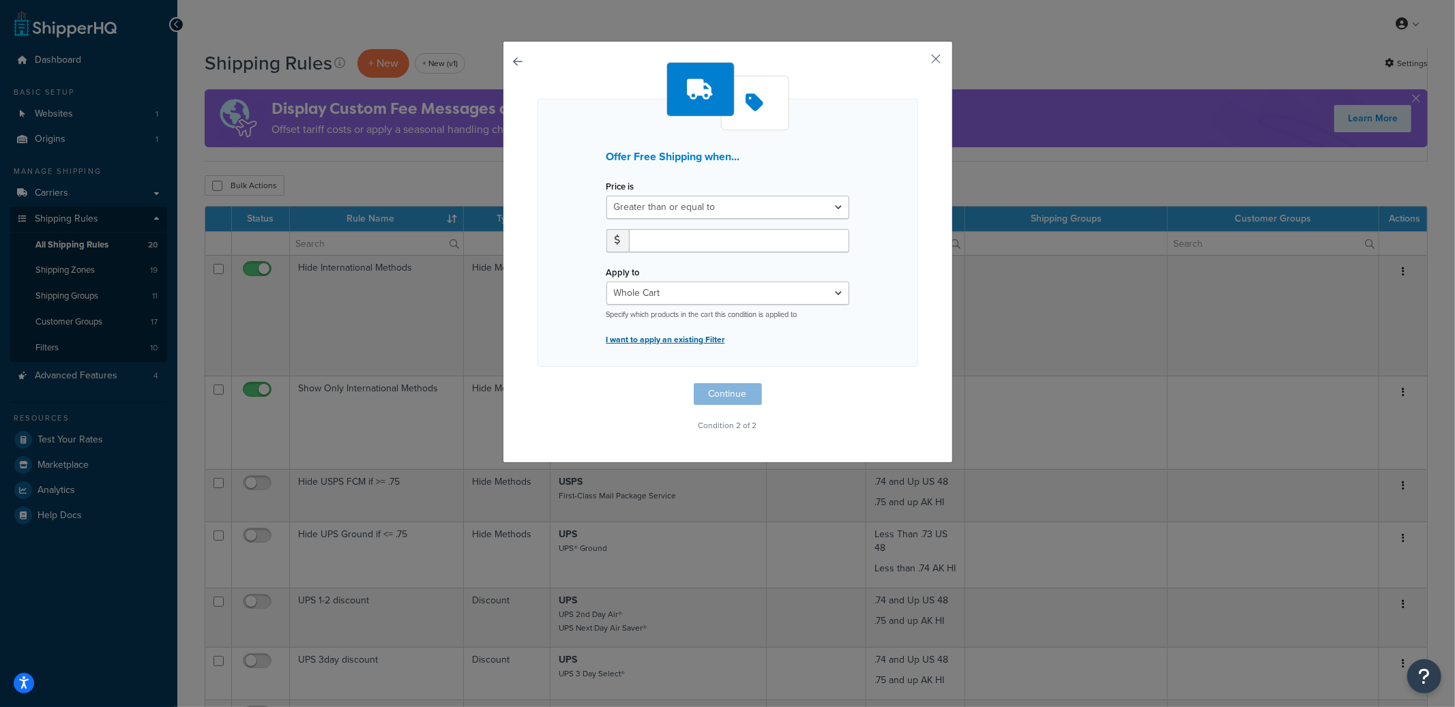
click at [649, 340] on p "I want to apply an existing Filter" at bounding box center [727, 339] width 243 height 19
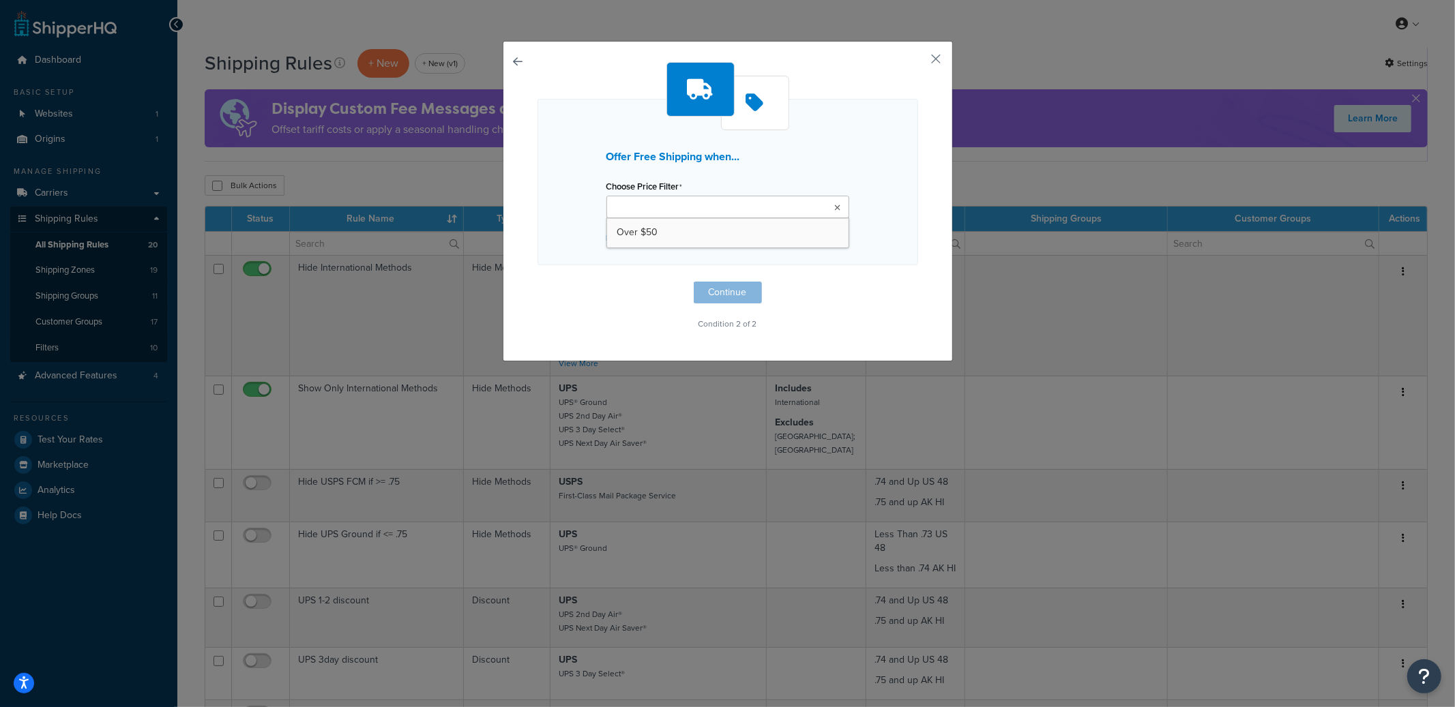
click at [655, 212] on input "Choose Price Filter" at bounding box center [670, 208] width 121 height 15
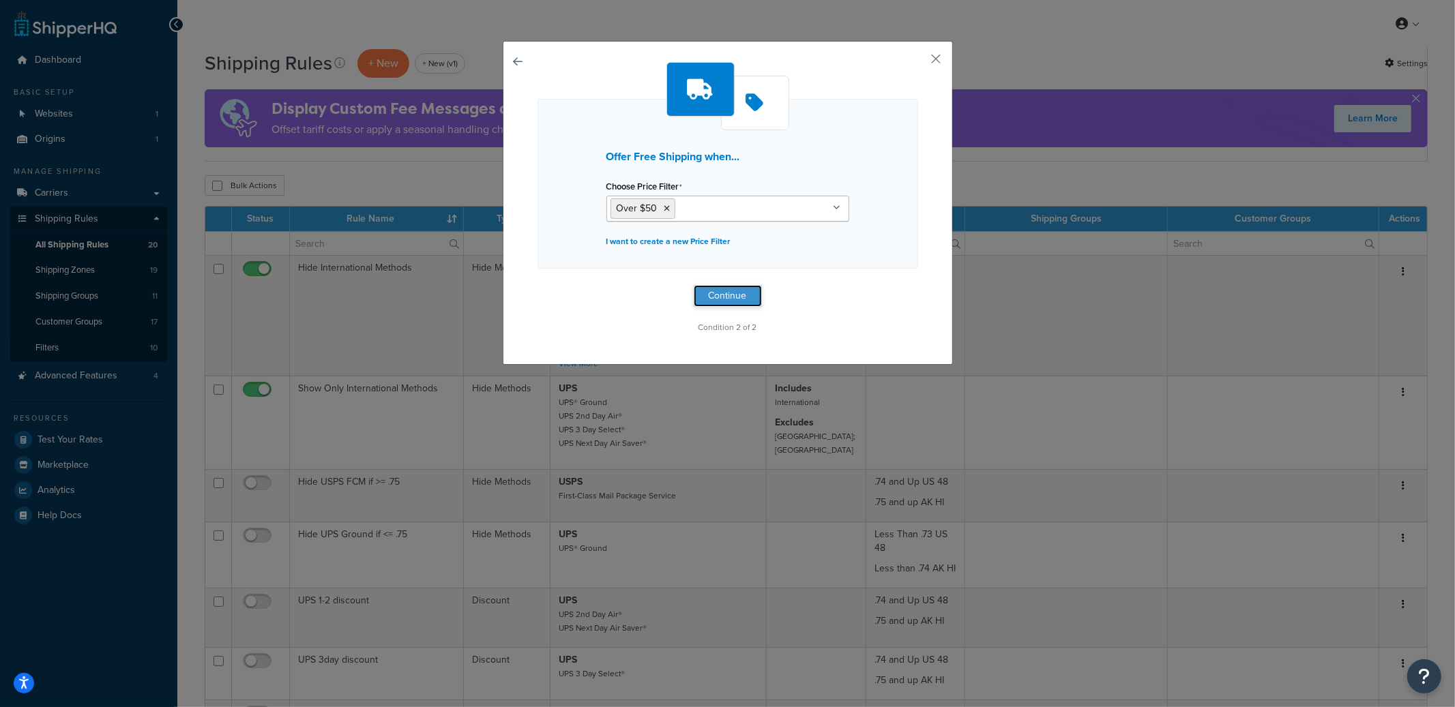
click at [726, 299] on button "Continue" at bounding box center [728, 296] width 68 height 22
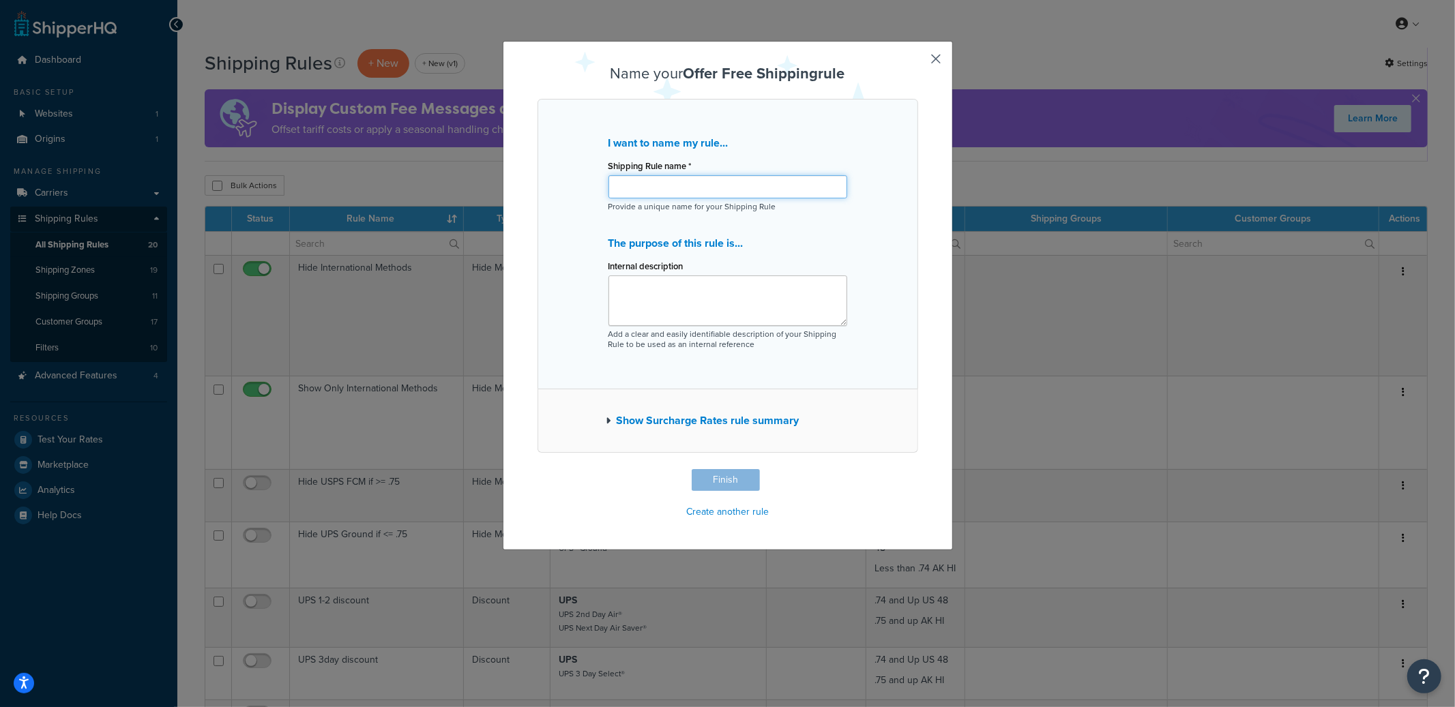
click at [627, 198] on input "Shipping Rule name *" at bounding box center [727, 186] width 239 height 23
paste input "Free Shipping Over $50 for Retail and not-exempt"
type input "Test - Free Shipping Over $50 for Retail and not-exempt"
click at [734, 473] on button "Finish" at bounding box center [726, 480] width 68 height 22
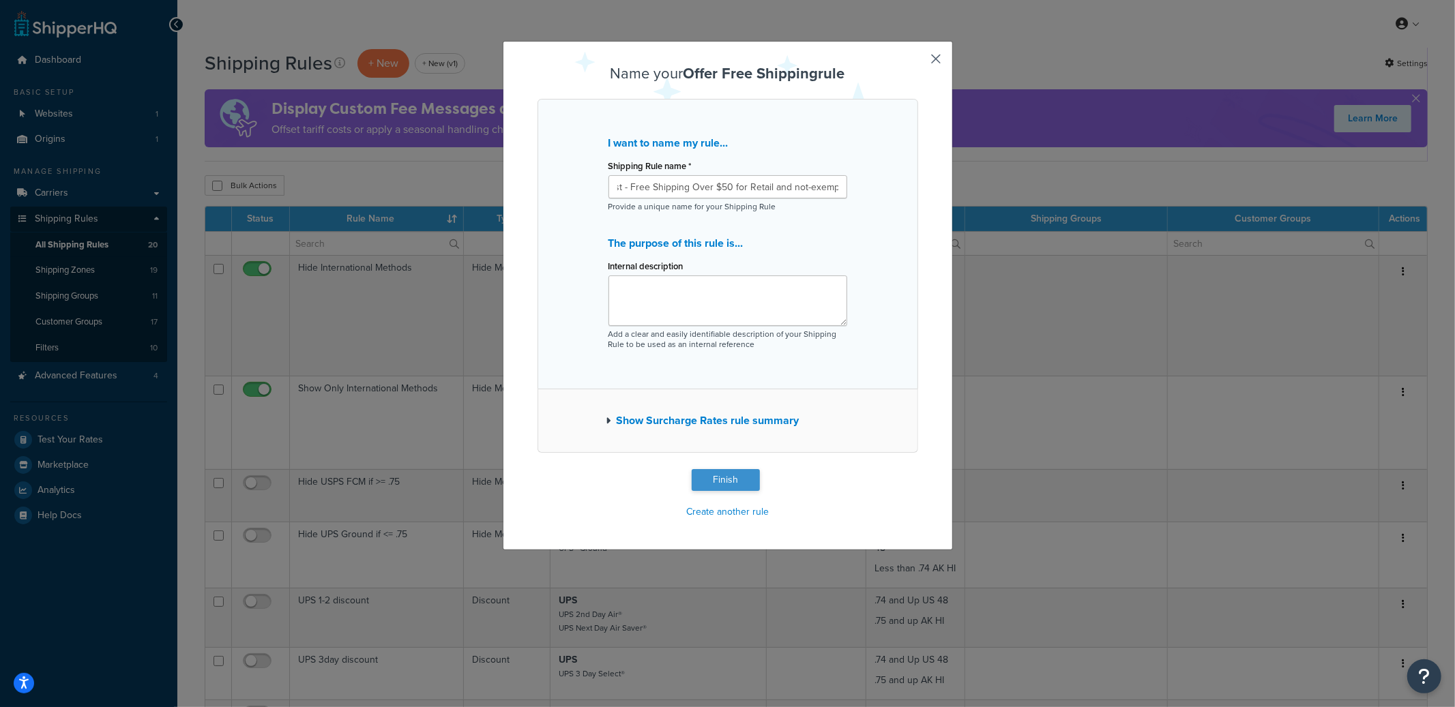
scroll to position [0, 0]
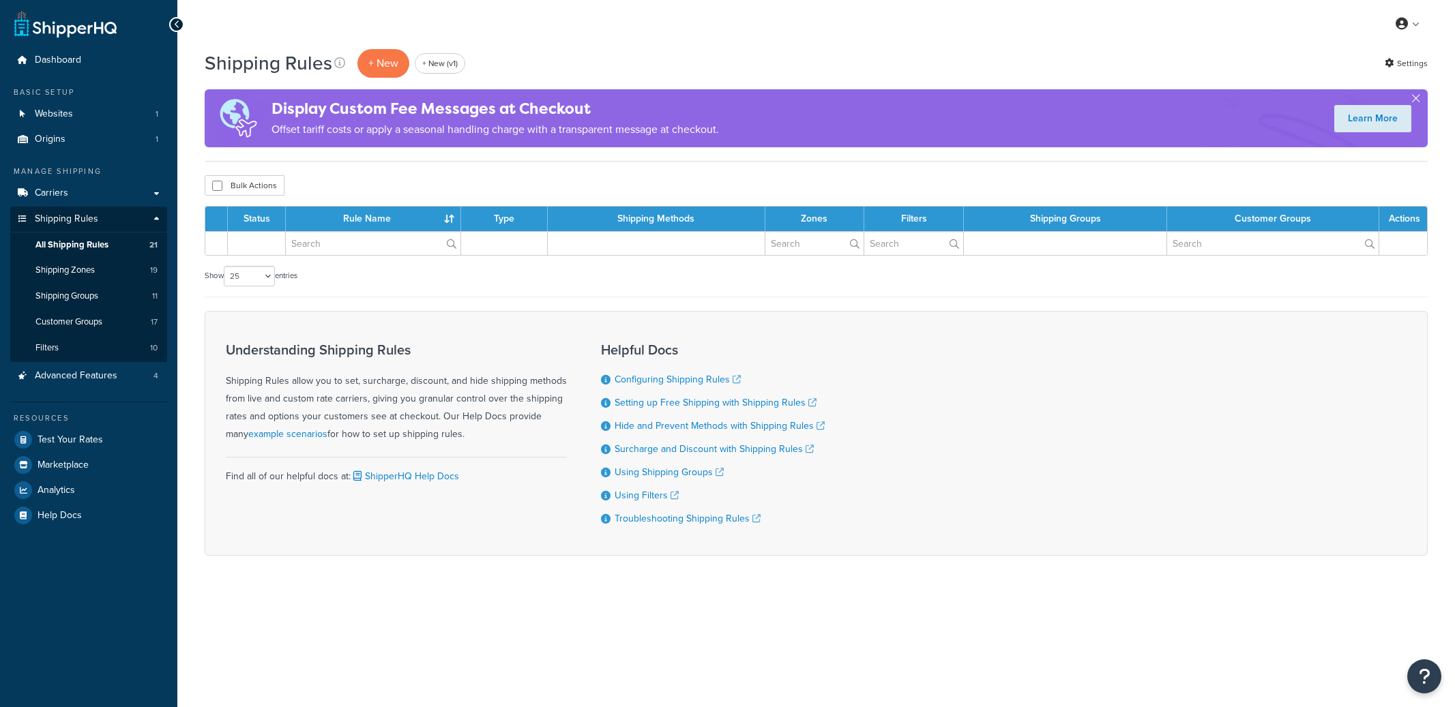
select select "25"
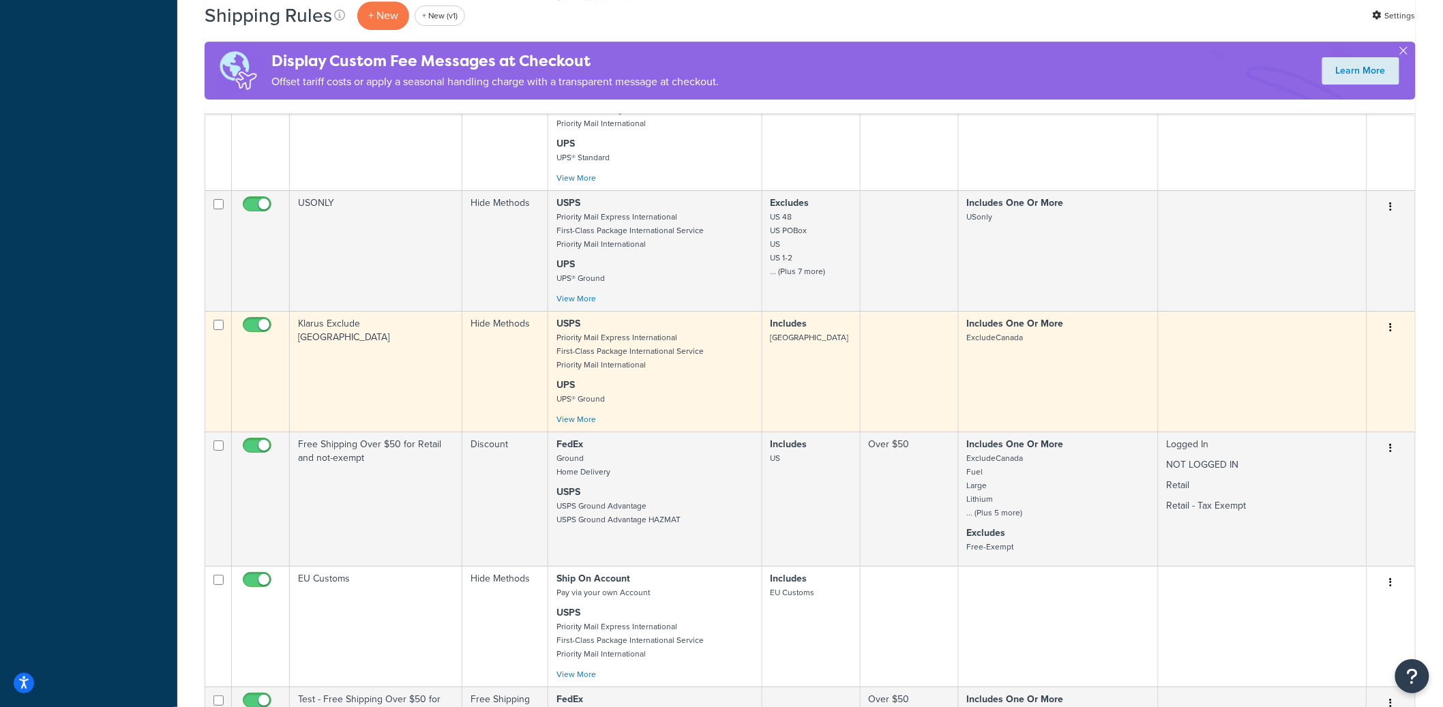
scroll to position [2380, 0]
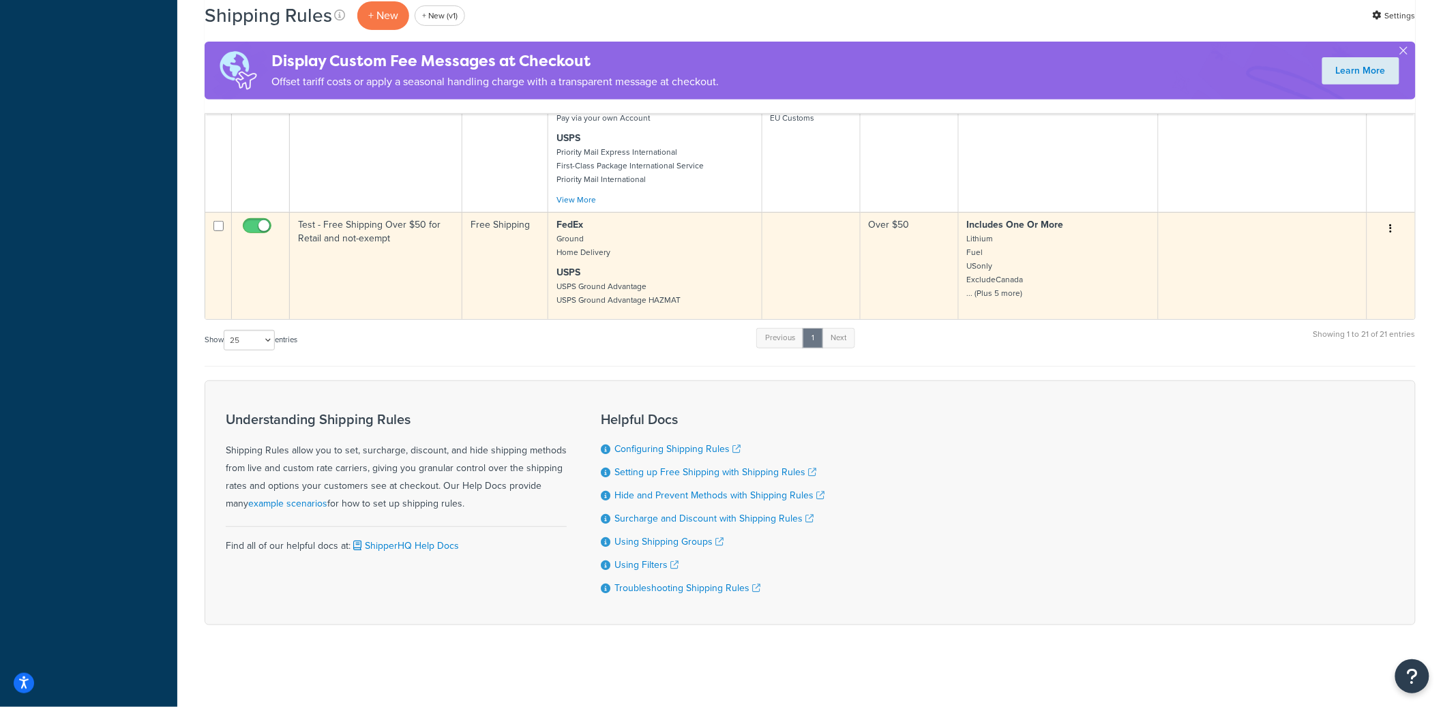
click at [259, 221] on input "checkbox" at bounding box center [259, 229] width 38 height 17
checkbox input "false"
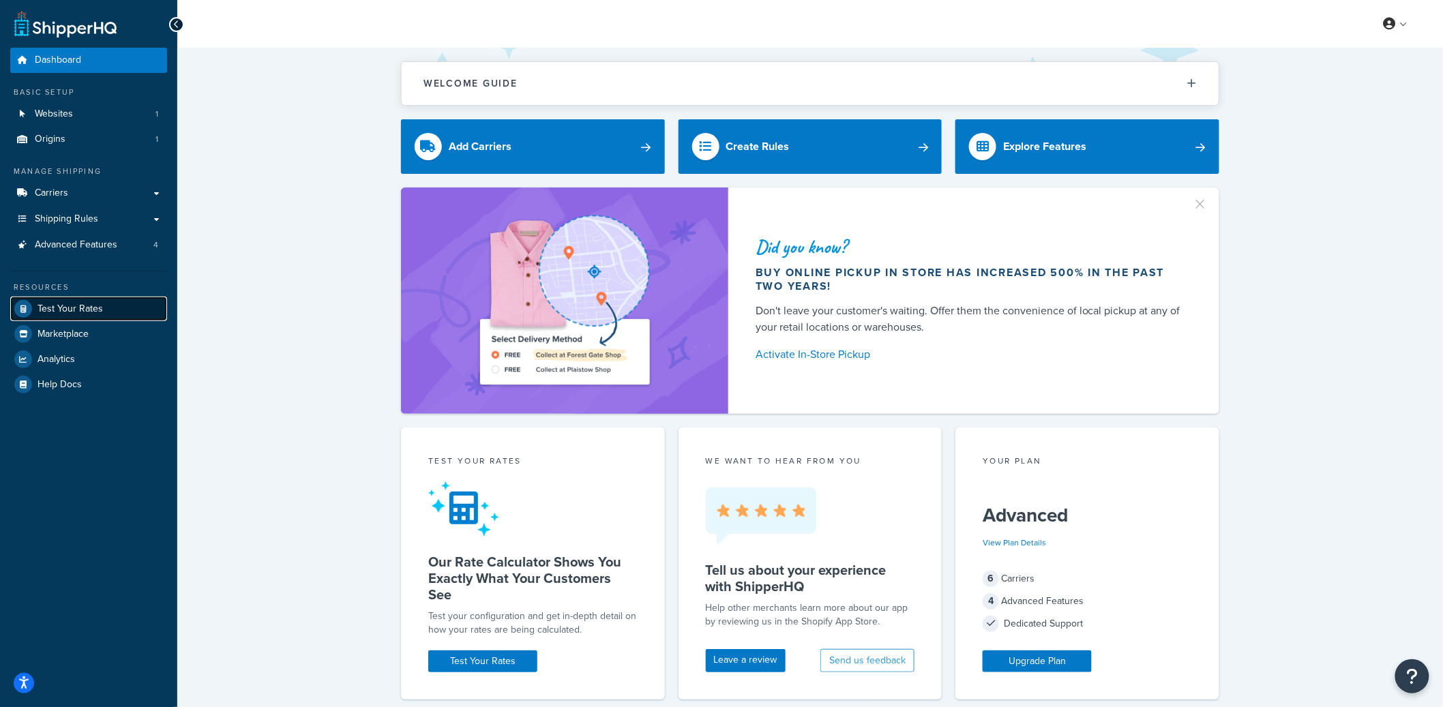
click at [118, 303] on link "Test Your Rates" at bounding box center [88, 309] width 157 height 25
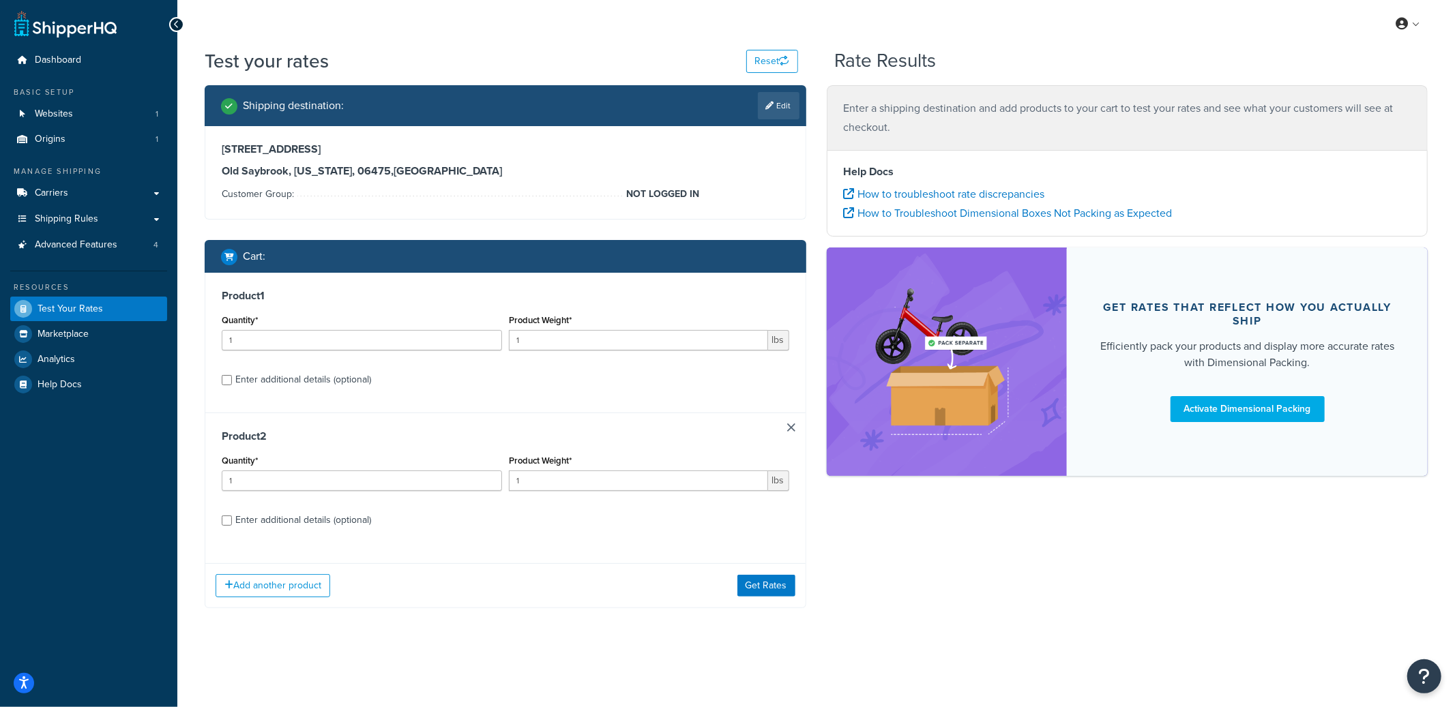
click at [792, 429] on link at bounding box center [791, 428] width 8 height 8
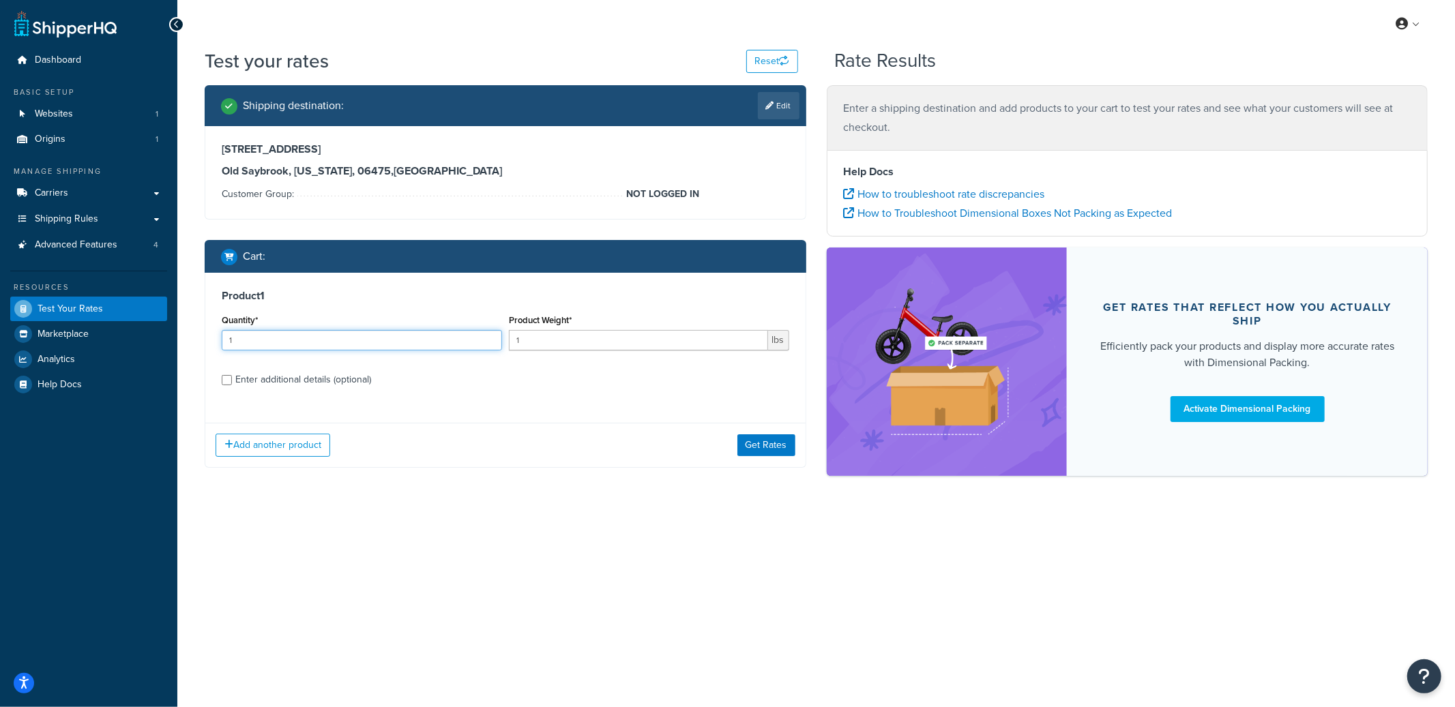
click at [383, 345] on input "1" at bounding box center [362, 340] width 280 height 20
type input "100"
drag, startPoint x: 588, startPoint y: 338, endPoint x: 510, endPoint y: 340, distance: 77.8
click at [510, 340] on input "1" at bounding box center [638, 340] width 259 height 20
type input "0.3197"
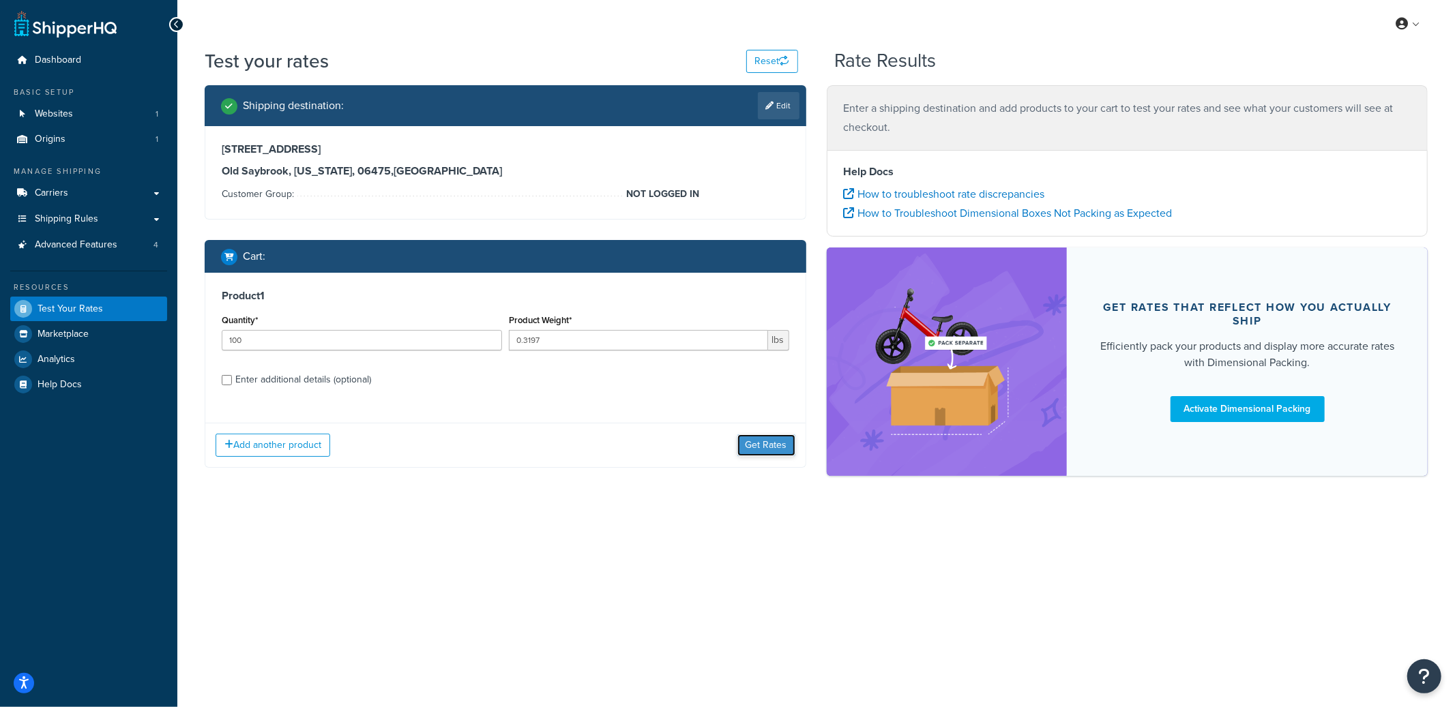
click at [773, 444] on button "Get Rates" at bounding box center [766, 445] width 58 height 22
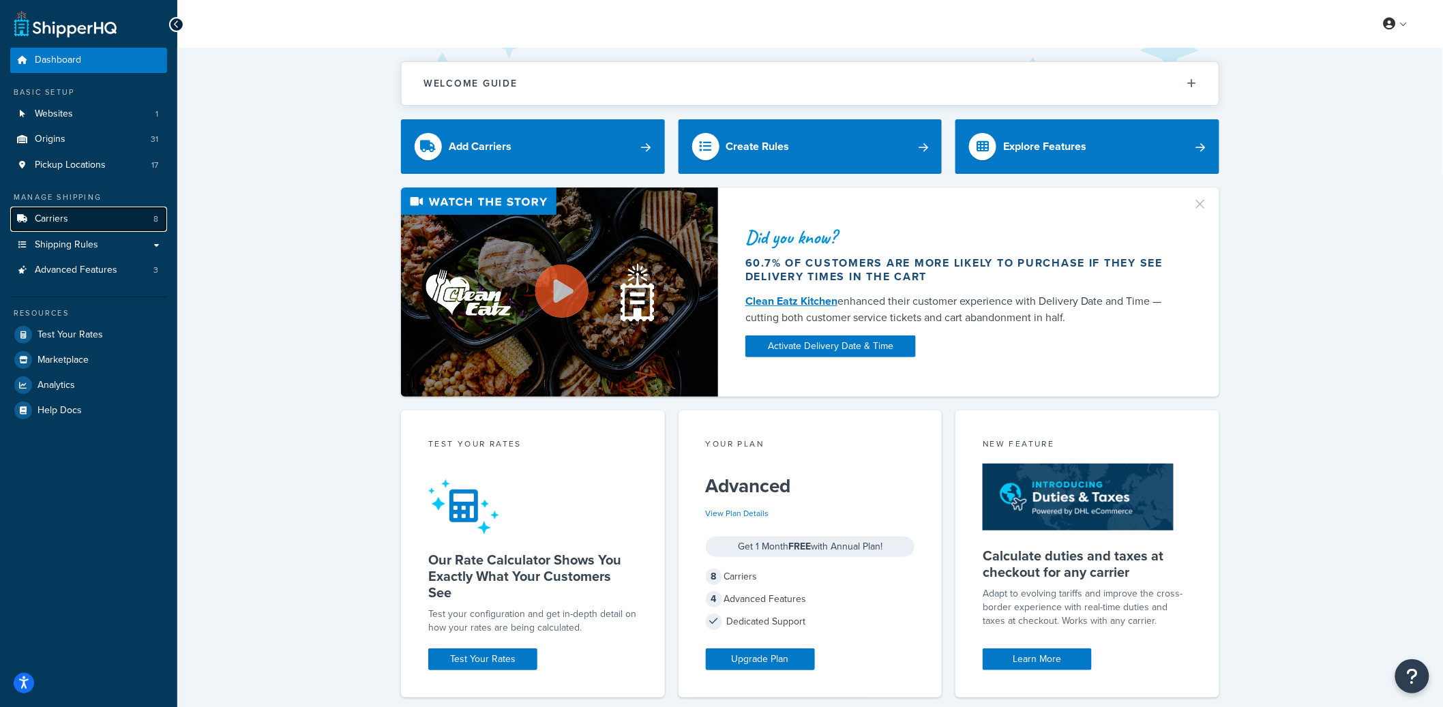
click at [96, 215] on link "Carriers 8" at bounding box center [88, 219] width 157 height 25
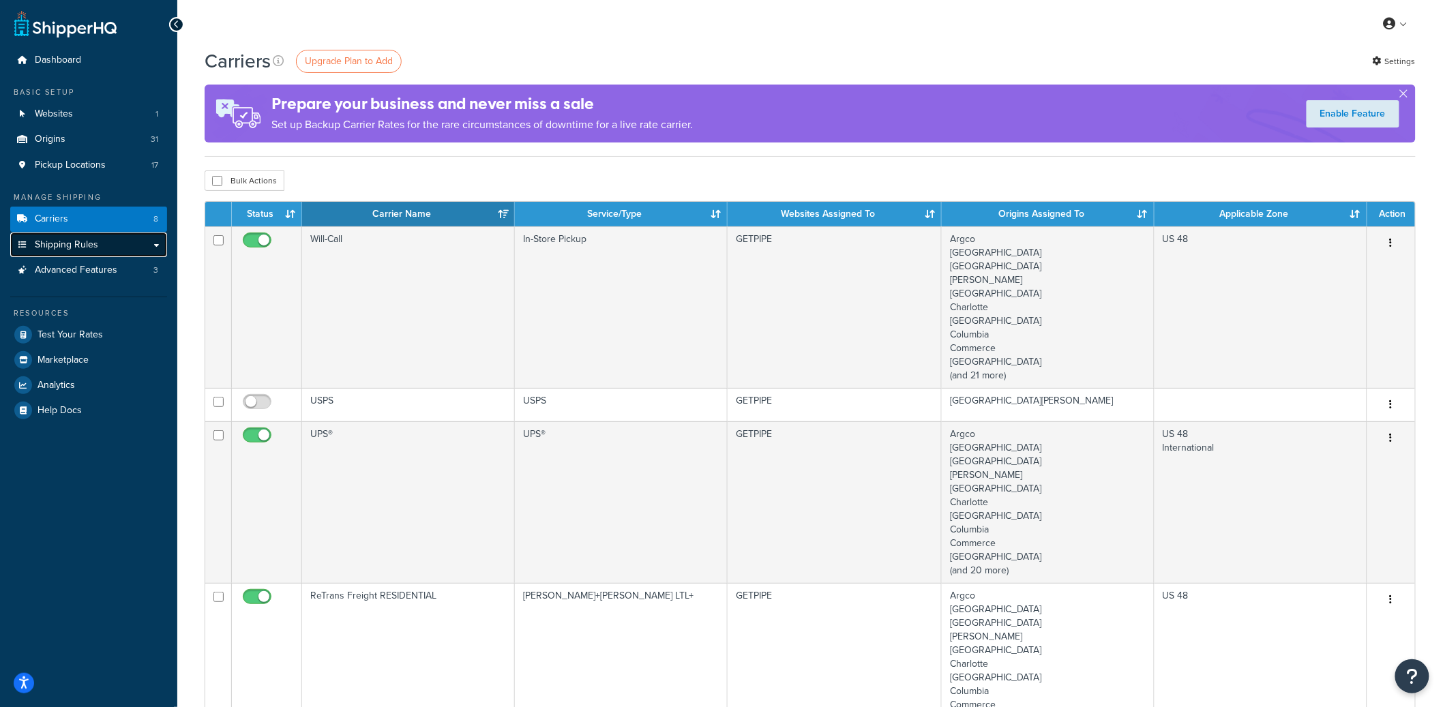
click at [114, 248] on link "Shipping Rules" at bounding box center [88, 245] width 157 height 25
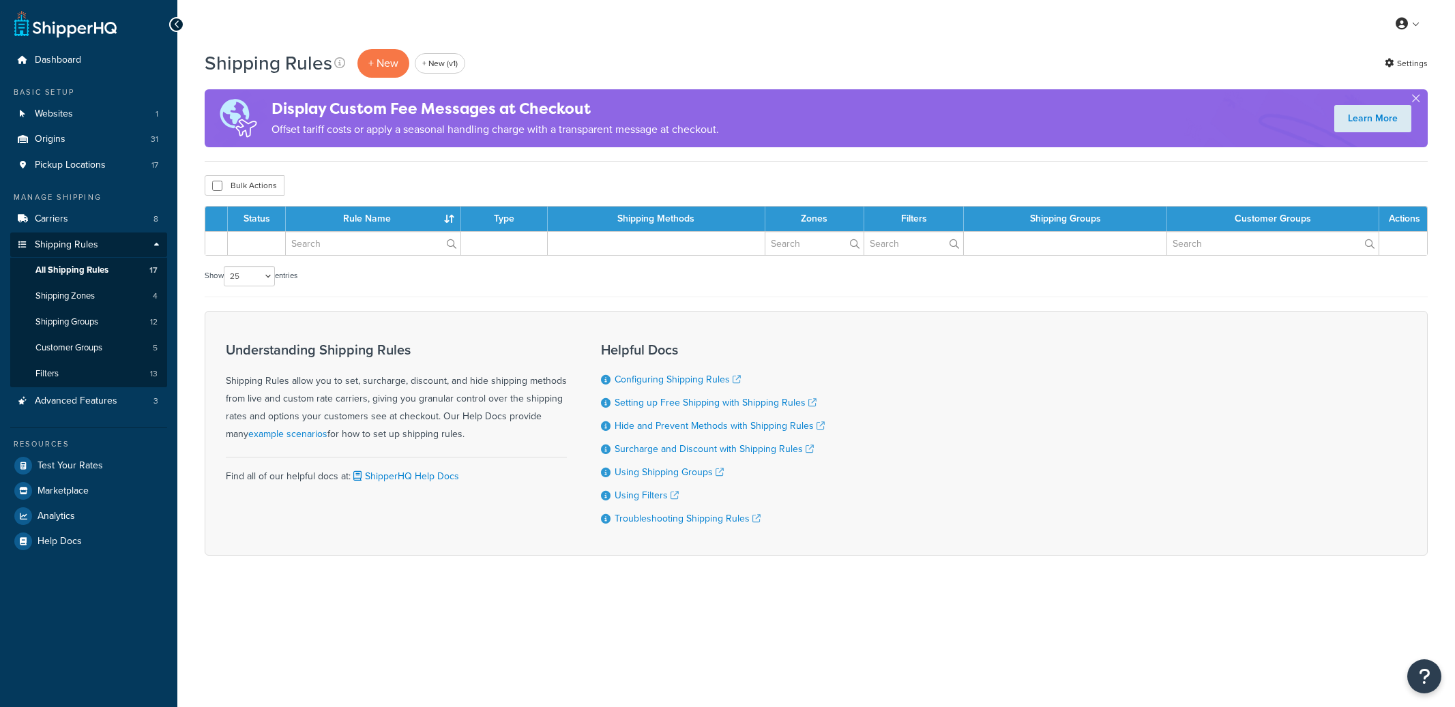
select select "25"
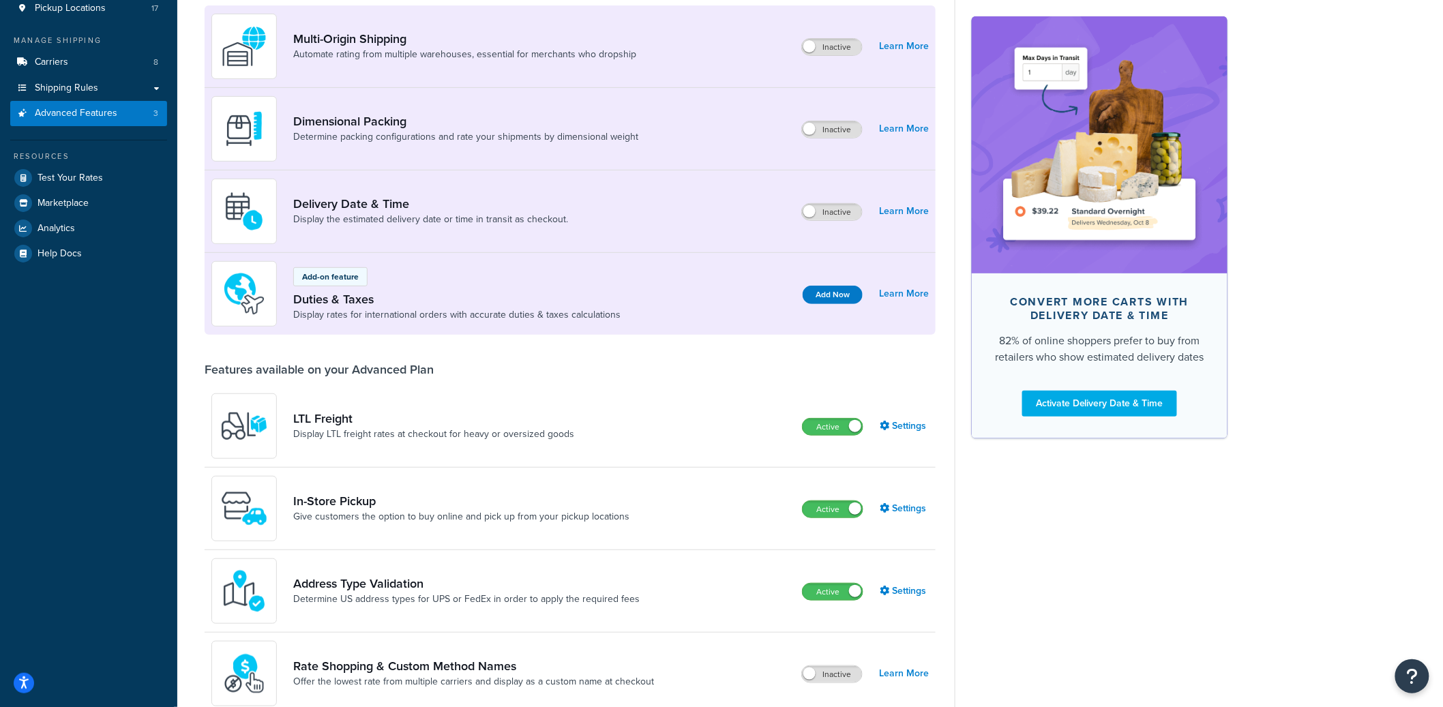
scroll to position [53, 0]
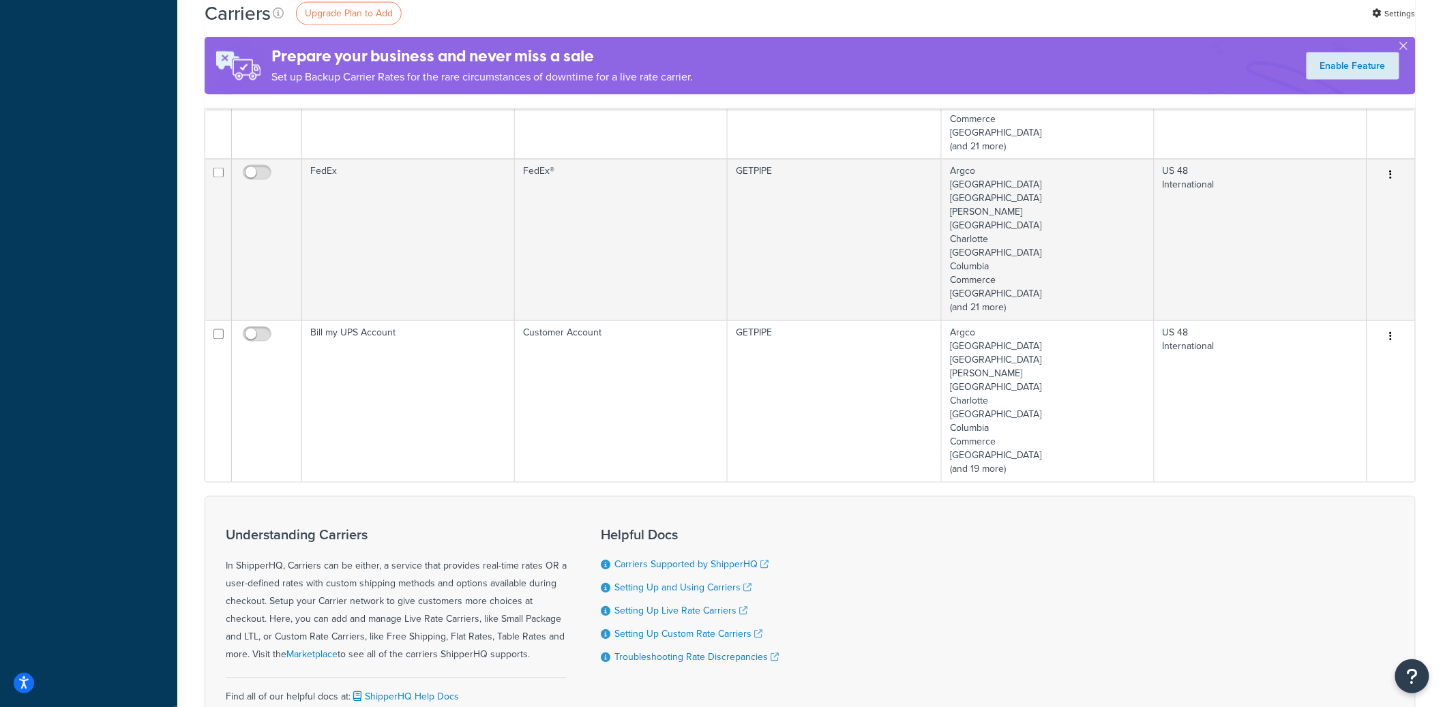
scroll to position [912, 0]
